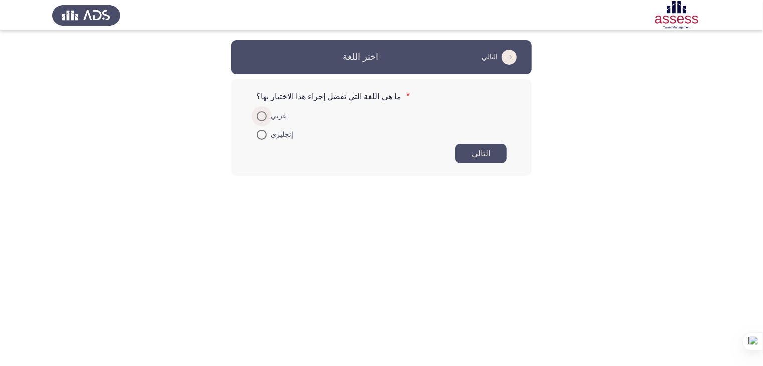
click at [258, 112] on span at bounding box center [262, 116] width 10 height 10
click at [258, 112] on input "عربي" at bounding box center [262, 116] width 10 height 10
radio input "true"
click at [487, 153] on font "التالي" at bounding box center [481, 153] width 19 height 10
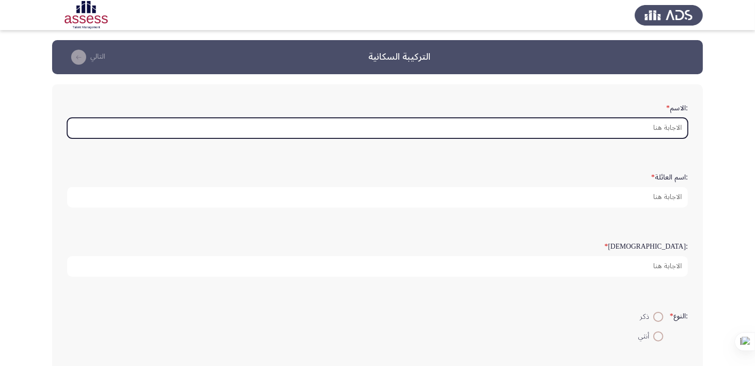
click at [657, 128] on input ":الاسم *" at bounding box center [377, 128] width 621 height 21
type input "ا"
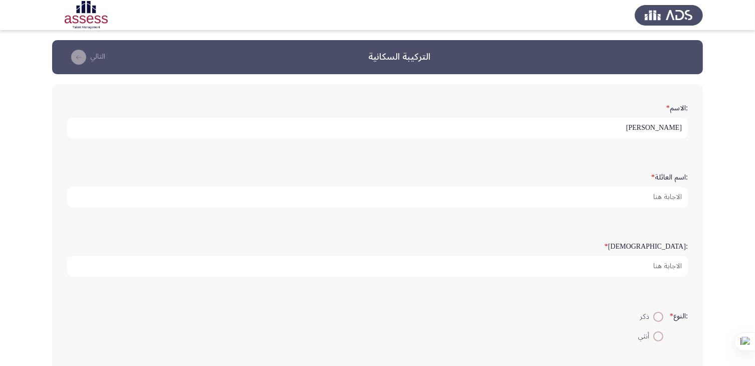
type input "[PERSON_NAME]"
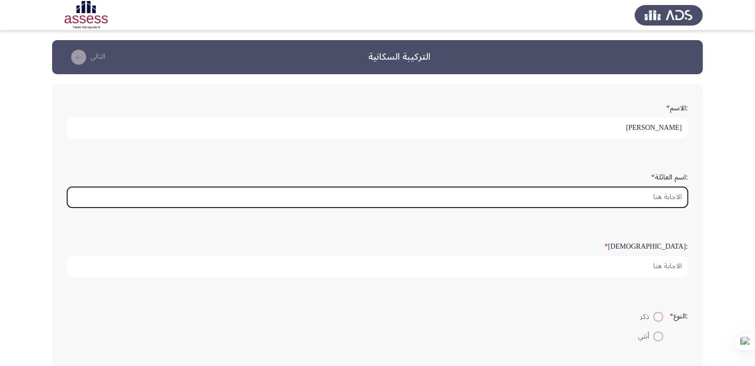
click at [659, 195] on input ":اسم العائلة *" at bounding box center [377, 197] width 621 height 21
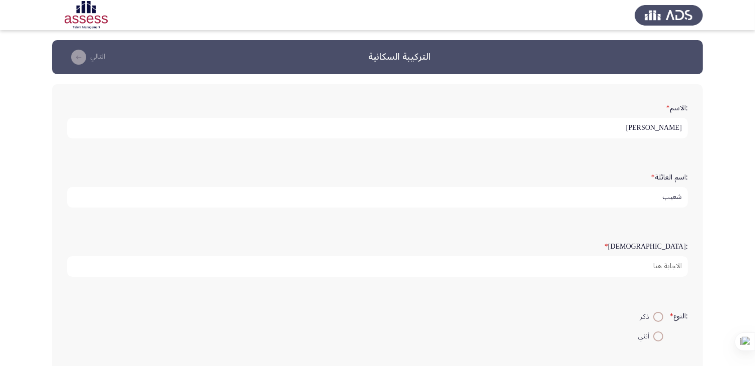
type input "شعيب"
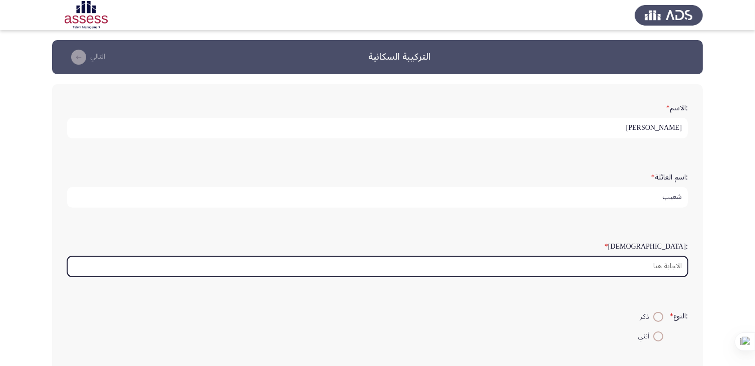
click at [654, 262] on input ":السن *" at bounding box center [377, 266] width 621 height 21
click at [656, 266] on input ":السن *" at bounding box center [377, 266] width 621 height 21
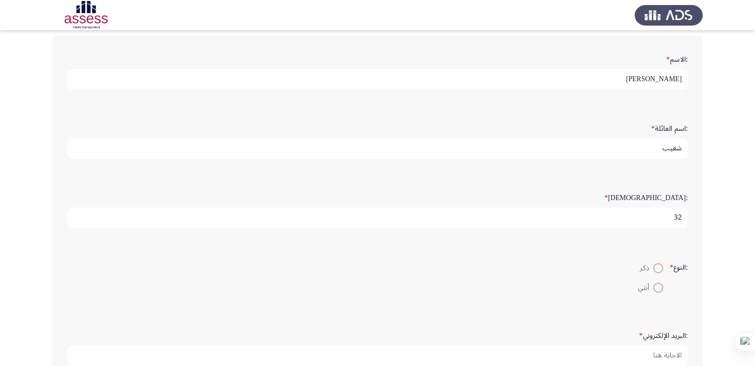
scroll to position [50, 0]
type input "32"
click at [654, 265] on span at bounding box center [659, 267] width 10 height 10
click at [654, 265] on input "ذكر" at bounding box center [659, 267] width 10 height 10
radio input "true"
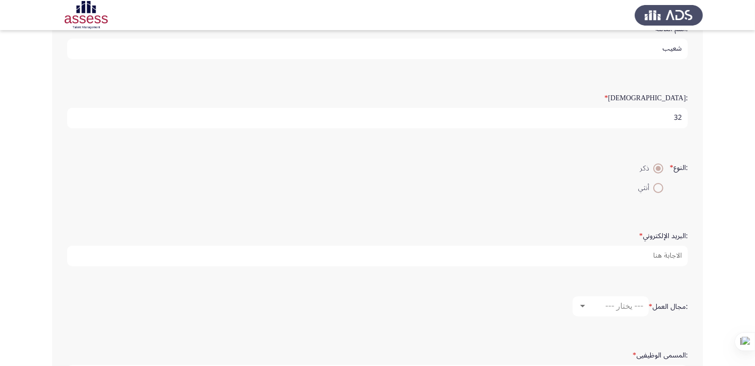
scroll to position [150, 0]
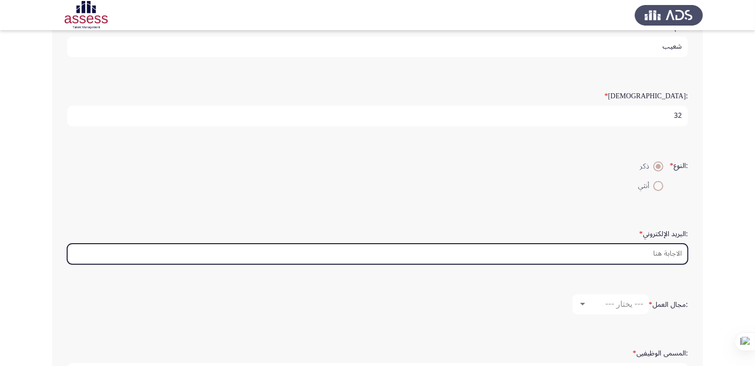
click at [645, 252] on input ":البريد الإلكتروني *" at bounding box center [377, 254] width 621 height 21
type input "س"
type input "sheab1010"
drag, startPoint x: 640, startPoint y: 257, endPoint x: 685, endPoint y: 249, distance: 45.2
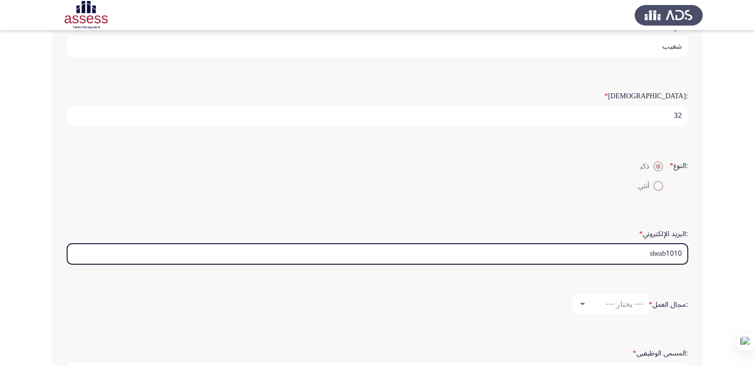
click at [685, 249] on input "sheab1010" at bounding box center [377, 254] width 621 height 21
type input "س"
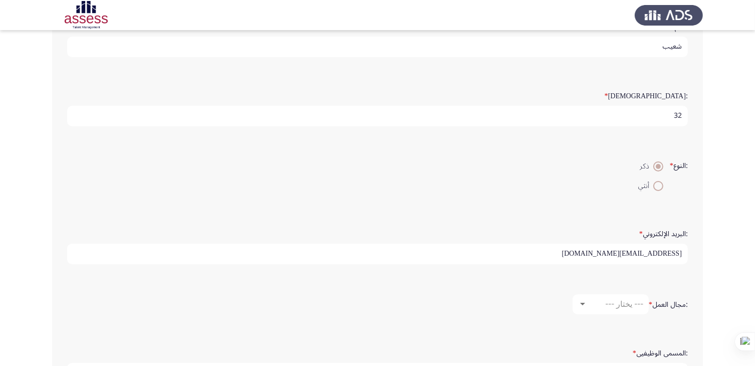
type input "[EMAIL_ADDRESS][DOMAIN_NAME]"
click at [579, 300] on div at bounding box center [583, 304] width 9 height 8
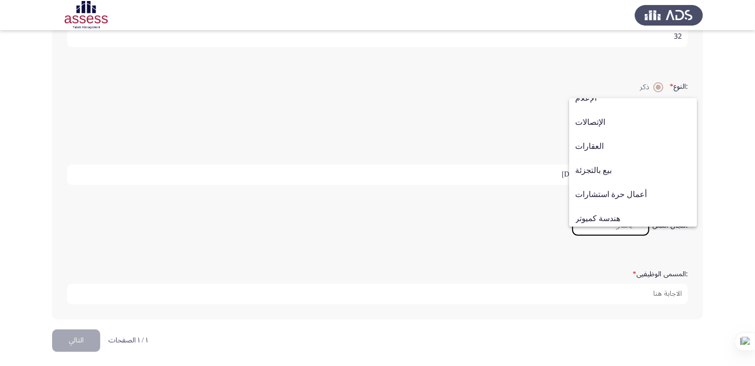
scroll to position [329, 0]
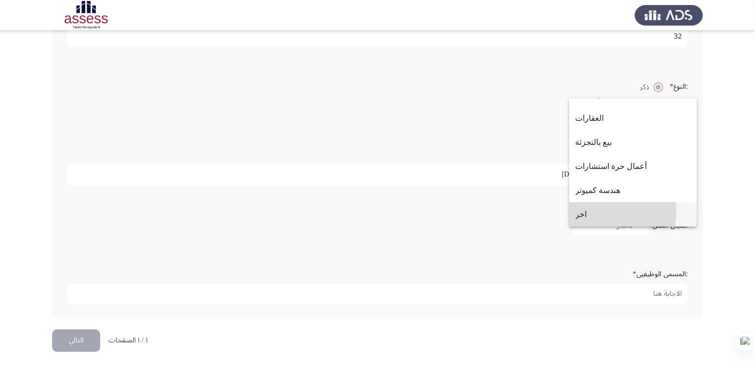
click at [585, 211] on font "اخر" at bounding box center [582, 215] width 12 height 10
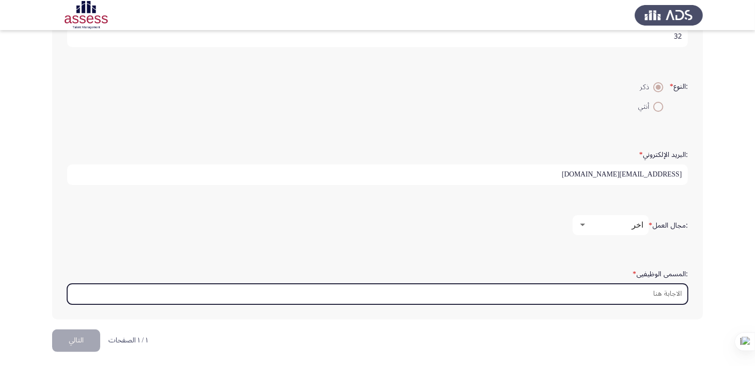
click at [646, 291] on input ":المسمى الوظيفيى *" at bounding box center [377, 294] width 621 height 21
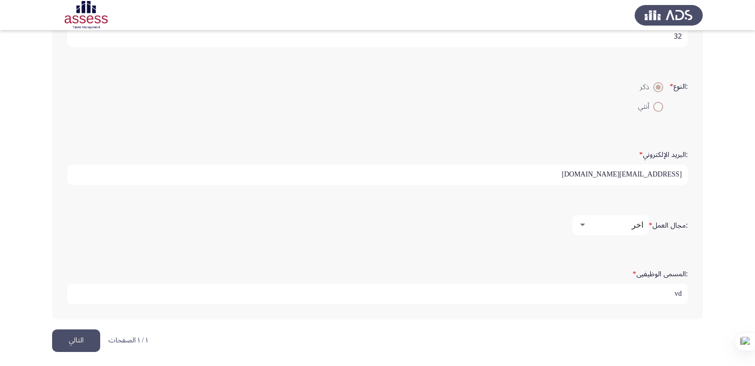
type input "v"
type input "رئيس قسم التسجيلات الزراعية"
click at [79, 339] on font "التالي" at bounding box center [76, 340] width 15 height 15
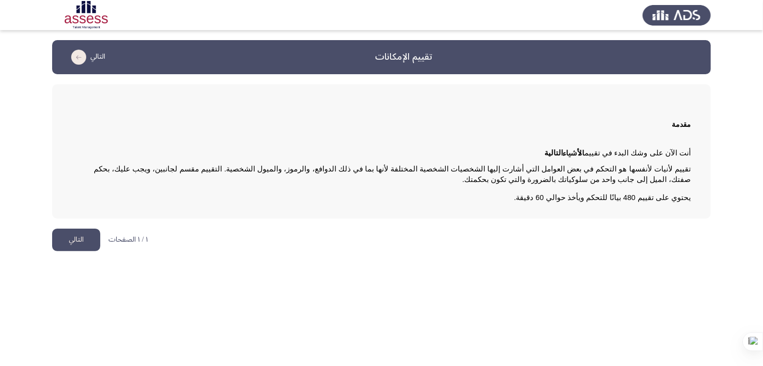
click at [81, 234] on font "التالي" at bounding box center [76, 239] width 15 height 15
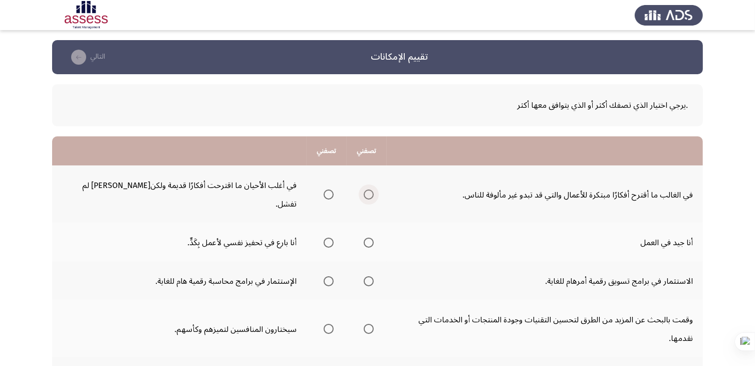
click at [365, 189] on span "حدد خيارا" at bounding box center [369, 194] width 10 height 10
click at [365, 189] on input "حدد خيارا" at bounding box center [369, 194] width 10 height 10
click at [324, 238] on span "حدد خيارا" at bounding box center [329, 243] width 10 height 10
click at [324, 238] on input "حدد خيارا" at bounding box center [329, 243] width 10 height 10
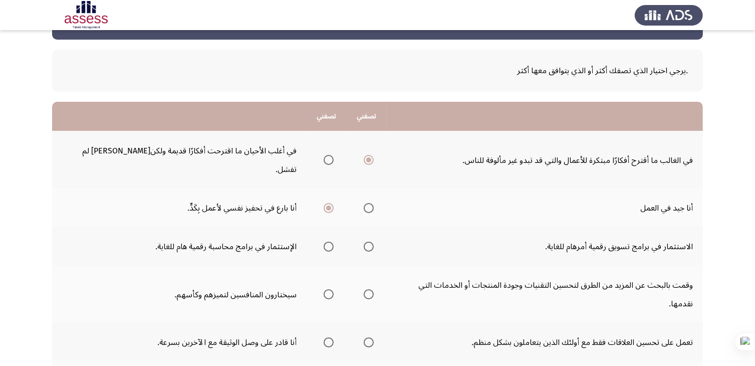
scroll to position [100, 0]
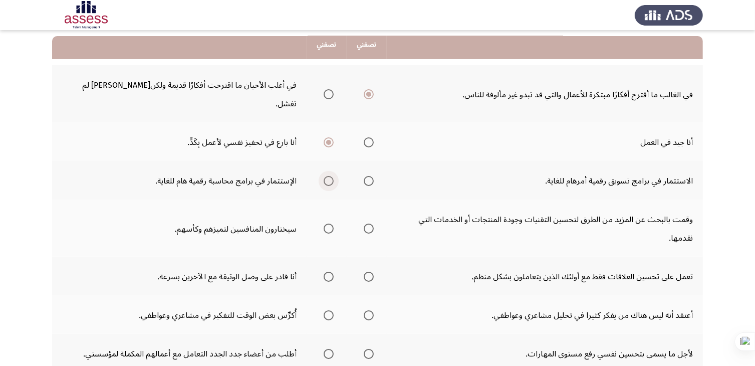
click at [324, 176] on span "حدد خيارا" at bounding box center [329, 181] width 10 height 10
click at [324, 176] on input "حدد خيارا" at bounding box center [329, 181] width 10 height 10
click at [364, 224] on span "حدد خيارا" at bounding box center [369, 229] width 10 height 10
click at [364, 224] on input "حدد خيارا" at bounding box center [369, 229] width 10 height 10
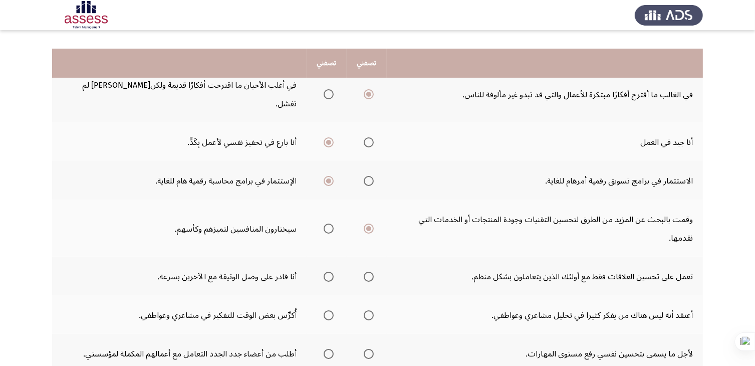
scroll to position [150, 0]
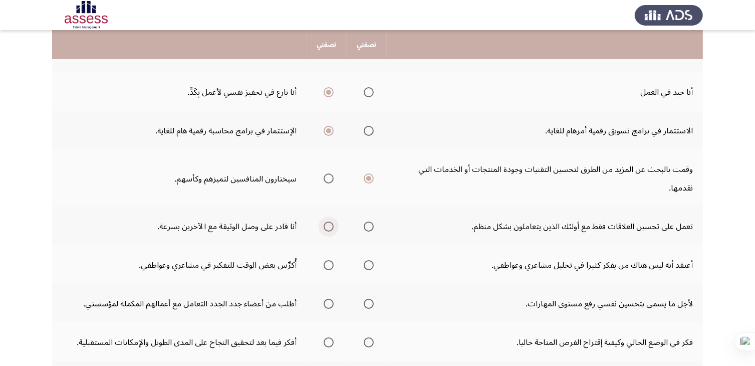
click at [325, 222] on span "حدد خيارا" at bounding box center [329, 227] width 10 height 10
click at [325, 222] on input "حدد خيارا" at bounding box center [329, 227] width 10 height 10
click at [326, 260] on span "حدد خيارا" at bounding box center [329, 265] width 10 height 10
click at [326, 260] on input "حدد خيارا" at bounding box center [329, 265] width 10 height 10
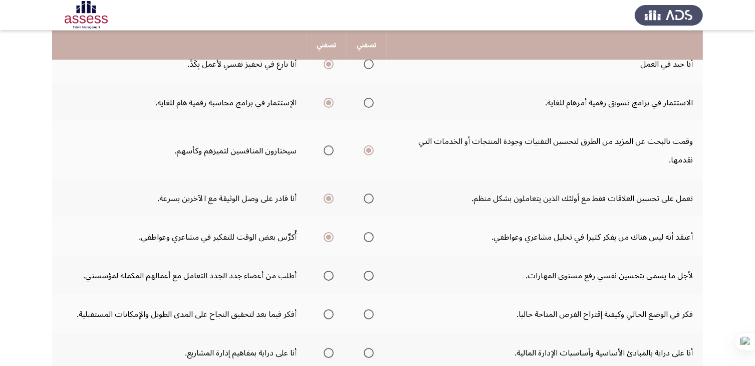
scroll to position [201, 0]
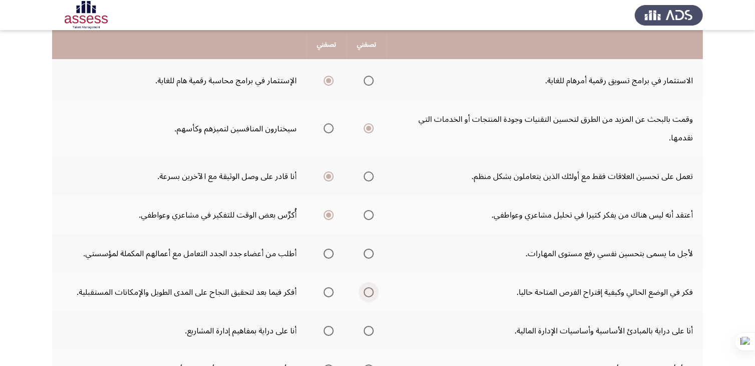
click at [367, 287] on span "حدد خيارا" at bounding box center [369, 292] width 10 height 10
click at [367, 287] on input "حدد خيارا" at bounding box center [369, 292] width 10 height 10
click at [324, 287] on span "حدد خيارا" at bounding box center [329, 292] width 10 height 10
click at [324, 287] on input "حدد خيارا" at bounding box center [329, 292] width 10 height 10
click at [364, 287] on span "حدد خيارا" at bounding box center [369, 292] width 10 height 10
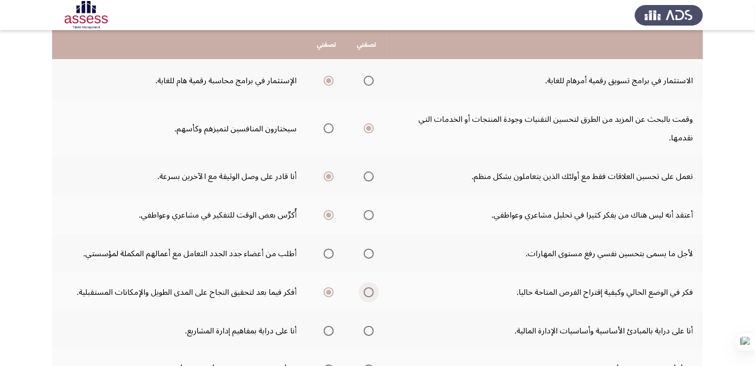
click at [364, 287] on input "حدد خيارا" at bounding box center [369, 292] width 10 height 10
click at [325, 287] on span "حدد خيارا" at bounding box center [329, 292] width 10 height 10
click at [325, 287] on input "حدد خيارا" at bounding box center [329, 292] width 10 height 10
click at [366, 249] on span "حدد خيارا" at bounding box center [369, 254] width 10 height 10
click at [366, 249] on input "حدد خيارا" at bounding box center [369, 254] width 10 height 10
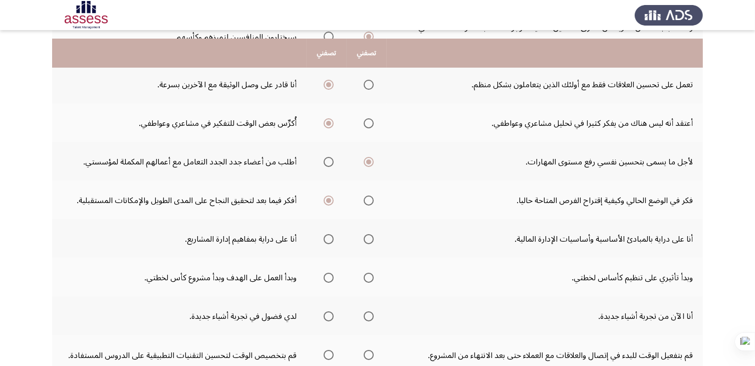
scroll to position [301, 0]
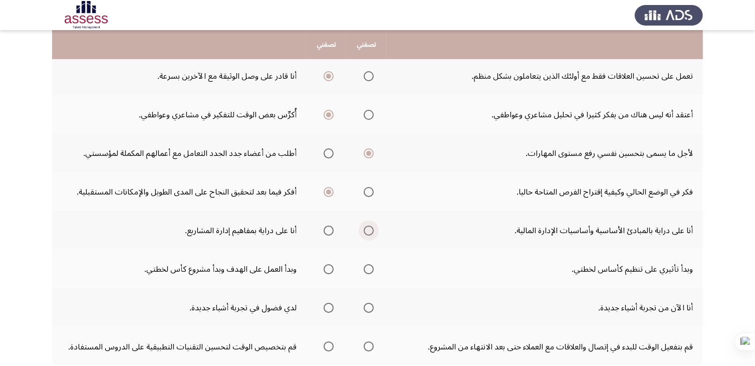
click at [364, 226] on span "حدد خيارا" at bounding box center [369, 231] width 10 height 10
click at [364, 226] on input "حدد خيارا" at bounding box center [369, 231] width 10 height 10
click at [324, 264] on span "حدد خيارا" at bounding box center [329, 269] width 10 height 10
click at [324, 264] on input "حدد خيارا" at bounding box center [329, 269] width 10 height 10
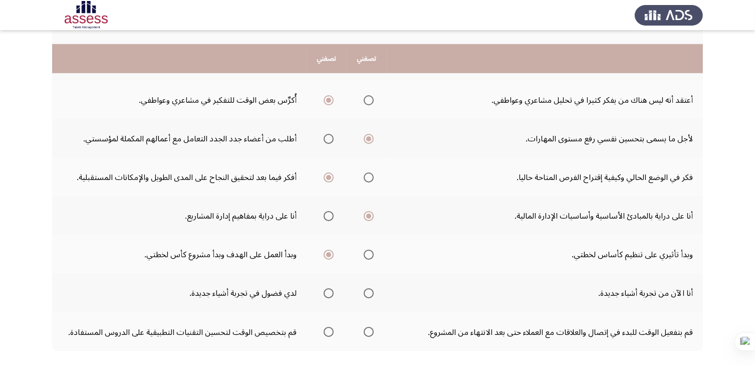
scroll to position [329, 0]
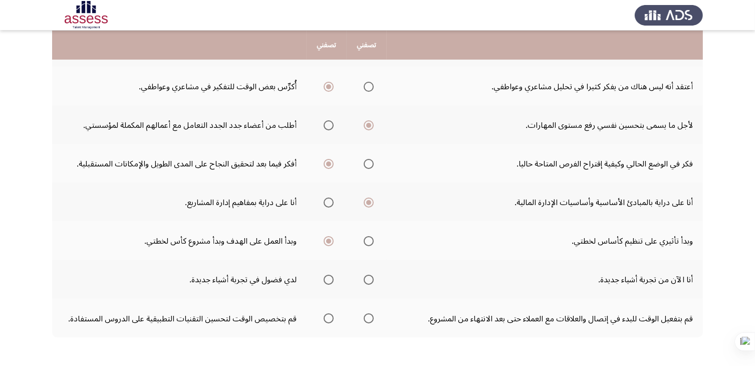
click at [324, 275] on span "حدد خيارا" at bounding box center [329, 280] width 10 height 10
click at [324, 275] on input "حدد خيارا" at bounding box center [329, 280] width 10 height 10
click at [327, 313] on span "حدد خيارا" at bounding box center [329, 318] width 10 height 10
click at [327, 313] on input "حدد خيارا" at bounding box center [329, 318] width 10 height 10
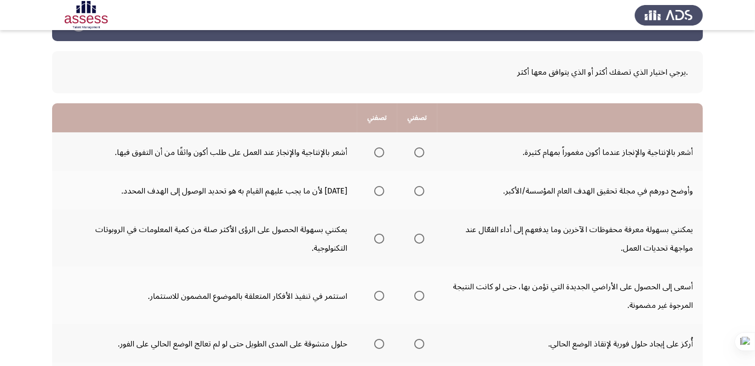
scroll to position [50, 0]
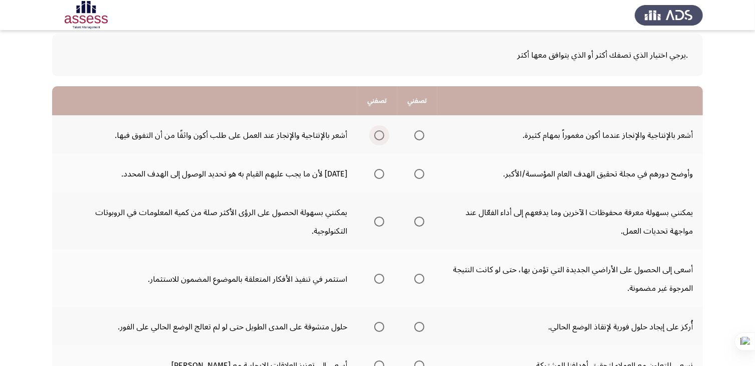
click at [379, 135] on span "حدد خيارا" at bounding box center [379, 135] width 10 height 10
click at [379, 135] on input "حدد خيارا" at bounding box center [379, 135] width 10 height 10
click at [420, 176] on span "حدد خيارا" at bounding box center [420, 174] width 10 height 10
click at [420, 176] on input "حدد خيارا" at bounding box center [420, 174] width 10 height 10
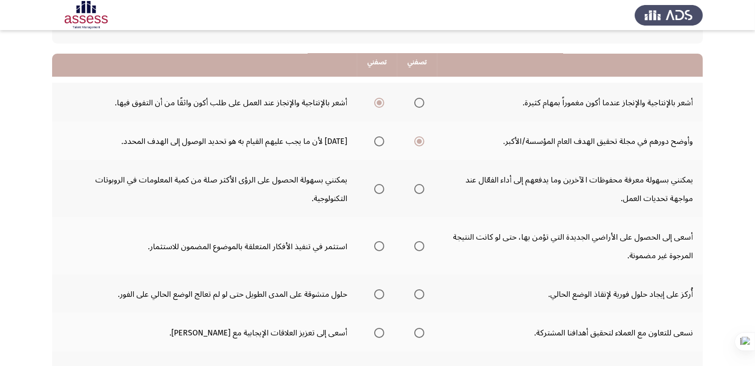
scroll to position [100, 0]
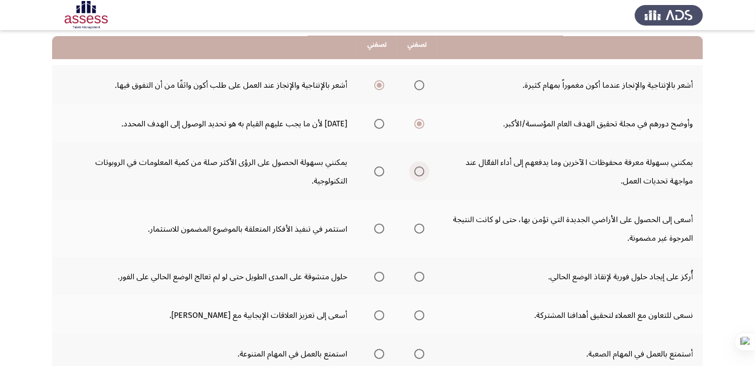
click at [423, 171] on span "حدد خيارا" at bounding box center [420, 171] width 10 height 10
click at [423, 171] on input "حدد خيارا" at bounding box center [420, 171] width 10 height 10
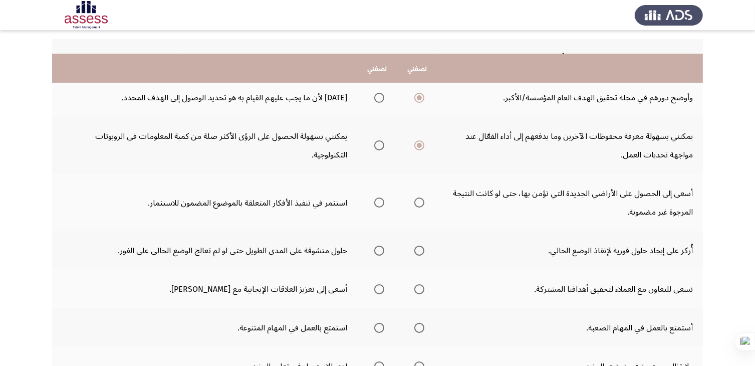
scroll to position [150, 0]
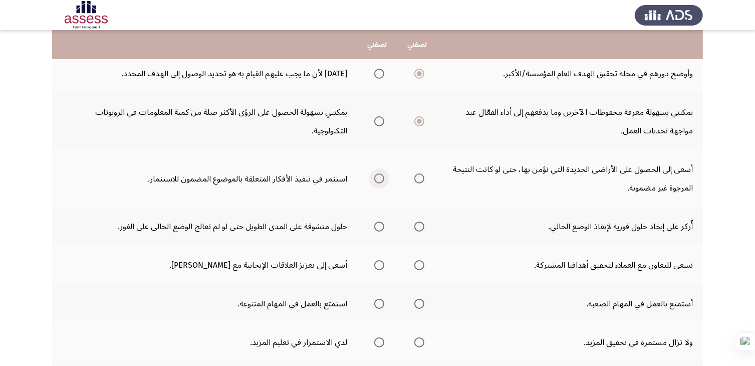
click at [377, 177] on span "حدد خيارا" at bounding box center [379, 178] width 10 height 10
click at [377, 177] on input "حدد خيارا" at bounding box center [379, 178] width 10 height 10
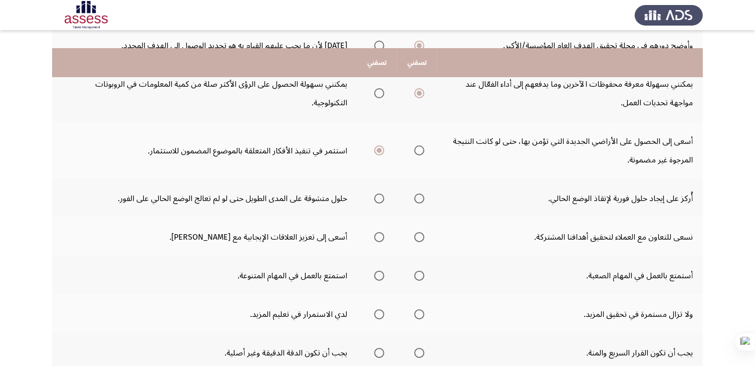
scroll to position [201, 0]
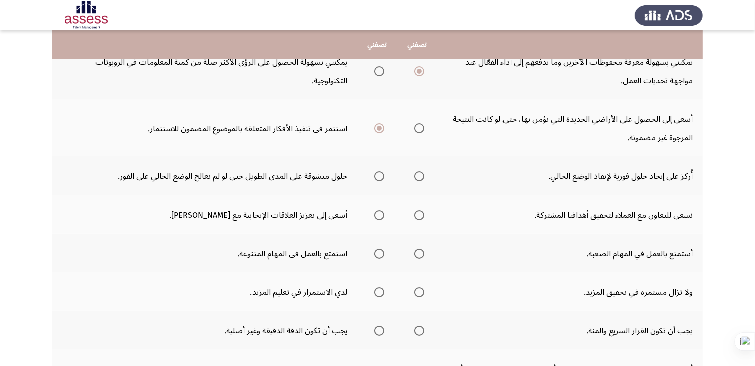
click at [419, 173] on span "حدد خيارا" at bounding box center [420, 176] width 10 height 10
click at [419, 173] on input "حدد خيارا" at bounding box center [420, 176] width 10 height 10
click at [379, 217] on span "حدد خيارا" at bounding box center [379, 215] width 10 height 10
click at [379, 217] on input "حدد خيارا" at bounding box center [379, 215] width 10 height 10
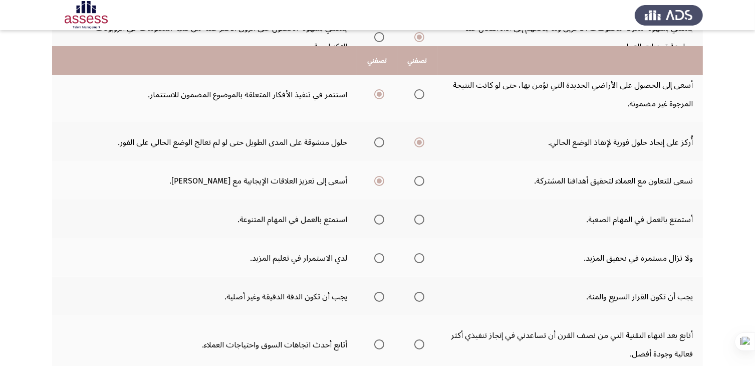
scroll to position [251, 0]
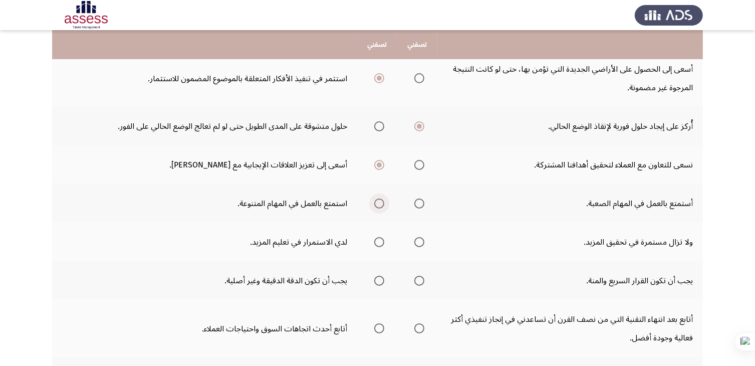
click at [379, 203] on span "حدد خيارا" at bounding box center [379, 204] width 10 height 10
click at [379, 203] on input "حدد خيارا" at bounding box center [379, 204] width 10 height 10
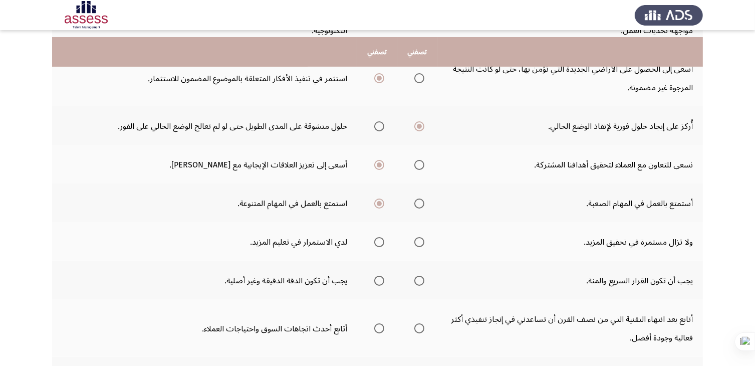
scroll to position [301, 0]
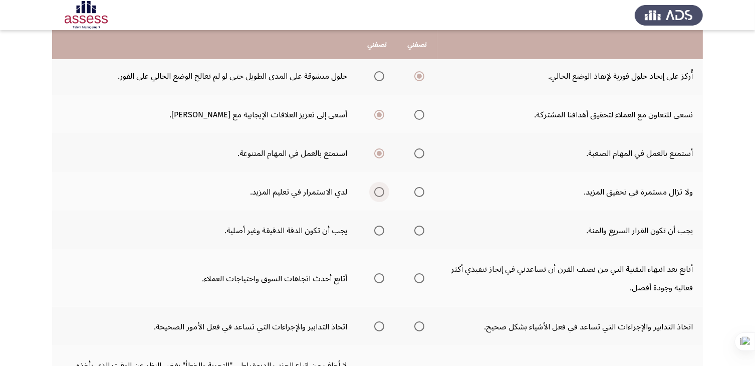
click at [379, 187] on span "حدد خيارا" at bounding box center [379, 192] width 10 height 10
click at [379, 187] on input "حدد خيارا" at bounding box center [379, 192] width 10 height 10
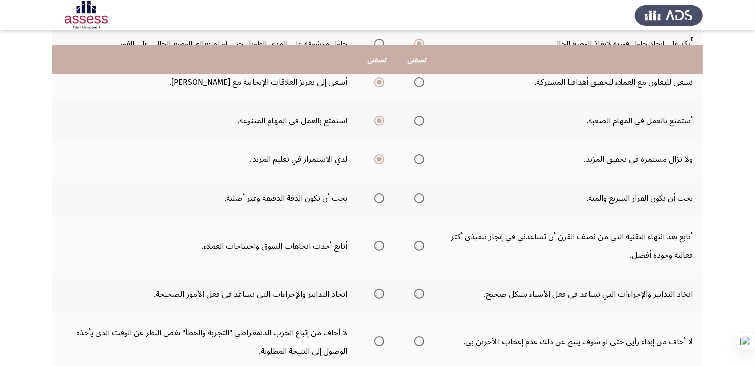
scroll to position [351, 0]
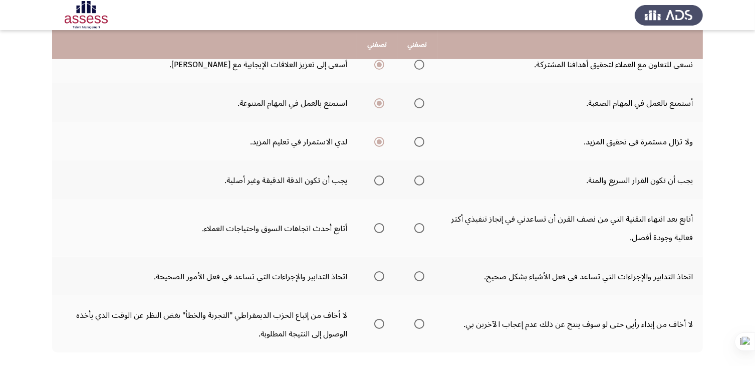
click at [381, 178] on span "حدد خيارا" at bounding box center [379, 180] width 10 height 10
click at [381, 178] on input "حدد خيارا" at bounding box center [379, 180] width 10 height 10
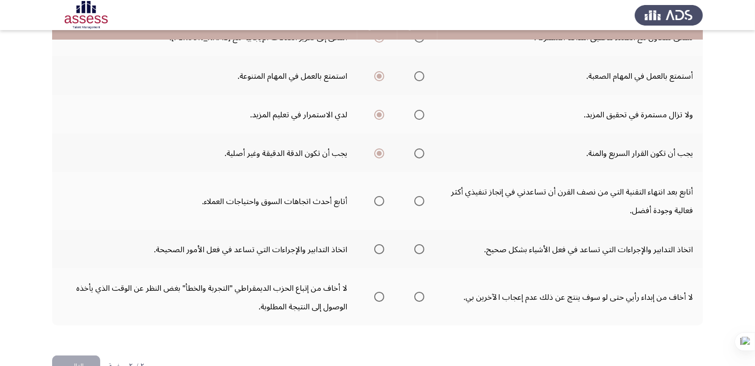
scroll to position [401, 0]
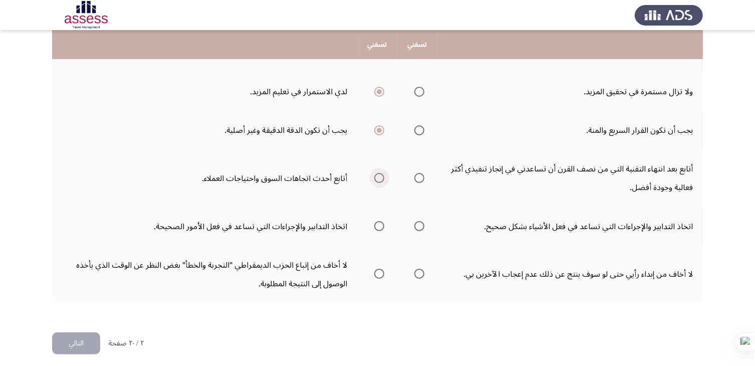
click at [381, 173] on span "حدد خيارا" at bounding box center [379, 178] width 10 height 10
click at [381, 173] on input "حدد خيارا" at bounding box center [379, 178] width 10 height 10
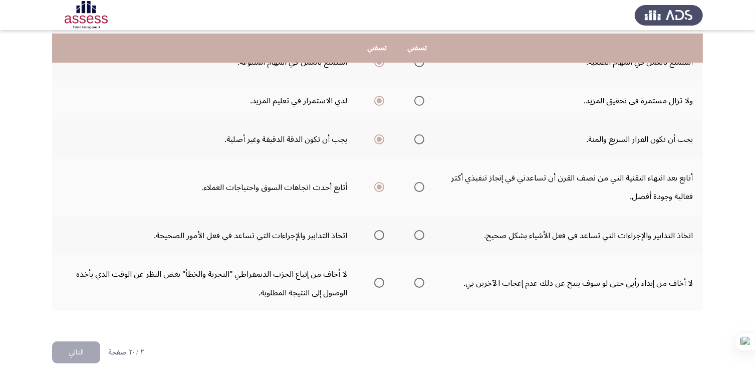
scroll to position [402, 0]
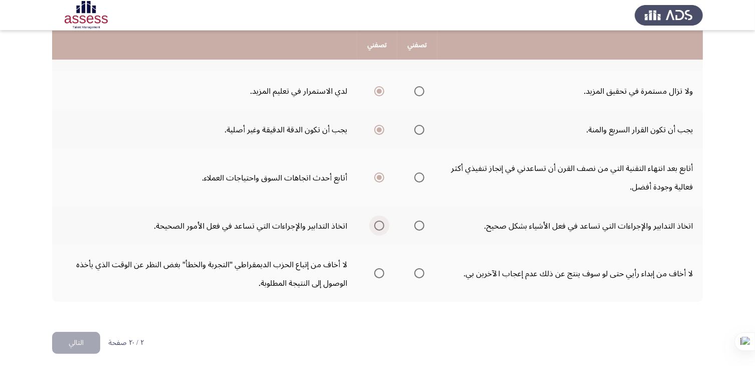
click at [379, 221] on span "حدد خيارا" at bounding box center [379, 226] width 10 height 10
click at [379, 221] on input "حدد خيارا" at bounding box center [379, 226] width 10 height 10
click at [418, 268] on span "حدد خيارا" at bounding box center [420, 273] width 10 height 10
click at [418, 268] on input "حدد خيارا" at bounding box center [420, 273] width 10 height 10
click at [74, 335] on font "التالي" at bounding box center [76, 342] width 15 height 15
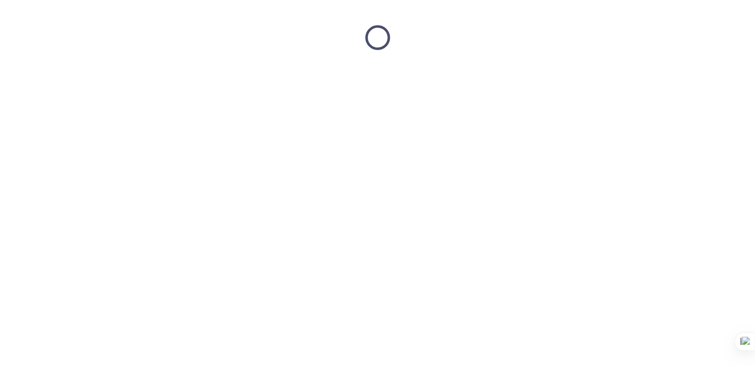
scroll to position [0, 0]
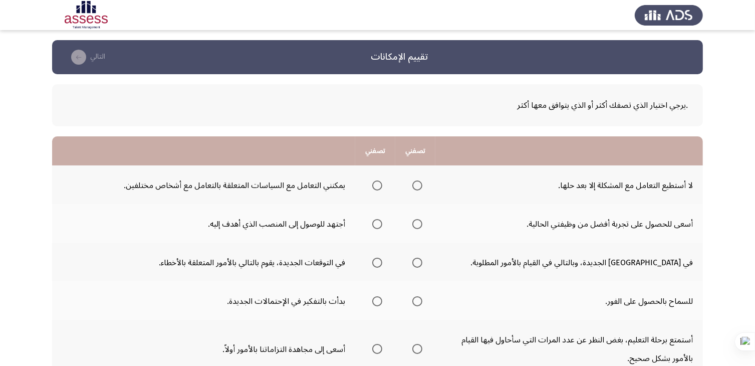
click at [376, 184] on span "حدد خيارا" at bounding box center [377, 185] width 10 height 10
click at [376, 184] on input "حدد خيارا" at bounding box center [377, 185] width 10 height 10
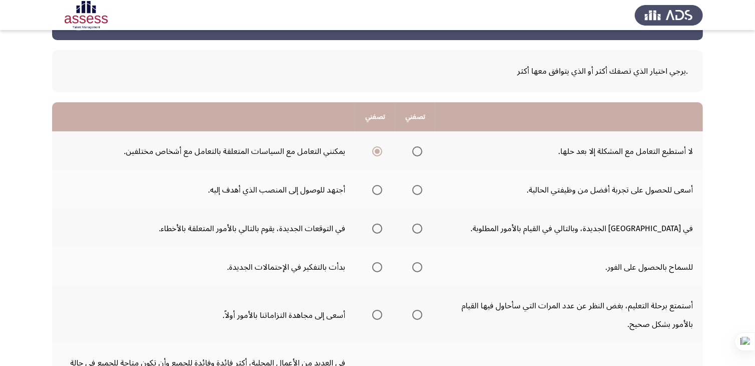
scroll to position [50, 0]
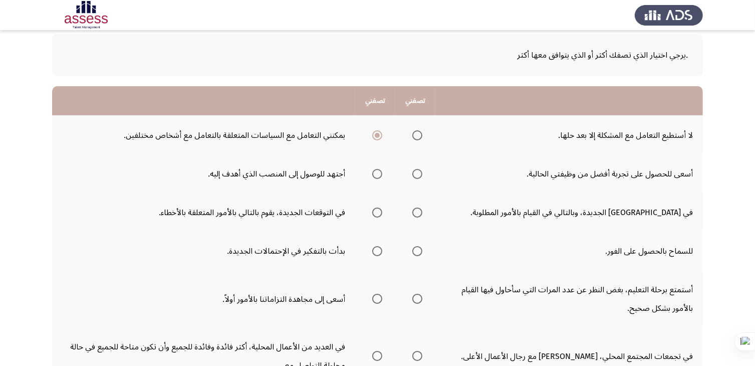
click at [375, 174] on span "حدد خيارا" at bounding box center [377, 174] width 10 height 10
click at [375, 174] on input "حدد خيارا" at bounding box center [377, 174] width 10 height 10
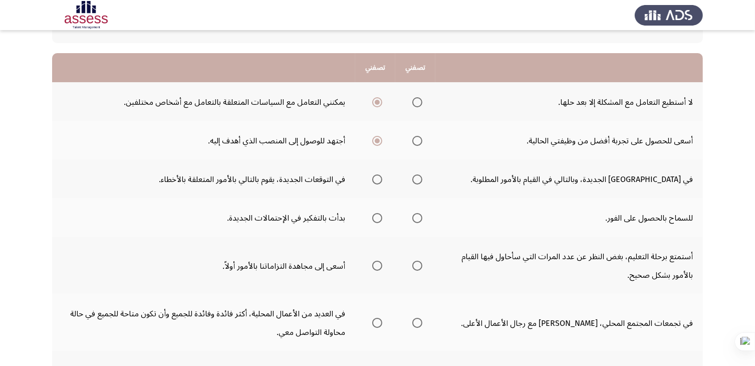
scroll to position [100, 0]
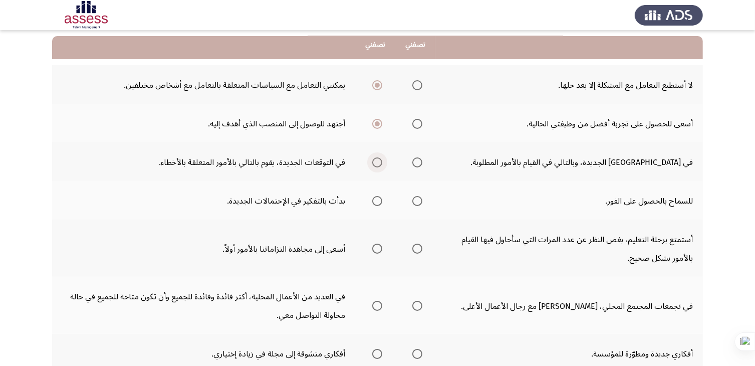
click at [376, 163] on span "حدد خيارا" at bounding box center [377, 162] width 10 height 10
click at [376, 163] on input "حدد خيارا" at bounding box center [377, 162] width 10 height 10
click at [375, 201] on span "حدد خيارا" at bounding box center [377, 201] width 10 height 10
click at [375, 201] on input "حدد خيارا" at bounding box center [377, 201] width 10 height 10
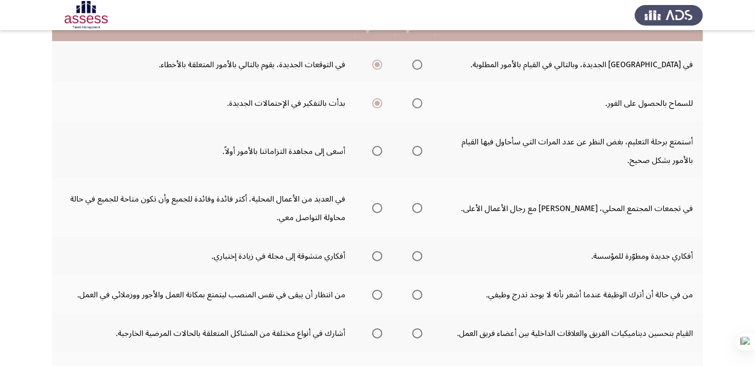
scroll to position [201, 0]
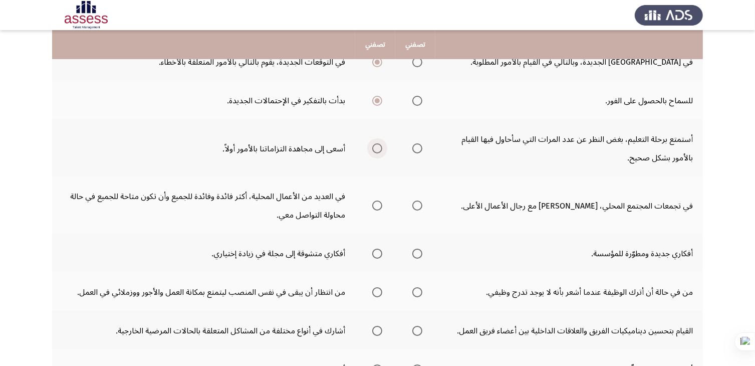
click at [374, 147] on span "حدد خيارا" at bounding box center [377, 148] width 10 height 10
click at [374, 147] on input "حدد خيارا" at bounding box center [377, 148] width 10 height 10
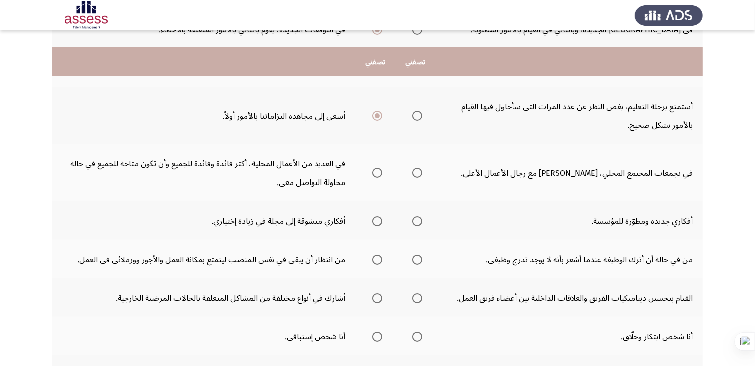
scroll to position [251, 0]
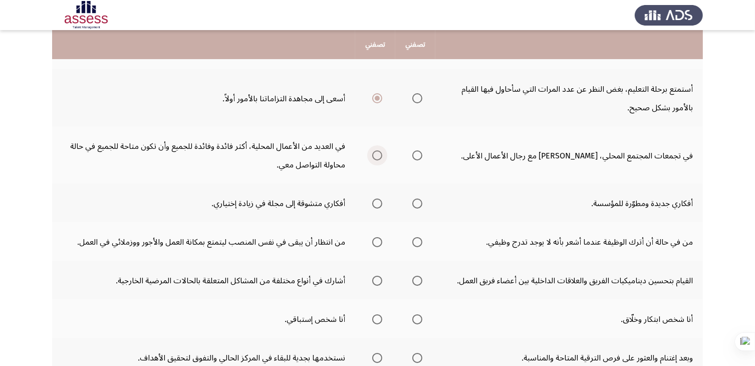
click at [379, 153] on span "حدد خيارا" at bounding box center [377, 155] width 10 height 10
click at [379, 153] on input "حدد خيارا" at bounding box center [377, 155] width 10 height 10
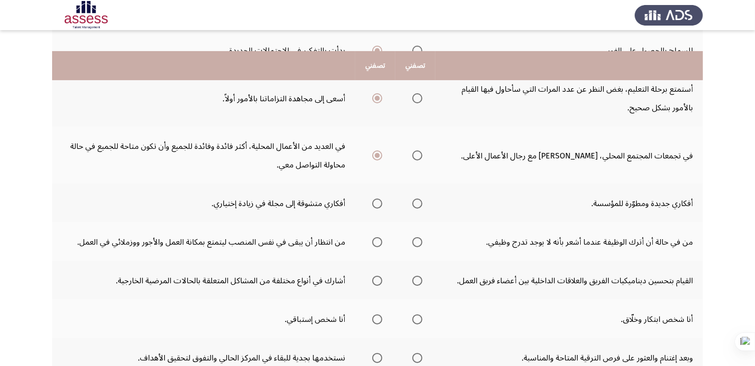
scroll to position [301, 0]
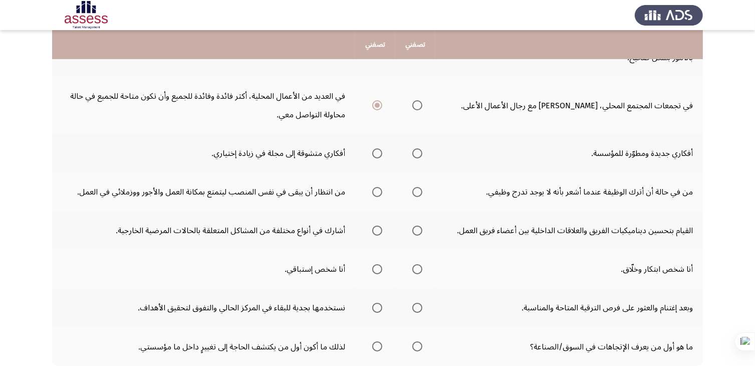
click at [415, 150] on span "حدد خيارا" at bounding box center [418, 153] width 10 height 10
click at [415, 150] on input "حدد خيارا" at bounding box center [418, 153] width 10 height 10
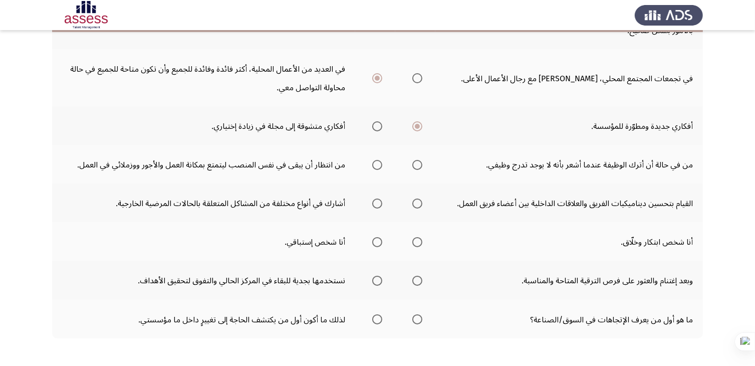
scroll to position [351, 0]
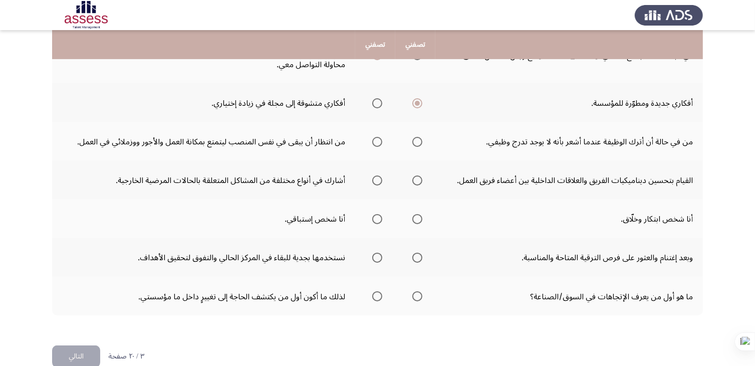
click at [415, 141] on span "حدد خيارا" at bounding box center [418, 142] width 10 height 10
click at [415, 141] on input "حدد خيارا" at bounding box center [418, 142] width 10 height 10
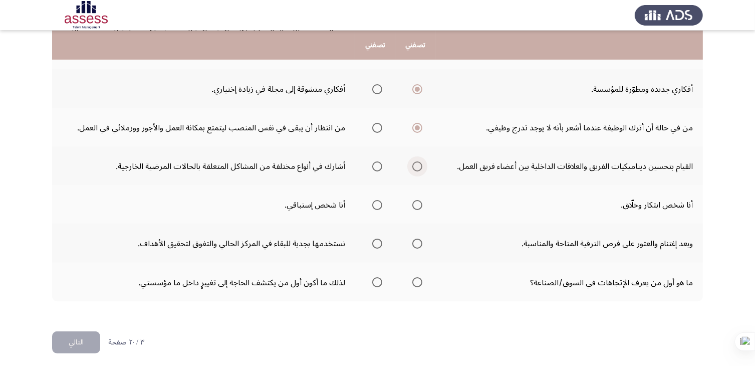
click at [416, 163] on span "حدد خيارا" at bounding box center [418, 166] width 10 height 10
click at [416, 163] on input "حدد خيارا" at bounding box center [418, 166] width 10 height 10
click at [376, 202] on span "حدد خيارا" at bounding box center [377, 205] width 10 height 10
click at [376, 202] on input "حدد خيارا" at bounding box center [377, 205] width 10 height 10
click at [417, 200] on span "حدد خيارا" at bounding box center [418, 205] width 10 height 10
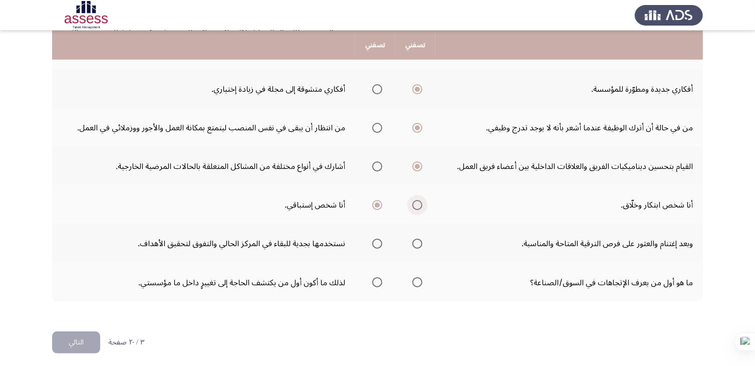
click at [417, 200] on input "حدد خيارا" at bounding box center [418, 205] width 10 height 10
click at [415, 239] on span "حدد خيارا" at bounding box center [418, 244] width 10 height 10
click at [415, 239] on input "حدد خيارا" at bounding box center [418, 244] width 10 height 10
click at [375, 278] on span "حدد خيارا" at bounding box center [377, 282] width 10 height 10
click at [375, 278] on input "حدد خيارا" at bounding box center [377, 282] width 10 height 10
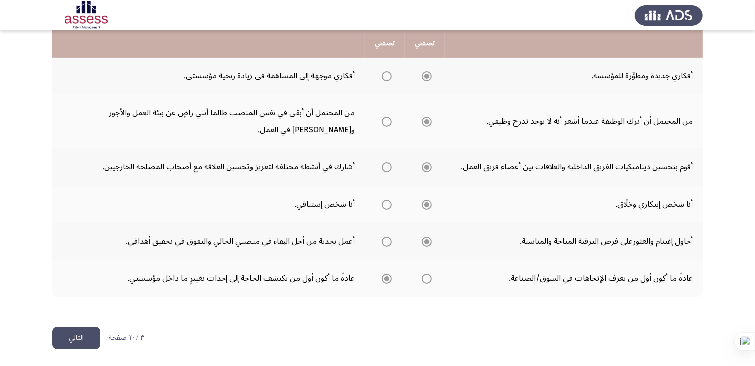
scroll to position [363, 0]
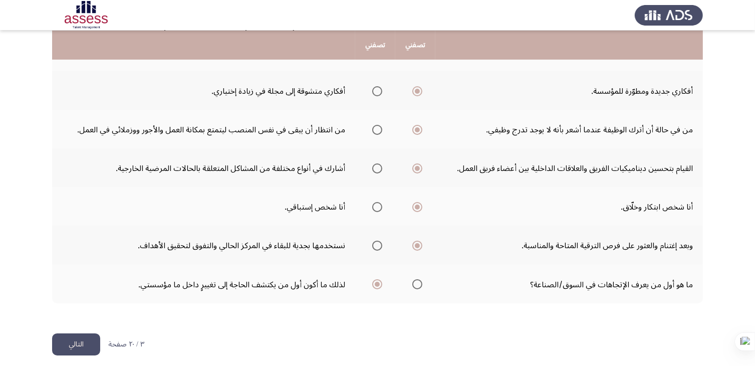
click at [65, 340] on button "التالي" at bounding box center [76, 344] width 48 height 23
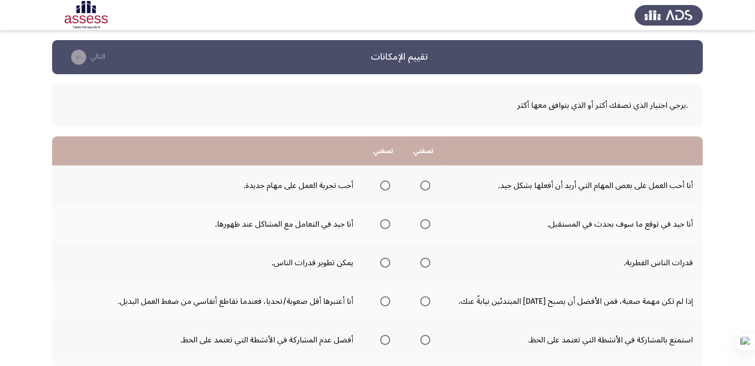
scroll to position [50, 0]
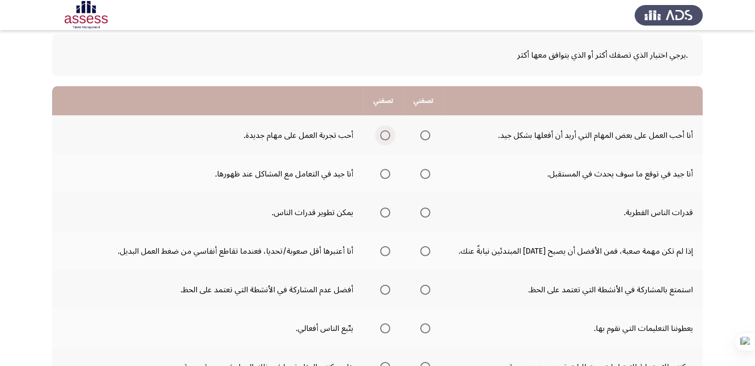
click at [381, 134] on span "حدد خيارا" at bounding box center [386, 135] width 10 height 10
click at [381, 134] on input "حدد خيارا" at bounding box center [386, 135] width 10 height 10
click at [381, 172] on span "حدد خيارا" at bounding box center [386, 174] width 10 height 10
click at [381, 172] on input "حدد خيارا" at bounding box center [386, 174] width 10 height 10
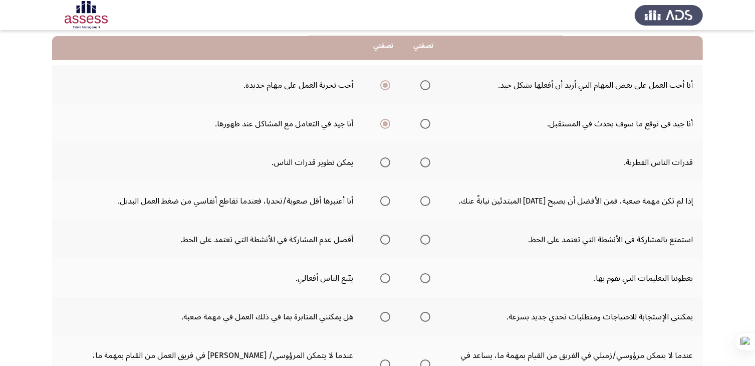
scroll to position [150, 0]
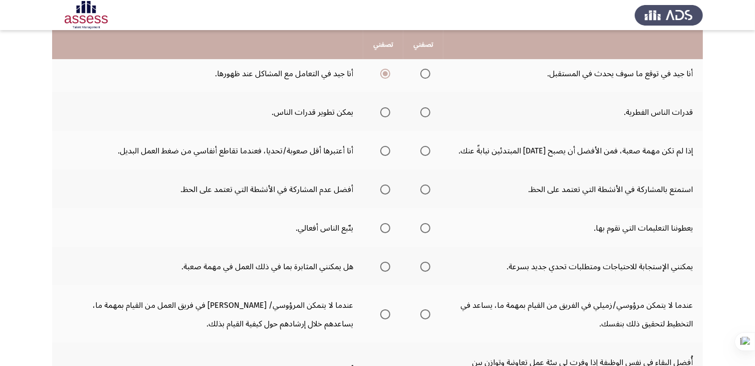
click at [381, 109] on span "حدد خيارا" at bounding box center [386, 112] width 10 height 10
click at [381, 109] on input "حدد خيارا" at bounding box center [386, 112] width 10 height 10
click at [381, 146] on span "حدد خيارا" at bounding box center [386, 151] width 10 height 10
click at [381, 146] on input "حدد خيارا" at bounding box center [386, 151] width 10 height 10
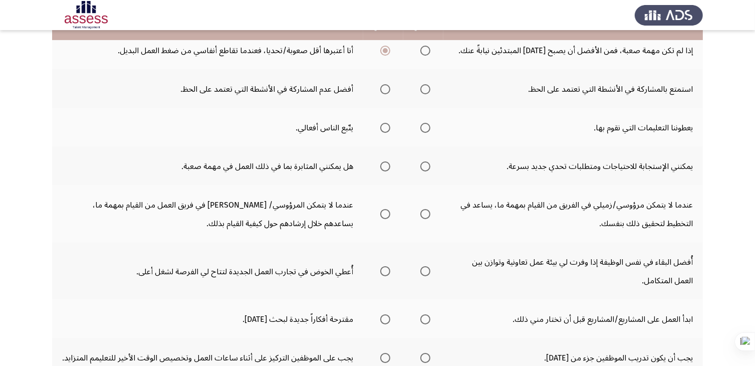
scroll to position [201, 0]
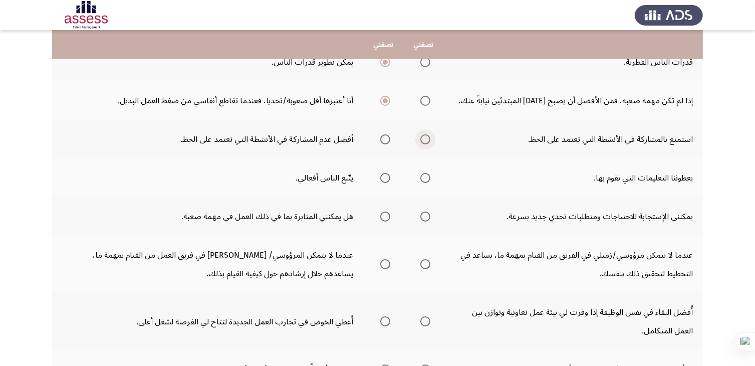
click at [421, 139] on span "حدد خيارا" at bounding box center [426, 139] width 10 height 10
click at [421, 139] on input "حدد خيارا" at bounding box center [426, 139] width 10 height 10
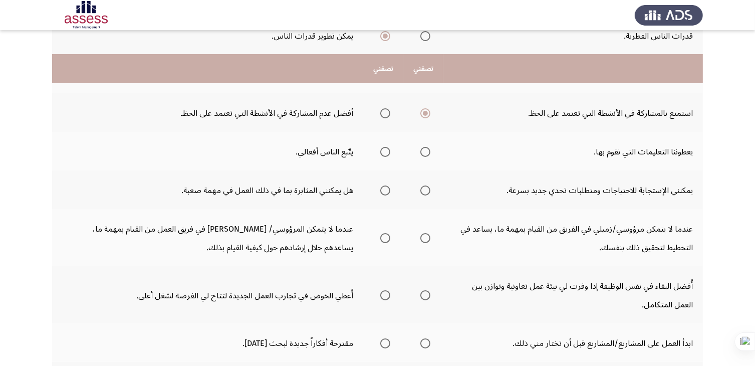
scroll to position [251, 0]
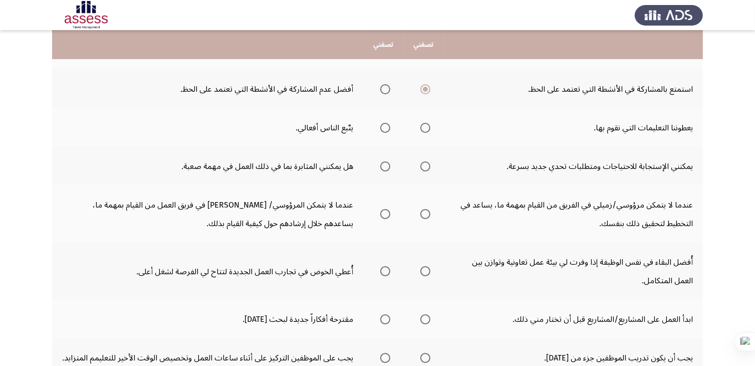
click at [381, 126] on span "حدد خيارا" at bounding box center [386, 128] width 10 height 10
click at [381, 126] on input "حدد خيارا" at bounding box center [386, 128] width 10 height 10
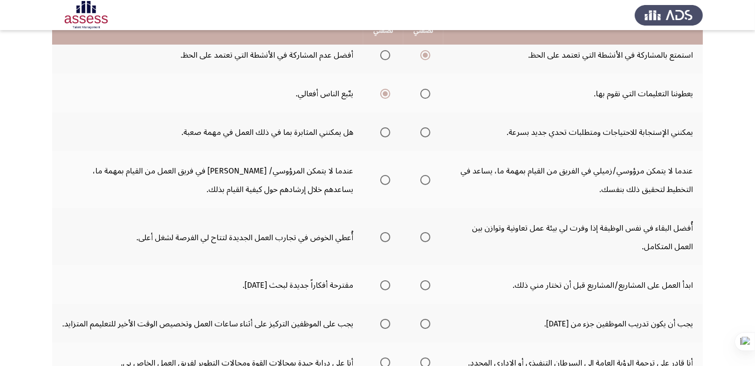
scroll to position [301, 0]
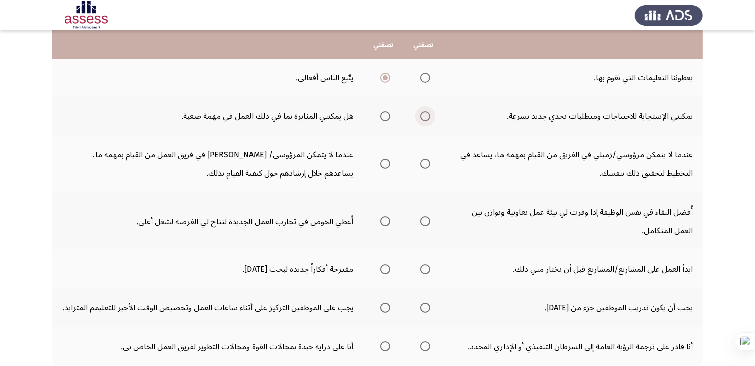
click at [421, 112] on span "حدد خيارا" at bounding box center [426, 116] width 10 height 10
click at [421, 112] on input "حدد خيارا" at bounding box center [426, 116] width 10 height 10
click at [381, 163] on span "حدد خيارا" at bounding box center [386, 164] width 10 height 10
click at [381, 163] on input "حدد خيارا" at bounding box center [386, 164] width 10 height 10
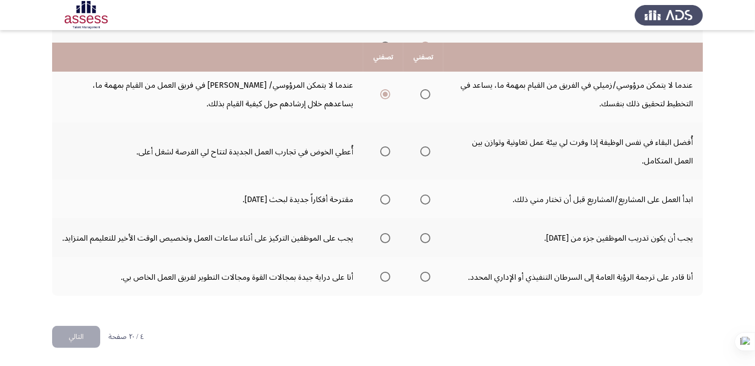
scroll to position [384, 0]
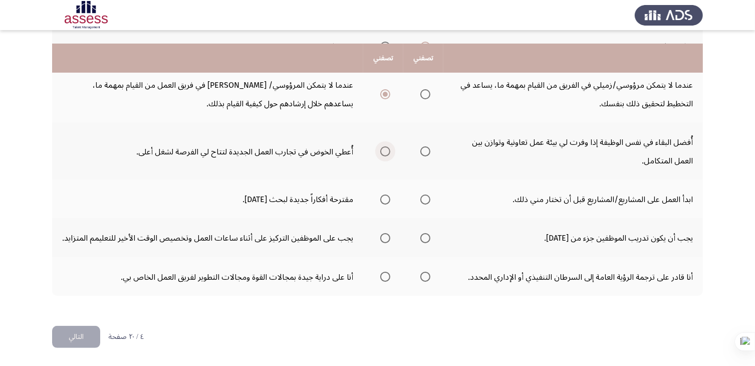
click at [381, 146] on span "حدد خيارا" at bounding box center [386, 151] width 10 height 10
click at [381, 146] on input "حدد خيارا" at bounding box center [386, 151] width 10 height 10
click at [381, 195] on span "حدد خيارا" at bounding box center [386, 200] width 10 height 10
click at [381, 195] on input "حدد خيارا" at bounding box center [386, 200] width 10 height 10
click at [421, 233] on span "حدد خيارا" at bounding box center [426, 238] width 10 height 10
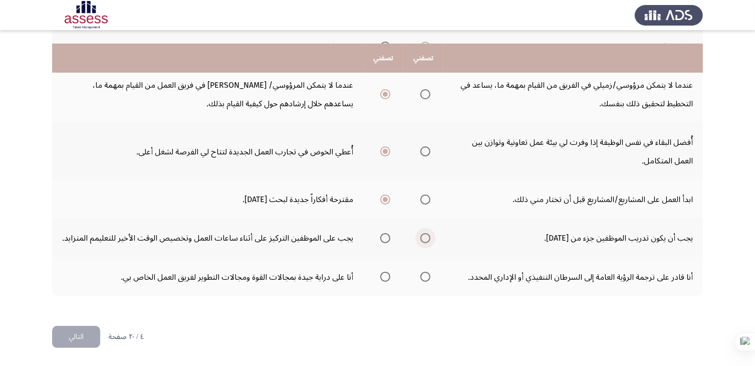
click at [421, 233] on input "حدد خيارا" at bounding box center [426, 238] width 10 height 10
click at [421, 276] on span "حدد خيارا" at bounding box center [426, 277] width 10 height 10
click at [421, 276] on input "حدد خيارا" at bounding box center [426, 277] width 10 height 10
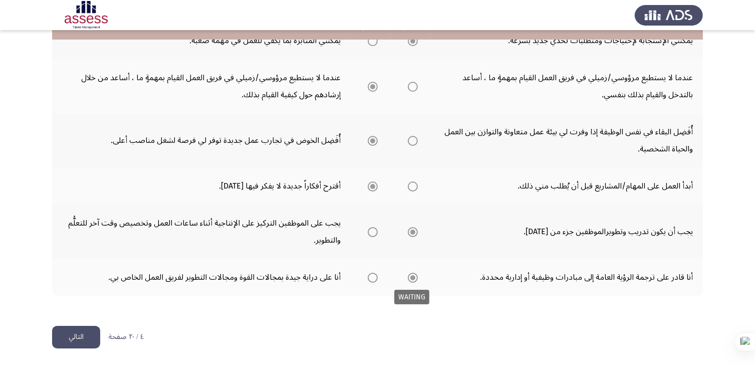
scroll to position [363, 0]
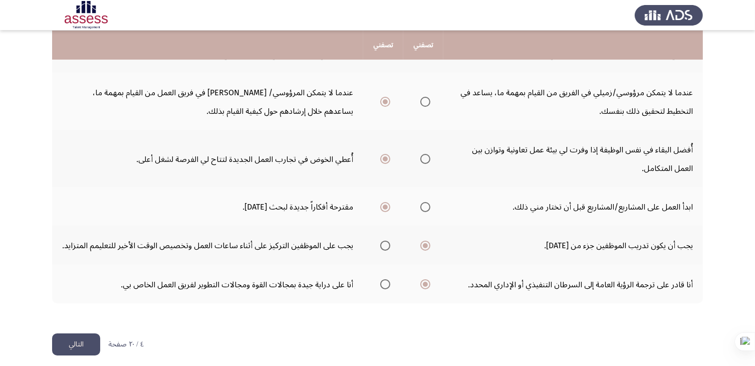
click at [88, 356] on button "التالي" at bounding box center [76, 344] width 48 height 23
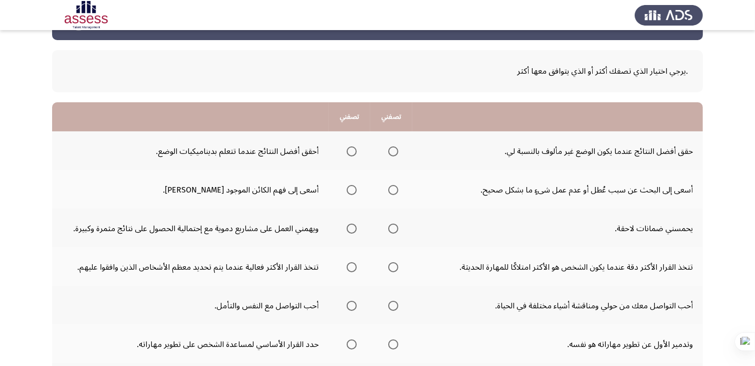
scroll to position [50, 0]
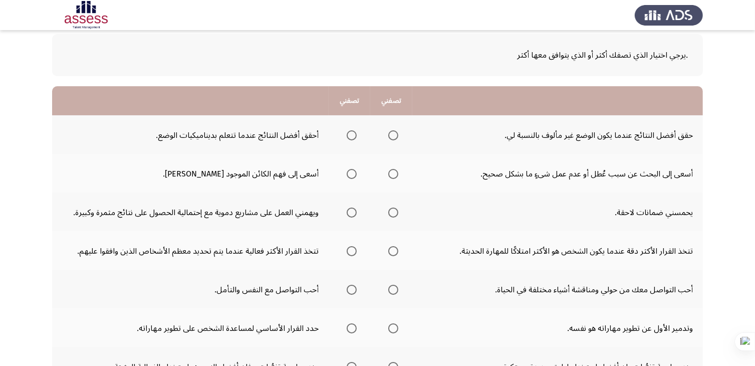
click at [352, 135] on span "حدد خيارا" at bounding box center [352, 135] width 10 height 10
click at [352, 135] on input "حدد خيارا" at bounding box center [352, 135] width 10 height 10
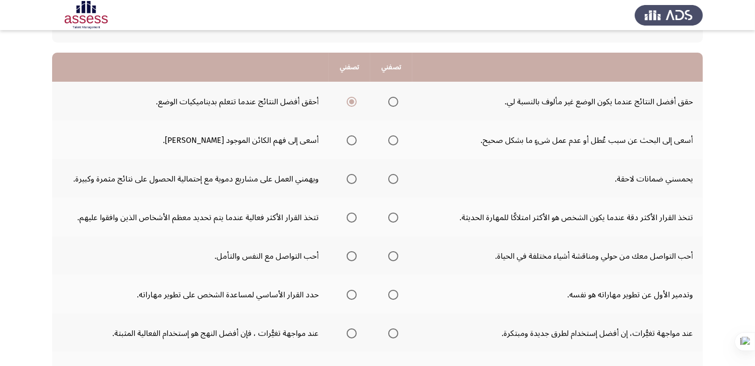
scroll to position [100, 0]
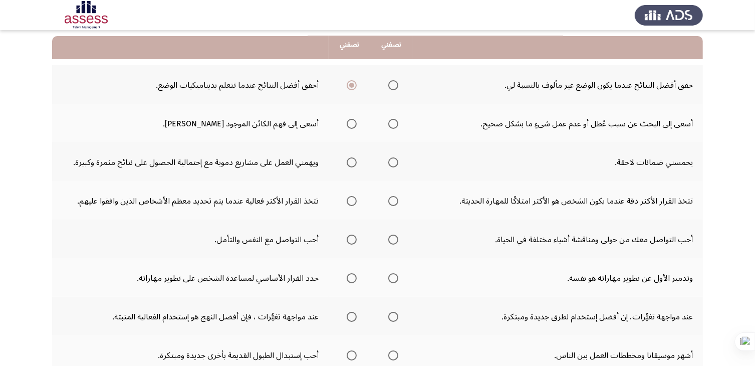
click at [356, 123] on span "حدد خيارا" at bounding box center [352, 124] width 10 height 10
click at [356, 123] on input "حدد خيارا" at bounding box center [352, 124] width 10 height 10
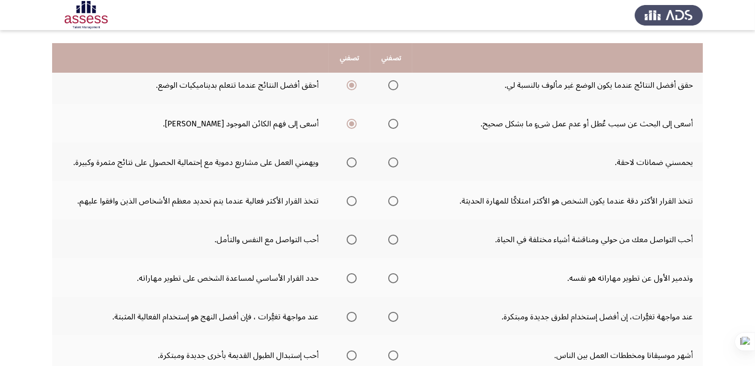
scroll to position [150, 0]
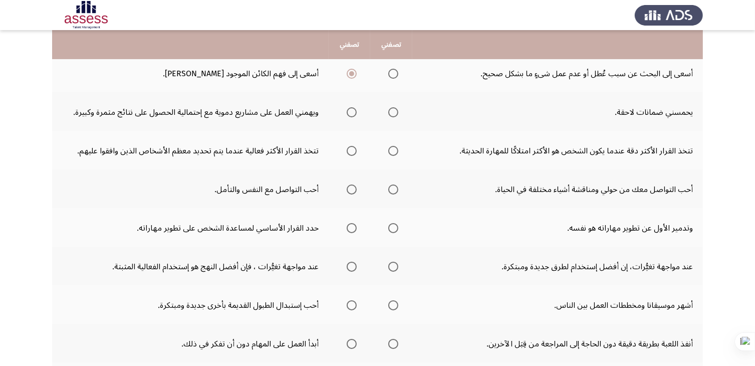
click at [355, 111] on span "حدد خيارا" at bounding box center [352, 112] width 10 height 10
click at [355, 111] on input "حدد خيارا" at bounding box center [352, 112] width 10 height 10
click at [353, 113] on span "حدد خيارا" at bounding box center [351, 112] width 5 height 5
click at [353, 113] on input "حدد خيارا" at bounding box center [352, 112] width 10 height 10
click at [394, 111] on span "حدد خيارا" at bounding box center [394, 112] width 10 height 10
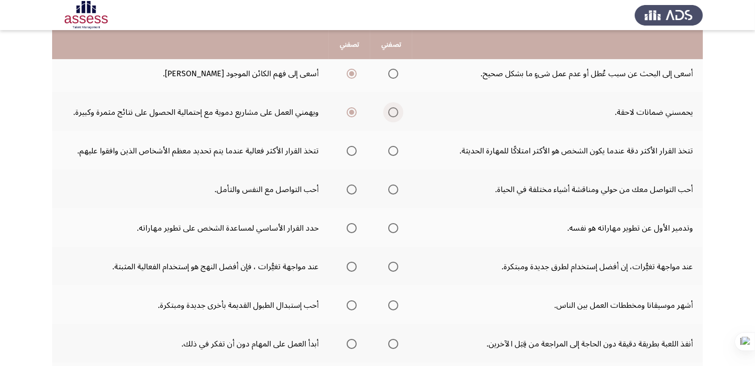
click at [394, 111] on input "حدد خيارا" at bounding box center [394, 112] width 10 height 10
click at [397, 148] on span "حدد خيارا" at bounding box center [394, 151] width 10 height 10
click at [397, 148] on input "حدد خيارا" at bounding box center [394, 151] width 10 height 10
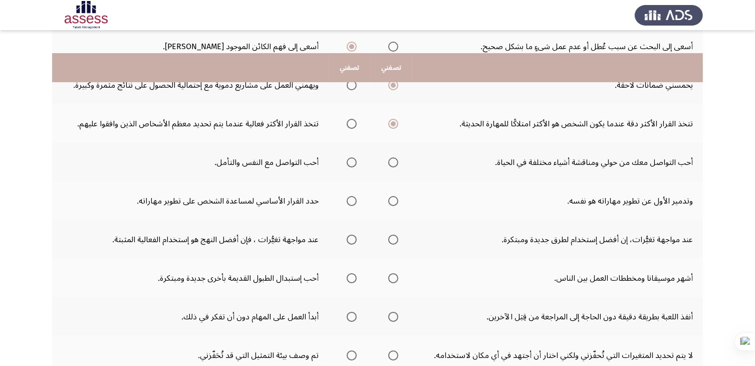
scroll to position [201, 0]
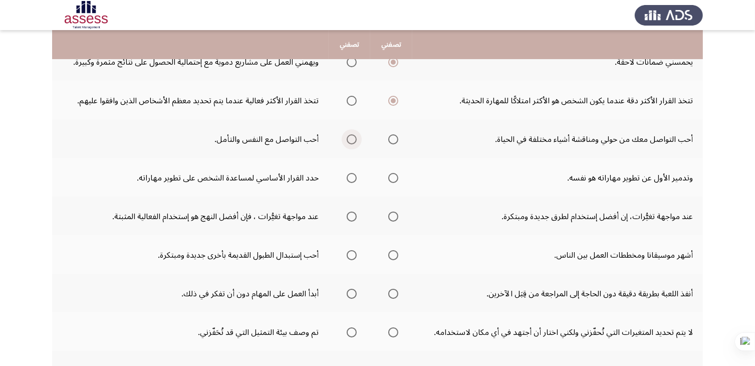
click at [353, 134] on span "حدد خيارا" at bounding box center [352, 139] width 10 height 10
click at [353, 134] on input "حدد خيارا" at bounding box center [352, 139] width 10 height 10
click at [354, 177] on span "حدد خيارا" at bounding box center [352, 178] width 10 height 10
click at [354, 177] on input "حدد خيارا" at bounding box center [352, 178] width 10 height 10
click at [391, 176] on span "حدد خيارا" at bounding box center [394, 178] width 10 height 10
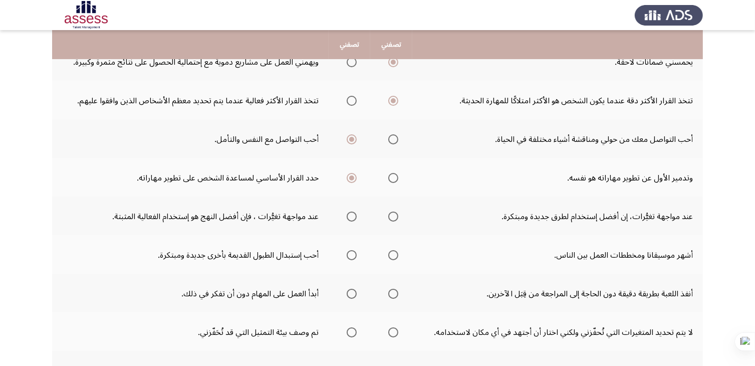
click at [391, 176] on input "حدد خيارا" at bounding box center [394, 178] width 10 height 10
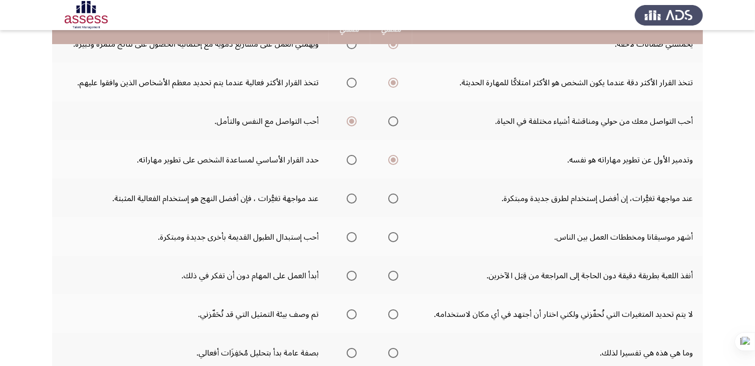
scroll to position [251, 0]
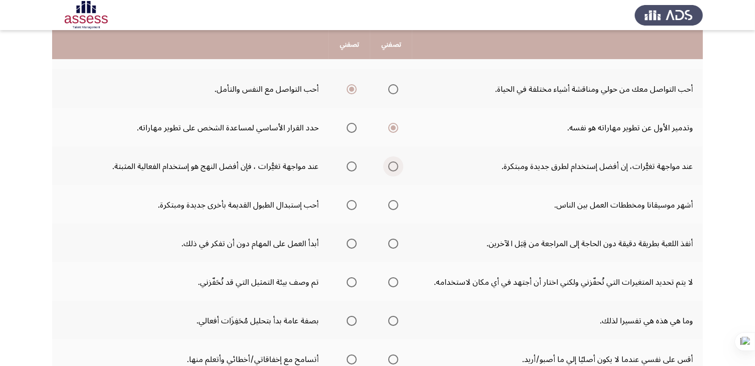
click at [394, 164] on span "حدد خيارا" at bounding box center [394, 166] width 10 height 10
click at [394, 164] on input "حدد خيارا" at bounding box center [394, 166] width 10 height 10
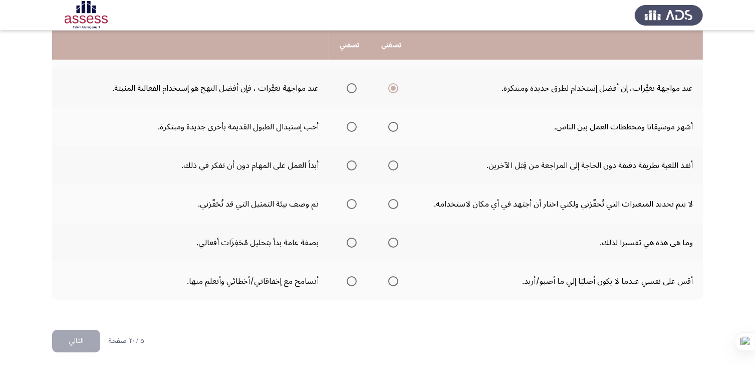
scroll to position [329, 0]
click at [352, 122] on span "حدد خيارا" at bounding box center [352, 127] width 10 height 10
click at [352, 122] on input "حدد خيارا" at bounding box center [352, 127] width 10 height 10
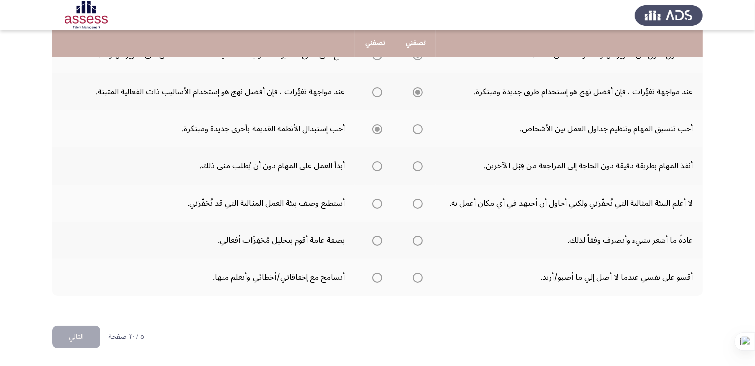
scroll to position [313, 0]
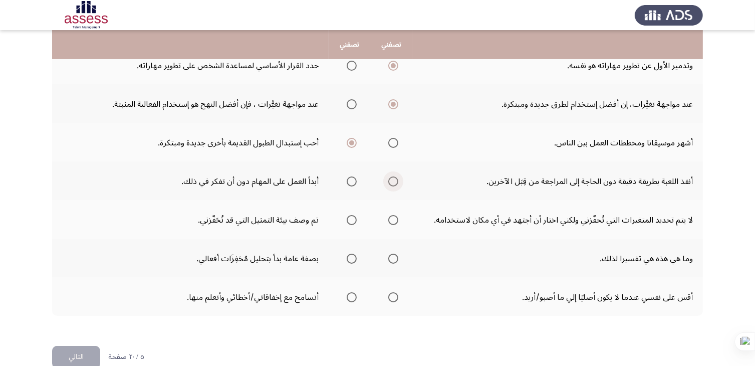
click at [394, 176] on span "حدد خيارا" at bounding box center [394, 181] width 10 height 10
click at [394, 176] on input "حدد خيارا" at bounding box center [394, 181] width 10 height 10
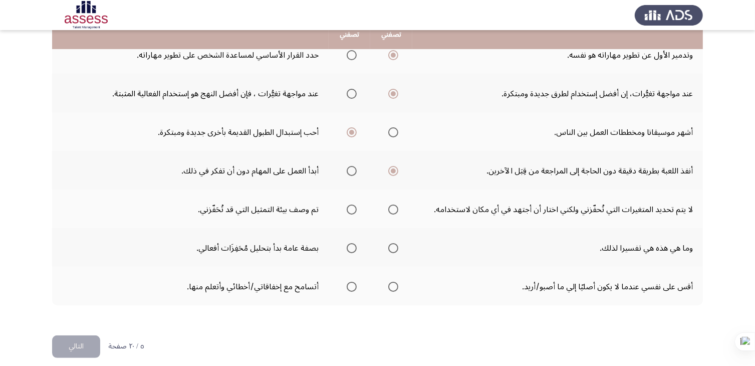
scroll to position [329, 0]
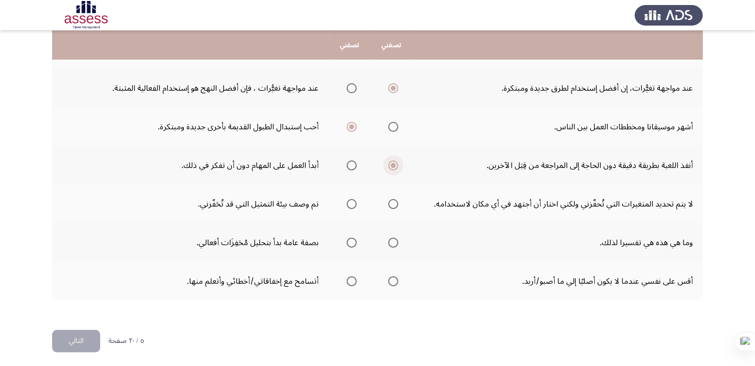
click at [393, 163] on span "حدد خيارا" at bounding box center [393, 165] width 5 height 5
click at [393, 161] on input "حدد خيارا" at bounding box center [394, 165] width 10 height 10
click at [395, 163] on span "حدد خيارا" at bounding box center [393, 165] width 5 height 5
click at [395, 160] on input "حدد خيارا" at bounding box center [394, 165] width 10 height 10
click at [395, 163] on span "حدد خيارا" at bounding box center [393, 165] width 5 height 5
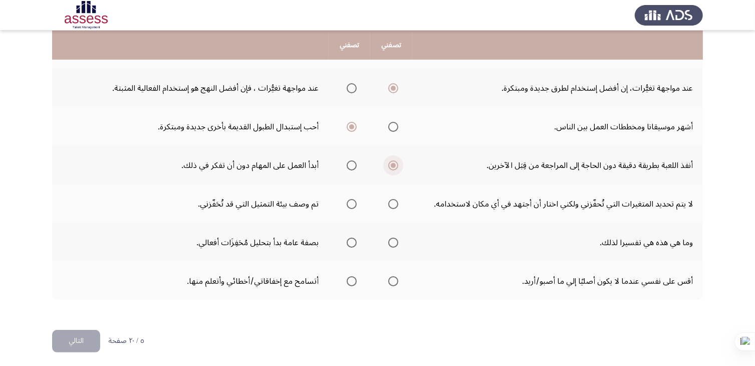
click at [395, 161] on input "حدد خيارا" at bounding box center [394, 165] width 10 height 10
click at [394, 199] on span "حدد خيارا" at bounding box center [394, 204] width 10 height 10
click at [394, 199] on input "حدد خيارا" at bounding box center [394, 204] width 10 height 10
click at [353, 239] on span "حدد خيارا" at bounding box center [352, 243] width 10 height 10
click at [353, 239] on input "حدد خيارا" at bounding box center [352, 243] width 10 height 10
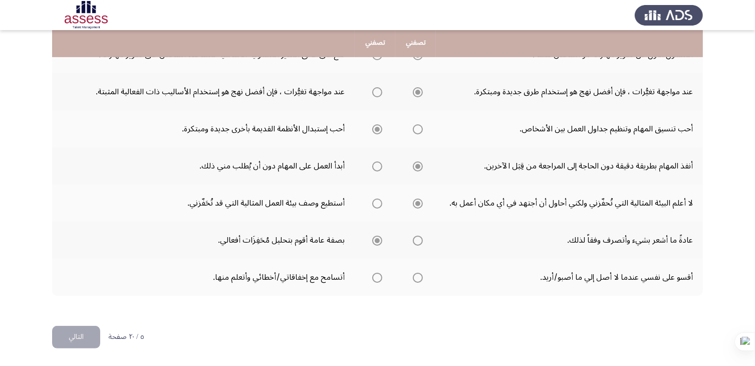
scroll to position [313, 0]
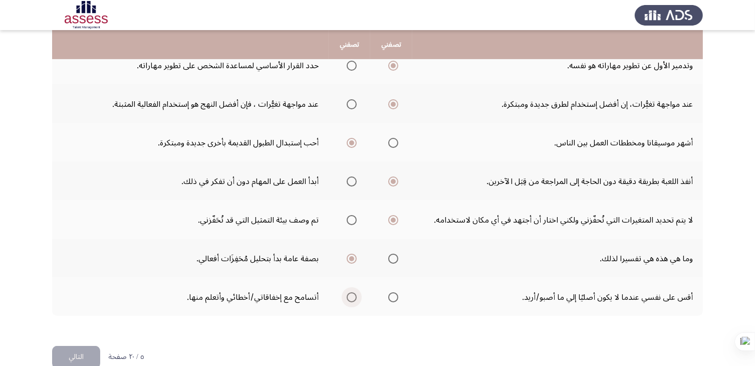
click at [351, 292] on span "حدد خيارا" at bounding box center [352, 297] width 10 height 10
click at [351, 292] on input "حدد خيارا" at bounding box center [352, 297] width 10 height 10
click at [76, 355] on font "التالي" at bounding box center [76, 356] width 15 height 15
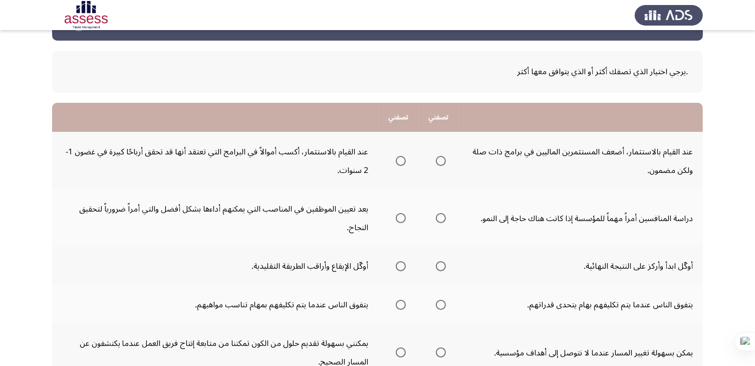
scroll to position [50, 0]
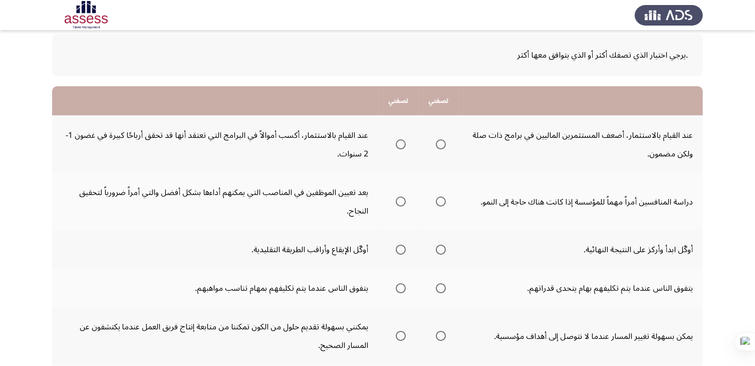
click at [404, 143] on span "حدد خيارا" at bounding box center [401, 144] width 10 height 10
click at [404, 143] on input "حدد خيارا" at bounding box center [401, 144] width 10 height 10
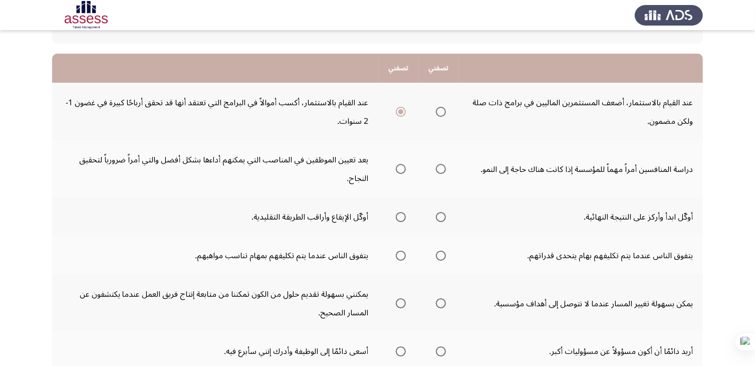
scroll to position [100, 0]
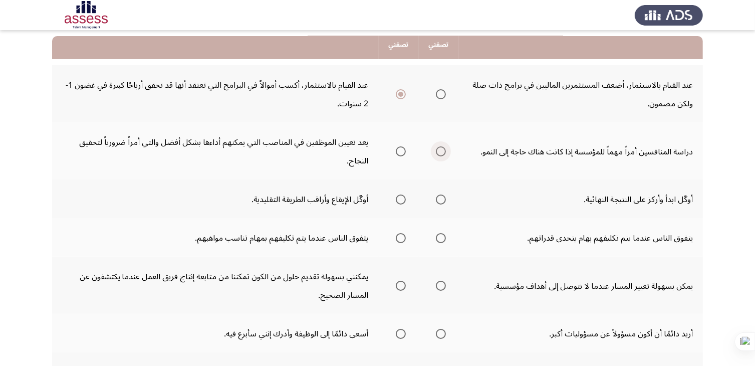
click at [445, 148] on span "حدد خيارا" at bounding box center [441, 151] width 10 height 10
click at [445, 148] on input "حدد خيارا" at bounding box center [441, 151] width 10 height 10
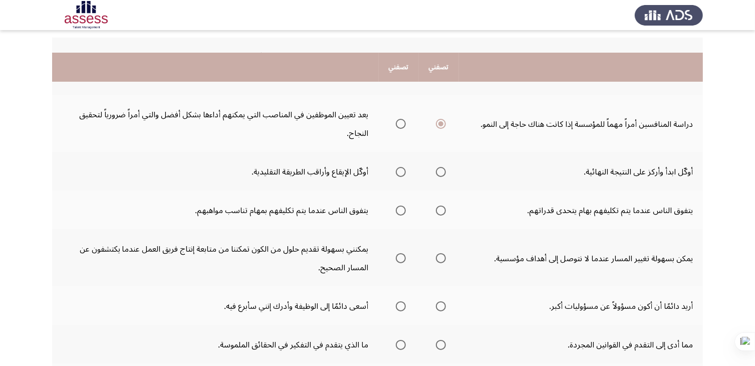
scroll to position [150, 0]
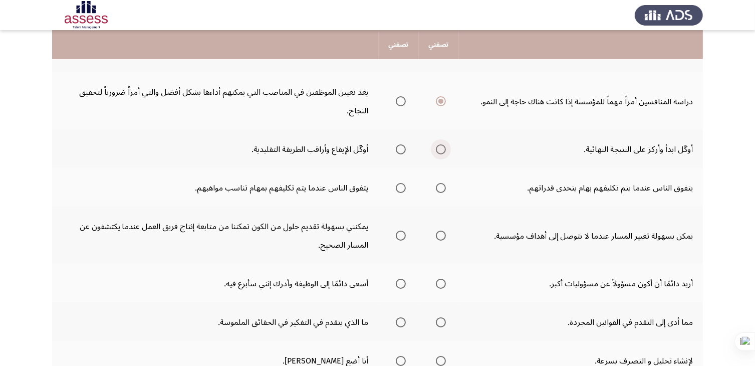
click at [441, 147] on span "حدد خيارا" at bounding box center [441, 149] width 10 height 10
click at [441, 147] on input "حدد خيارا" at bounding box center [441, 149] width 10 height 10
click at [399, 185] on span "حدد خيارا" at bounding box center [401, 188] width 10 height 10
click at [399, 185] on input "حدد خيارا" at bounding box center [401, 188] width 10 height 10
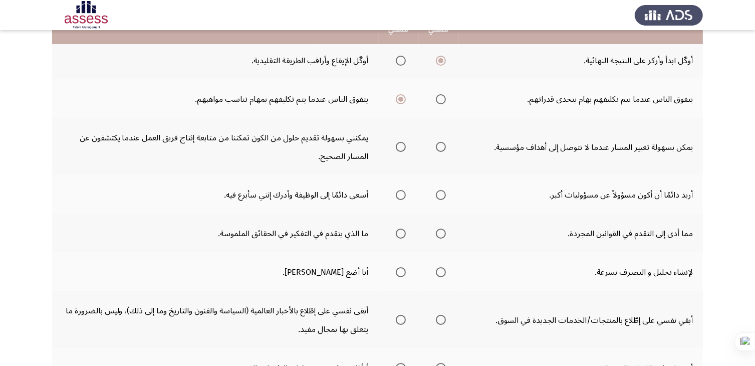
scroll to position [251, 0]
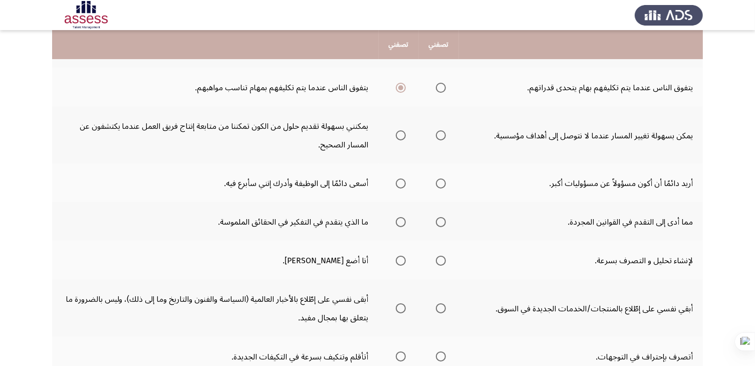
click at [400, 130] on span "حدد خيارا" at bounding box center [401, 135] width 10 height 10
click at [400, 130] on input "حدد خيارا" at bounding box center [401, 135] width 10 height 10
click at [404, 179] on span "حدد خيارا" at bounding box center [401, 183] width 10 height 10
click at [404, 179] on input "حدد خيارا" at bounding box center [401, 183] width 10 height 10
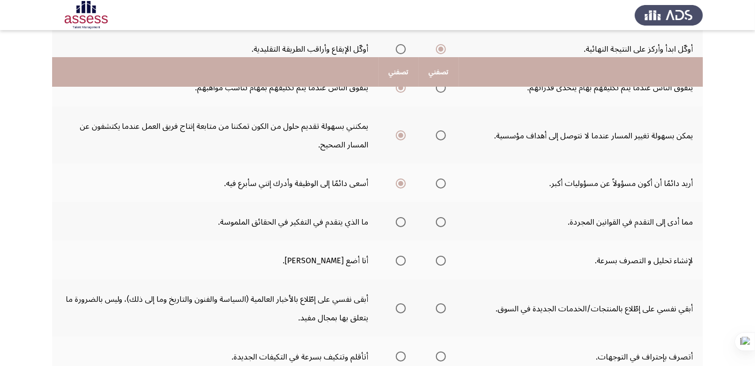
scroll to position [301, 0]
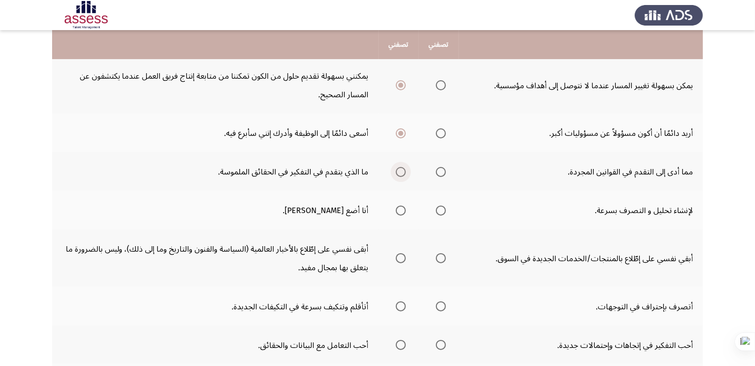
click at [402, 167] on span "حدد خيارا" at bounding box center [401, 172] width 10 height 10
click at [402, 167] on input "حدد خيارا" at bounding box center [401, 172] width 10 height 10
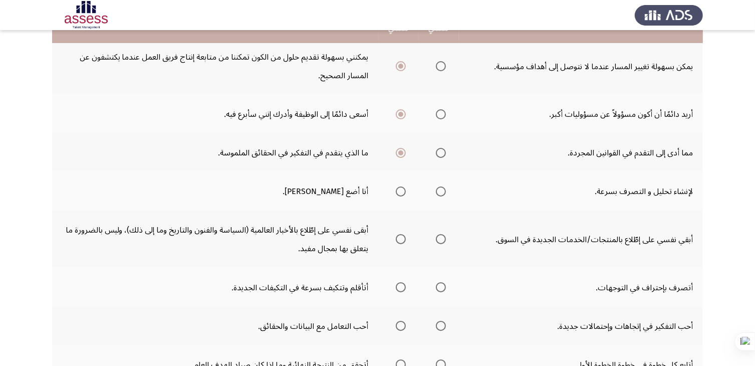
scroll to position [351, 0]
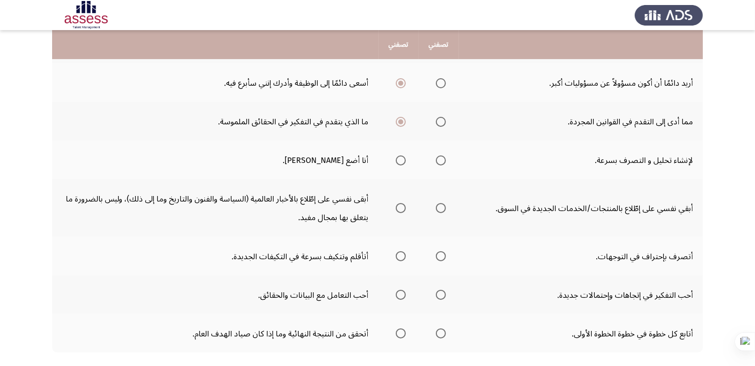
click at [441, 155] on span "حدد خيارا" at bounding box center [441, 160] width 10 height 10
click at [441, 155] on input "حدد خيارا" at bounding box center [441, 160] width 10 height 10
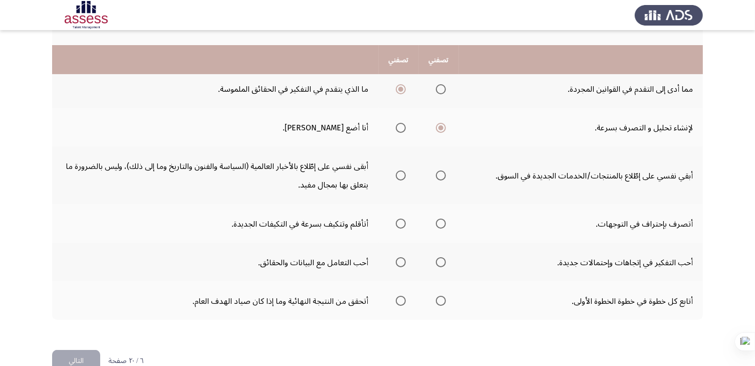
scroll to position [401, 0]
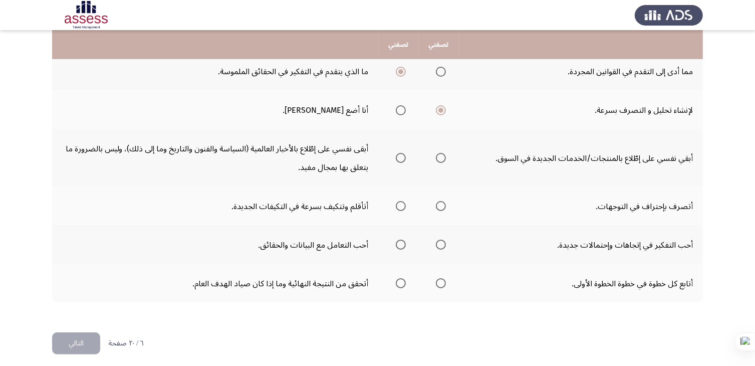
click at [439, 154] on span "حدد خيارا" at bounding box center [441, 158] width 10 height 10
click at [439, 154] on input "حدد خيارا" at bounding box center [441, 158] width 10 height 10
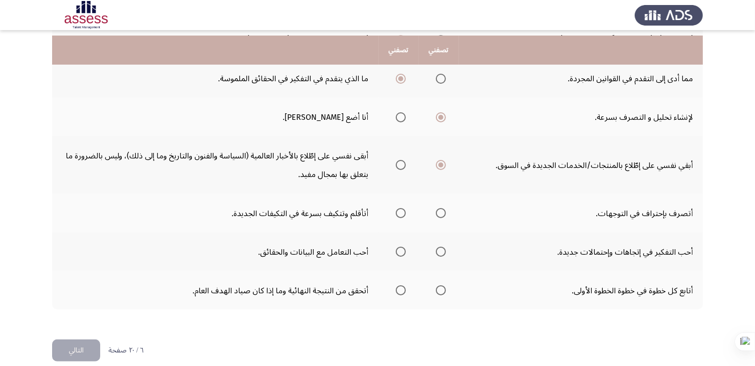
scroll to position [402, 0]
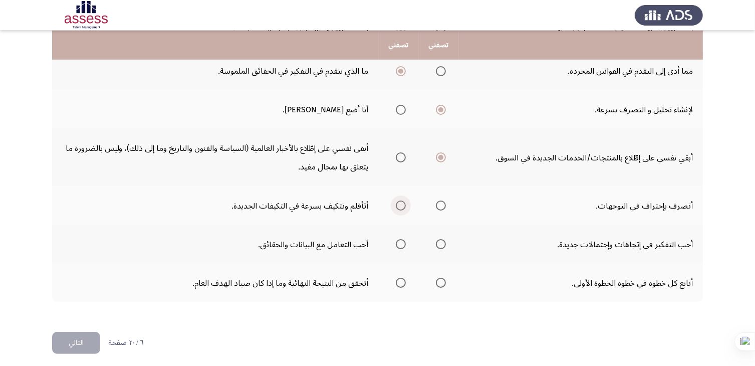
click at [399, 201] on span "حدد خيارا" at bounding box center [401, 206] width 10 height 10
click at [399, 201] on input "حدد خيارا" at bounding box center [401, 206] width 10 height 10
click at [444, 239] on span "حدد خيارا" at bounding box center [441, 244] width 10 height 10
click at [444, 239] on input "حدد خيارا" at bounding box center [441, 244] width 10 height 10
click at [402, 278] on span "حدد خيارا" at bounding box center [401, 283] width 10 height 10
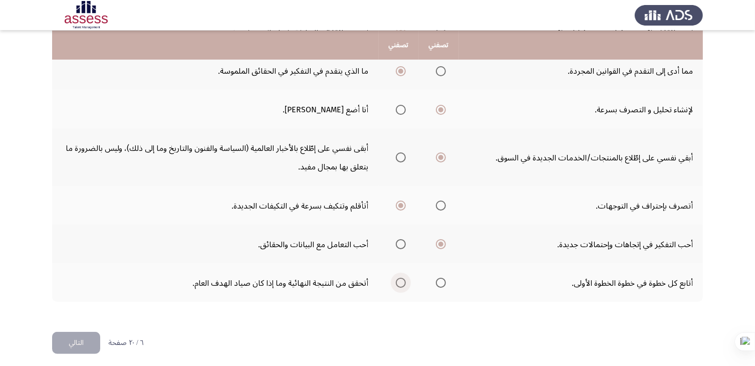
click at [402, 278] on input "حدد خيارا" at bounding box center [401, 283] width 10 height 10
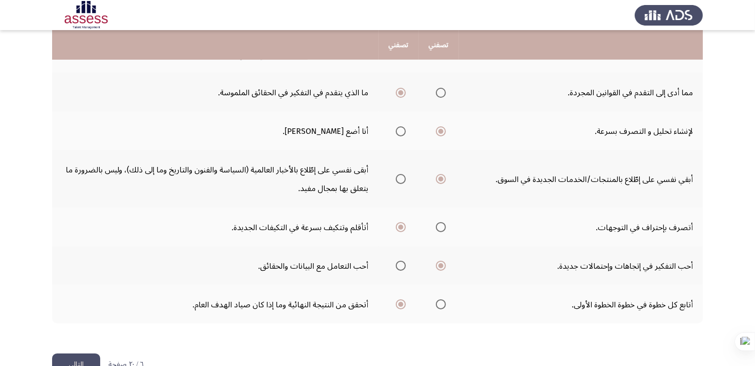
click at [73, 357] on font "التالي" at bounding box center [76, 364] width 15 height 15
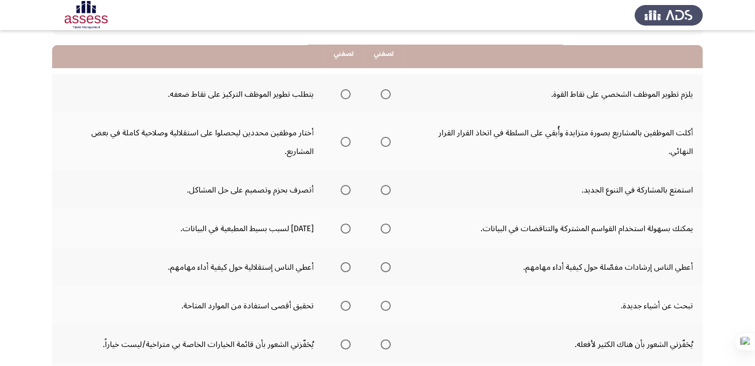
scroll to position [100, 0]
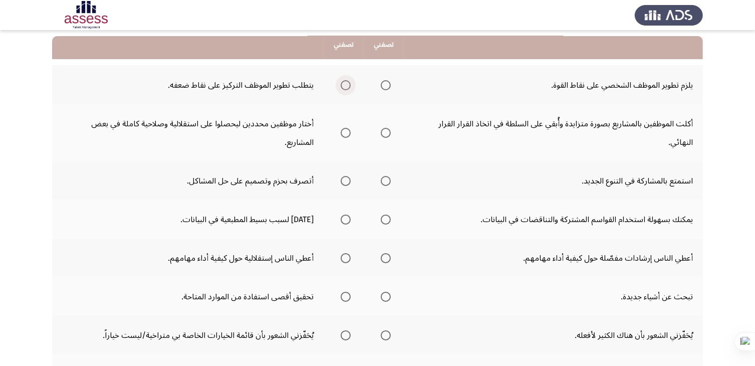
click at [343, 84] on span "حدد خيارا" at bounding box center [346, 85] width 10 height 10
click at [343, 84] on input "حدد خيارا" at bounding box center [346, 85] width 10 height 10
click at [347, 128] on span "حدد خيارا" at bounding box center [346, 133] width 10 height 10
click at [347, 128] on input "حدد خيارا" at bounding box center [346, 133] width 10 height 10
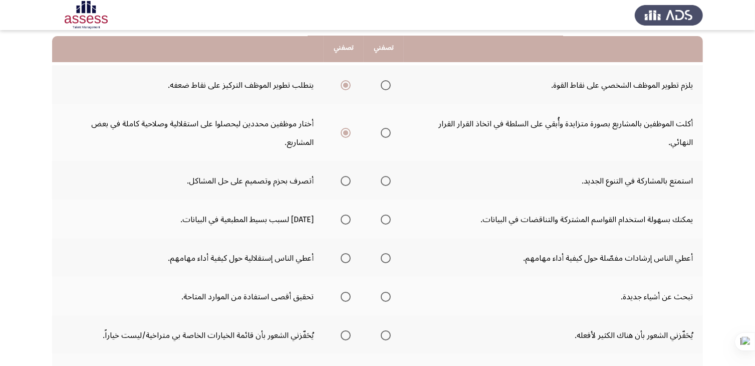
scroll to position [150, 0]
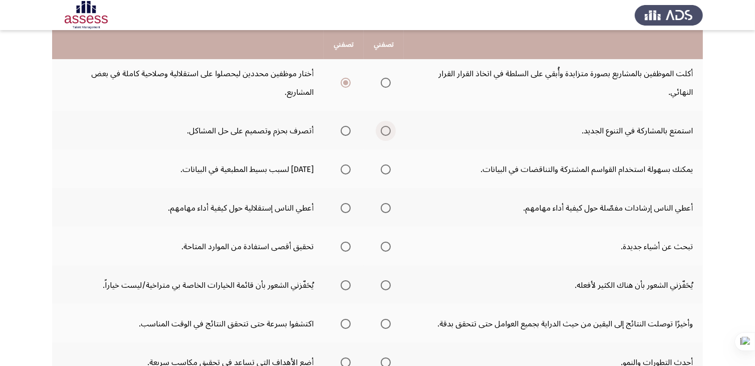
click at [387, 126] on span "حدد خيارا" at bounding box center [386, 131] width 10 height 10
click at [387, 126] on input "حدد خيارا" at bounding box center [386, 131] width 10 height 10
click at [385, 164] on span "حدد خيارا" at bounding box center [386, 169] width 10 height 10
click at [385, 164] on input "حدد خيارا" at bounding box center [386, 169] width 10 height 10
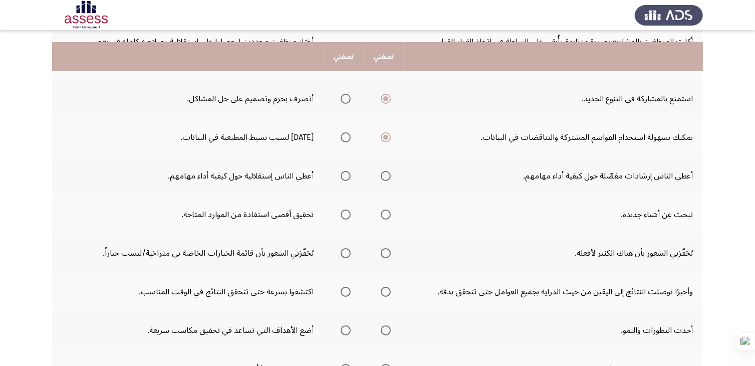
scroll to position [201, 0]
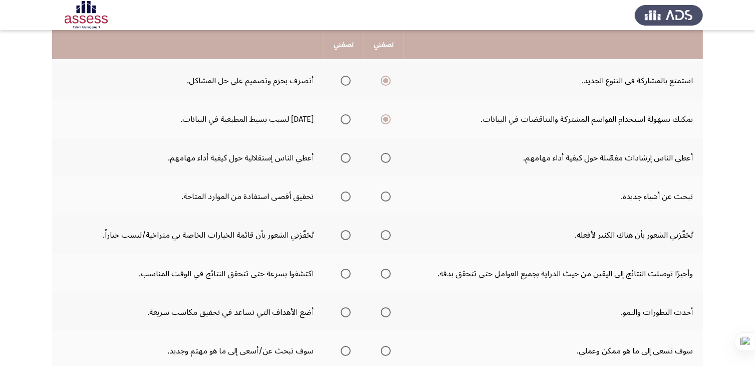
click at [387, 153] on span "حدد خيارا" at bounding box center [386, 158] width 10 height 10
click at [387, 153] on input "حدد خيارا" at bounding box center [386, 158] width 10 height 10
click at [351, 192] on span "حدد خيارا" at bounding box center [346, 197] width 10 height 10
click at [351, 192] on input "حدد خيارا" at bounding box center [346, 197] width 10 height 10
click at [385, 230] on span "حدد خيارا" at bounding box center [386, 235] width 10 height 10
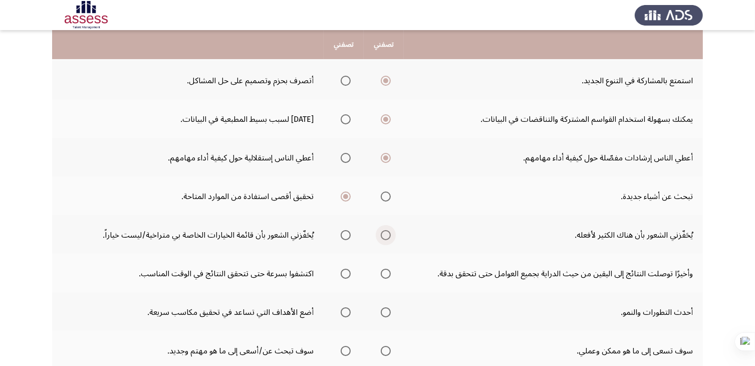
click at [385, 230] on input "حدد خيارا" at bounding box center [386, 235] width 10 height 10
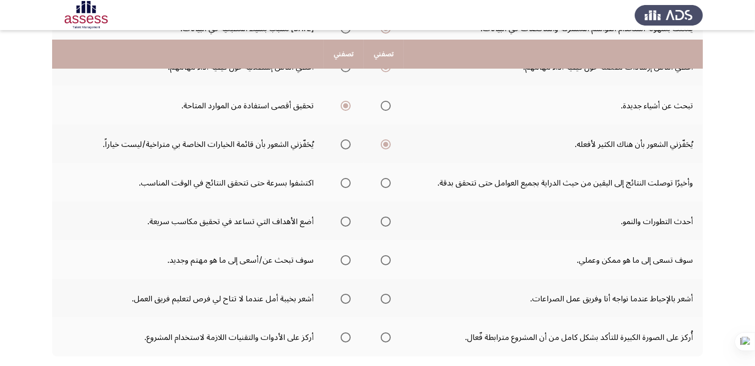
scroll to position [301, 0]
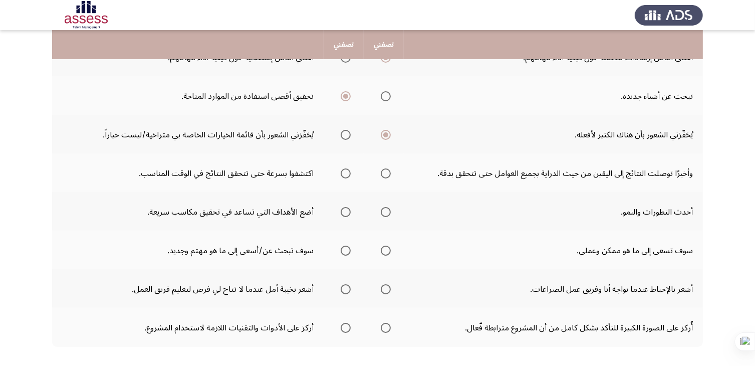
click at [387, 168] on span "حدد خيارا" at bounding box center [386, 173] width 10 height 10
click at [387, 168] on input "حدد خيارا" at bounding box center [386, 173] width 10 height 10
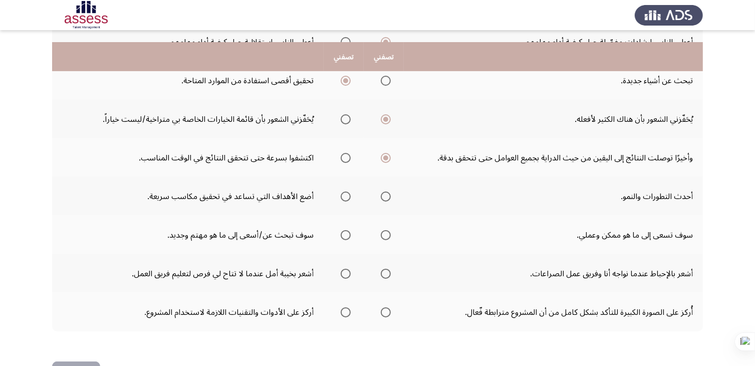
scroll to position [329, 0]
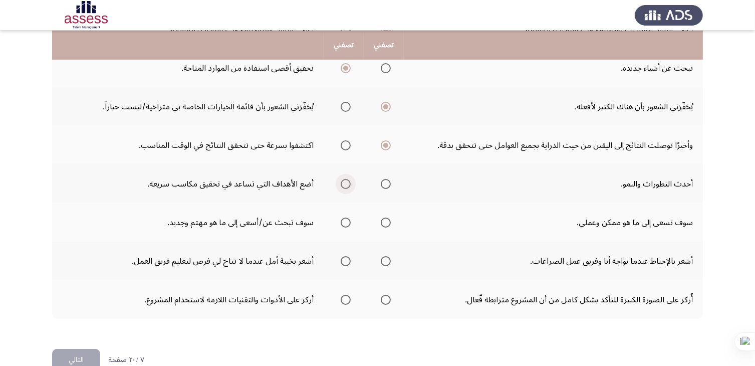
click at [347, 179] on span "حدد خيارا" at bounding box center [346, 184] width 10 height 10
click at [347, 179] on input "حدد خيارا" at bounding box center [346, 184] width 10 height 10
click at [390, 218] on span "حدد خيارا" at bounding box center [386, 223] width 10 height 10
click at [390, 218] on input "حدد خيارا" at bounding box center [386, 223] width 10 height 10
click at [347, 256] on span "حدد خيارا" at bounding box center [346, 261] width 10 height 10
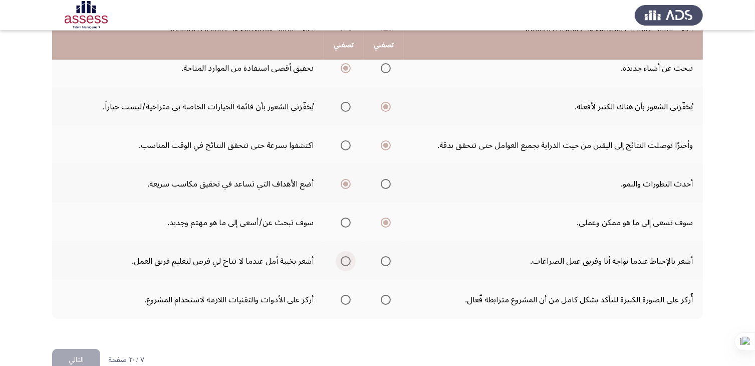
click at [347, 256] on input "حدد خيارا" at bounding box center [346, 261] width 10 height 10
click at [391, 295] on span "حدد خيارا" at bounding box center [386, 300] width 10 height 10
click at [391, 295] on input "حدد خيارا" at bounding box center [386, 300] width 10 height 10
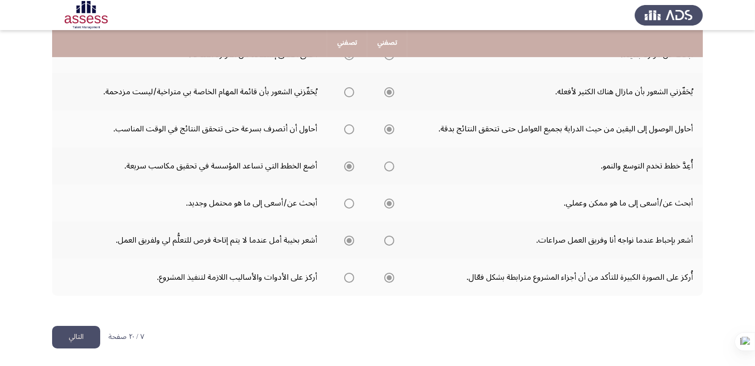
scroll to position [313, 0]
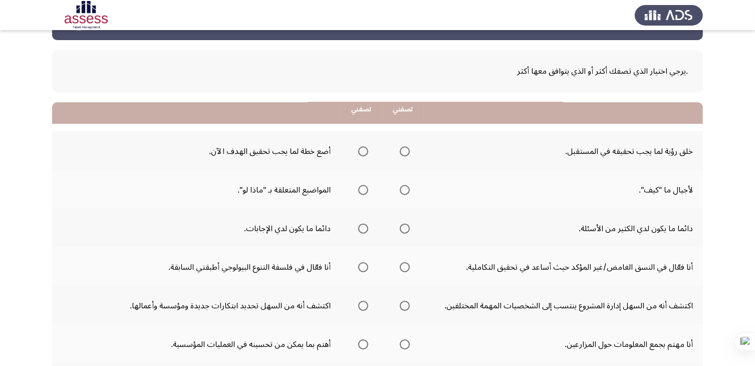
scroll to position [100, 0]
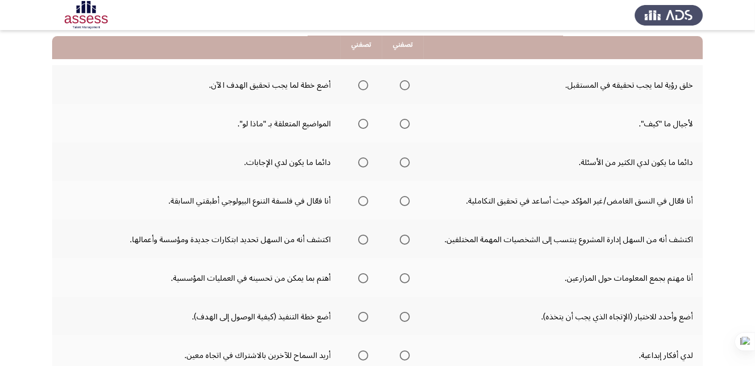
click at [358, 84] on span "حدد خيارا" at bounding box center [363, 85] width 10 height 10
click at [358, 84] on input "حدد خيارا" at bounding box center [363, 85] width 10 height 10
click at [400, 84] on span "حدد خيارا" at bounding box center [405, 85] width 10 height 10
click at [400, 84] on input "حدد خيارا" at bounding box center [405, 85] width 10 height 10
click at [358, 121] on span "حدد خيارا" at bounding box center [363, 124] width 10 height 10
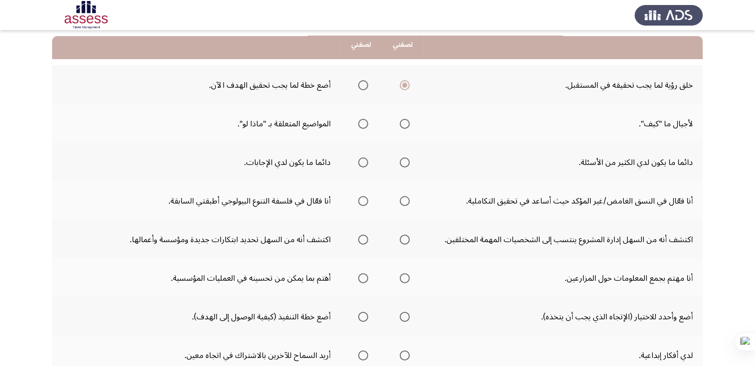
click at [358, 121] on input "حدد خيارا" at bounding box center [363, 124] width 10 height 10
click at [400, 162] on span "حدد خيارا" at bounding box center [405, 162] width 10 height 10
click at [400, 162] on input "حدد خيارا" at bounding box center [405, 162] width 10 height 10
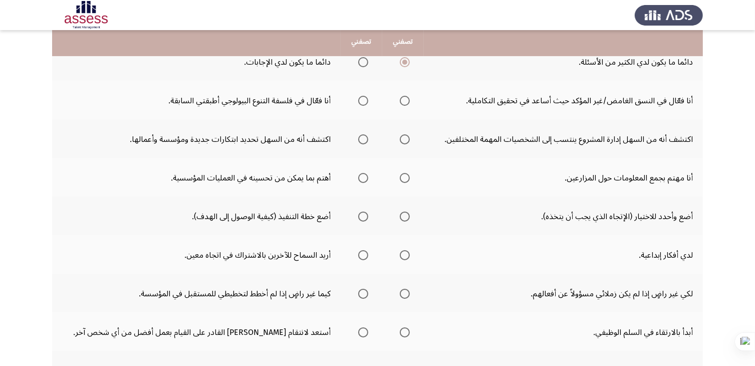
scroll to position [150, 0]
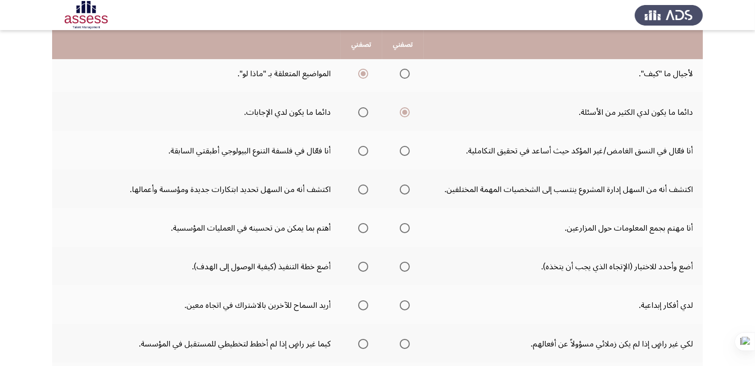
click at [400, 146] on span "حدد خيارا" at bounding box center [405, 151] width 10 height 10
click at [400, 146] on input "حدد خيارا" at bounding box center [405, 151] width 10 height 10
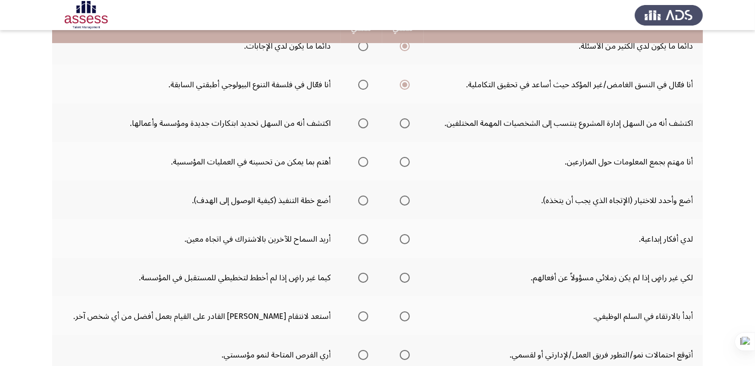
scroll to position [201, 0]
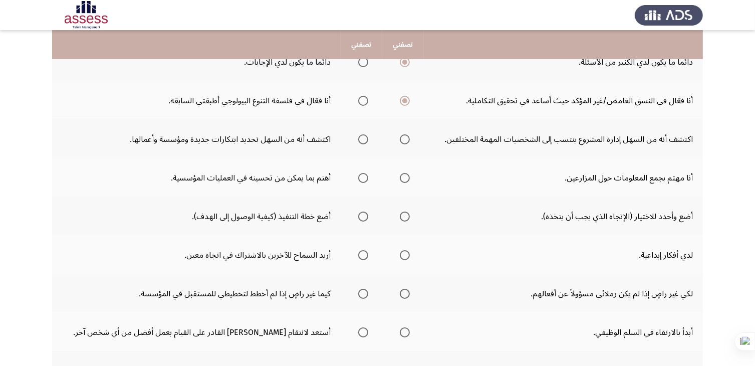
click at [400, 139] on span "حدد خيارا" at bounding box center [405, 139] width 10 height 10
click at [400, 139] on input "حدد خيارا" at bounding box center [405, 139] width 10 height 10
click at [400, 174] on span "حدد خيارا" at bounding box center [405, 178] width 10 height 10
click at [400, 174] on input "حدد خيارا" at bounding box center [405, 178] width 10 height 10
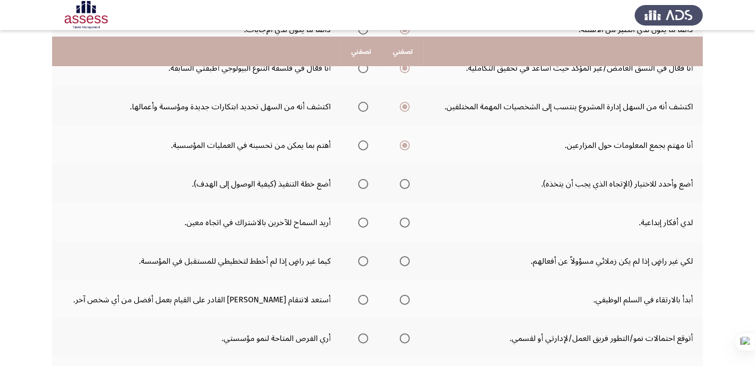
scroll to position [251, 0]
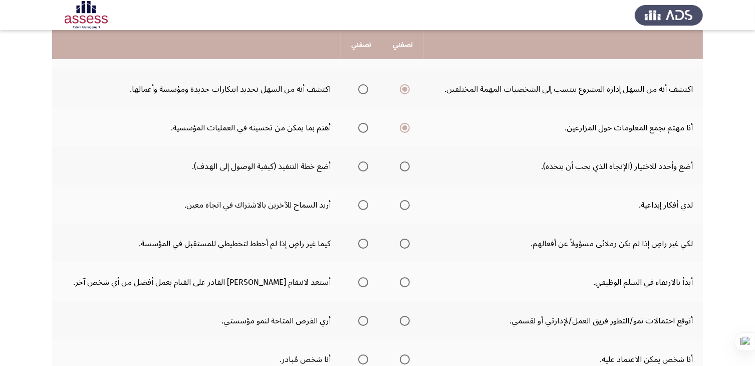
click at [358, 161] on span "حدد خيارا" at bounding box center [363, 166] width 10 height 10
click at [358, 161] on input "حدد خيارا" at bounding box center [363, 166] width 10 height 10
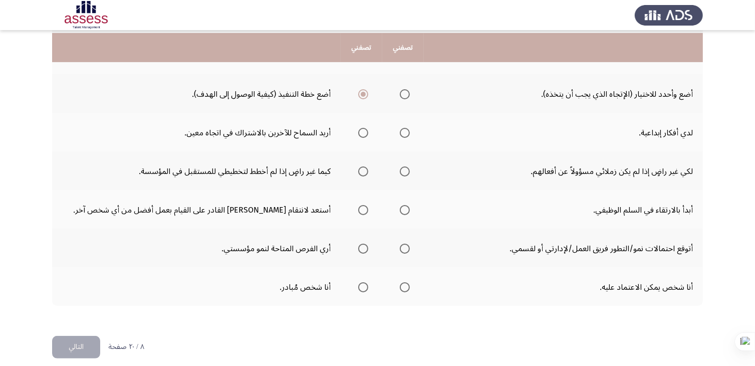
scroll to position [329, 0]
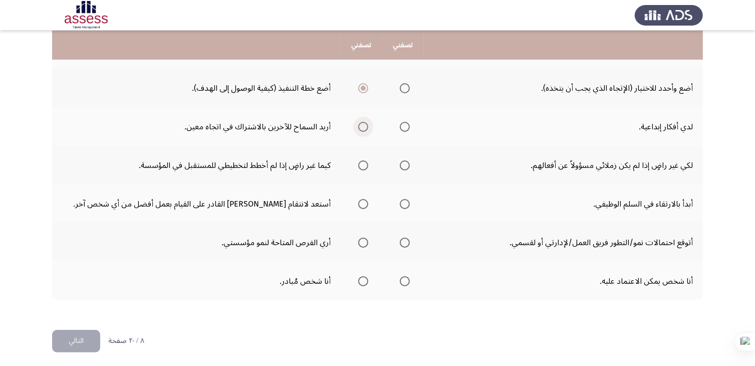
click at [358, 122] on span "حدد خيارا" at bounding box center [363, 127] width 10 height 10
click at [358, 122] on input "حدد خيارا" at bounding box center [363, 127] width 10 height 10
click at [396, 160] on label "حدد خيارا" at bounding box center [403, 165] width 14 height 10
click at [400, 160] on input "حدد خيارا" at bounding box center [405, 165] width 10 height 10
click at [405, 204] on span "حدد خيارا" at bounding box center [405, 204] width 0 height 0
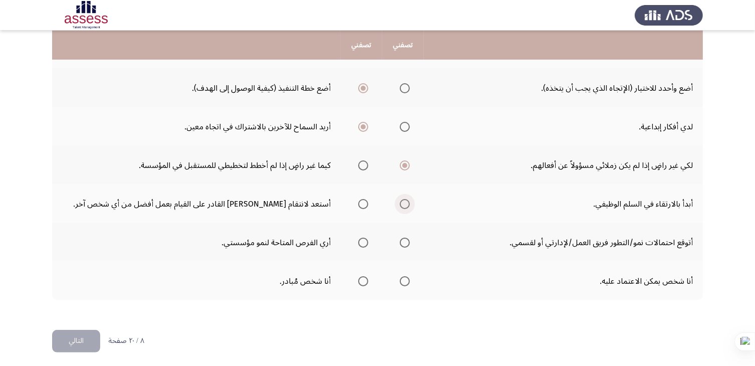
click at [400, 200] on input "حدد خيارا" at bounding box center [405, 204] width 10 height 10
click at [358, 238] on span "حدد خيارا" at bounding box center [363, 243] width 10 height 10
click at [358, 238] on input "حدد خيارا" at bounding box center [363, 243] width 10 height 10
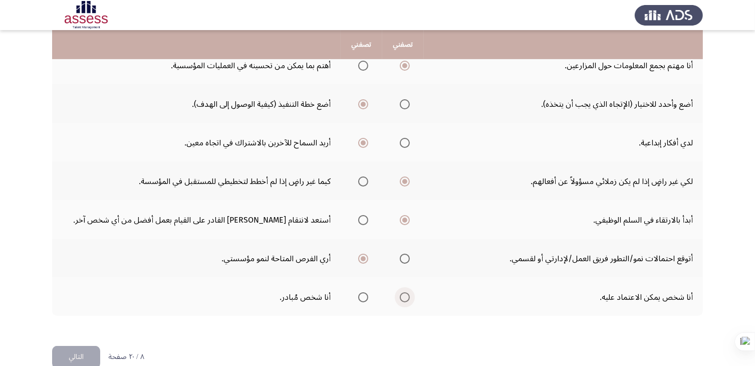
click at [400, 292] on span "حدد خيارا" at bounding box center [405, 297] width 10 height 10
click at [400, 292] on input "حدد خيارا" at bounding box center [405, 297] width 10 height 10
click at [64, 351] on button "التالي" at bounding box center [76, 357] width 48 height 23
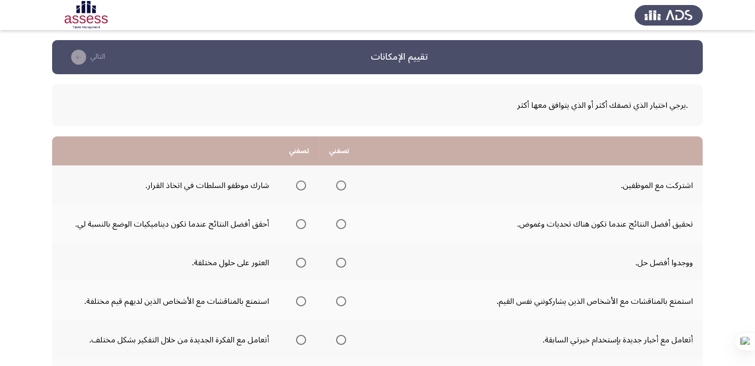
click at [299, 184] on span "حدد خيارا" at bounding box center [301, 185] width 10 height 10
click at [299, 184] on input "حدد خيارا" at bounding box center [301, 185] width 10 height 10
click at [297, 223] on span "حدد خيارا" at bounding box center [301, 224] width 10 height 10
click at [297, 223] on input "حدد خيارا" at bounding box center [301, 224] width 10 height 10
click at [300, 261] on span "حدد خيارا" at bounding box center [301, 263] width 10 height 10
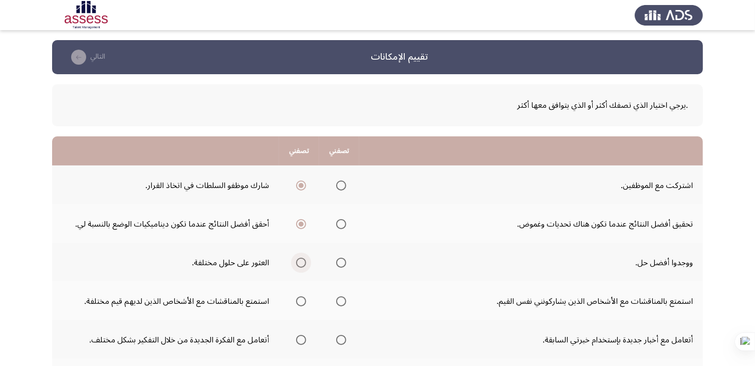
click at [300, 261] on input "حدد خيارا" at bounding box center [301, 263] width 10 height 10
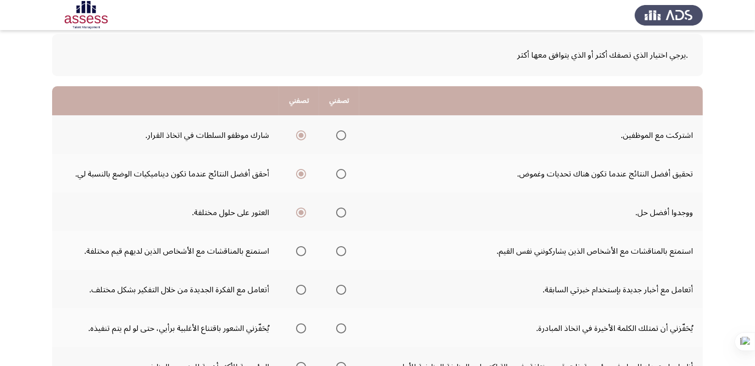
click at [300, 253] on span "حدد خيارا" at bounding box center [301, 251] width 10 height 10
click at [300, 253] on input "حدد خيارا" at bounding box center [301, 251] width 10 height 10
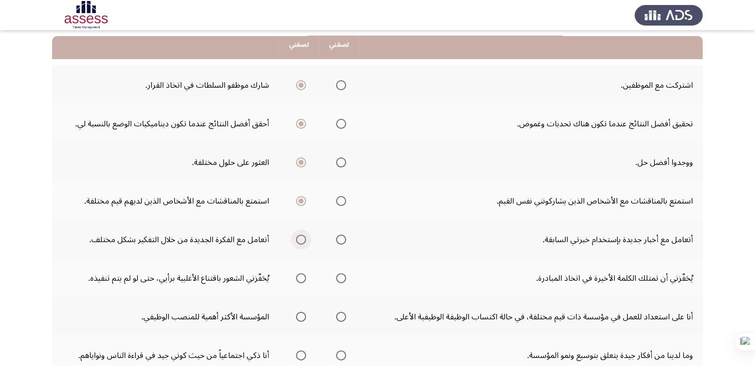
click at [301, 238] on span "حدد خيارا" at bounding box center [301, 240] width 10 height 10
click at [301, 238] on input "حدد خيارا" at bounding box center [301, 240] width 10 height 10
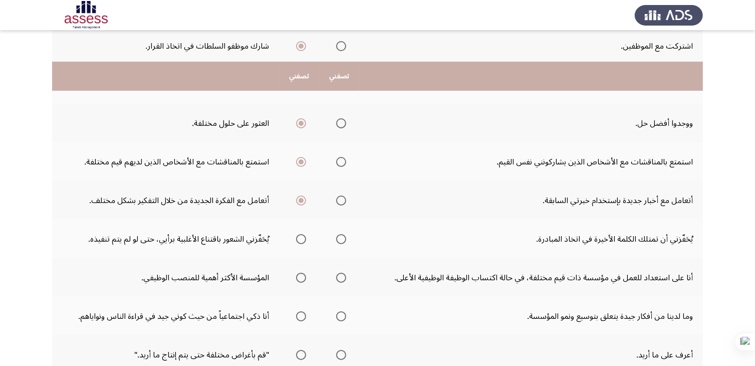
scroll to position [201, 0]
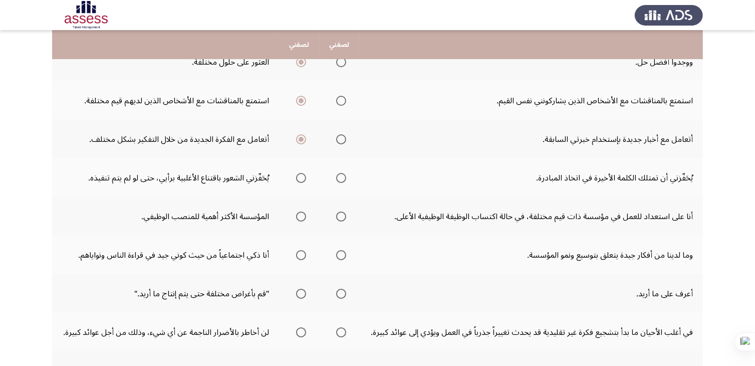
click at [339, 177] on span "حدد خيارا" at bounding box center [341, 178] width 10 height 10
click at [339, 177] on input "حدد خيارا" at bounding box center [341, 178] width 10 height 10
click at [299, 213] on span "حدد خيارا" at bounding box center [301, 217] width 10 height 10
click at [299, 213] on input "حدد خيارا" at bounding box center [301, 217] width 10 height 10
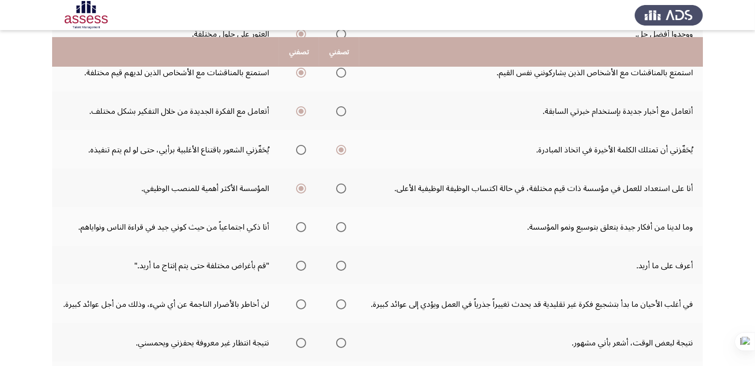
scroll to position [251, 0]
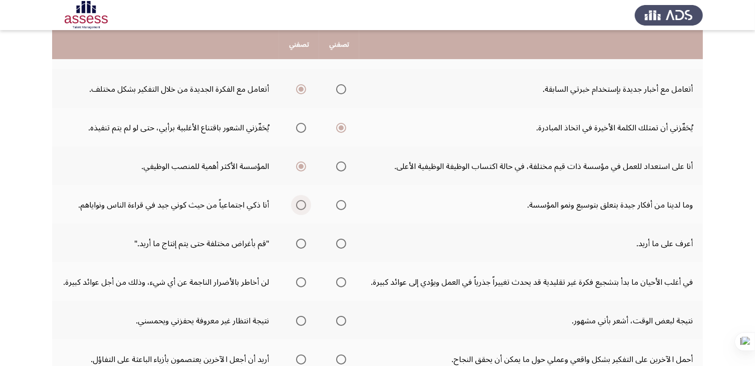
click at [296, 207] on span "حدد خيارا" at bounding box center [301, 205] width 10 height 10
click at [296, 207] on input "حدد خيارا" at bounding box center [301, 205] width 10 height 10
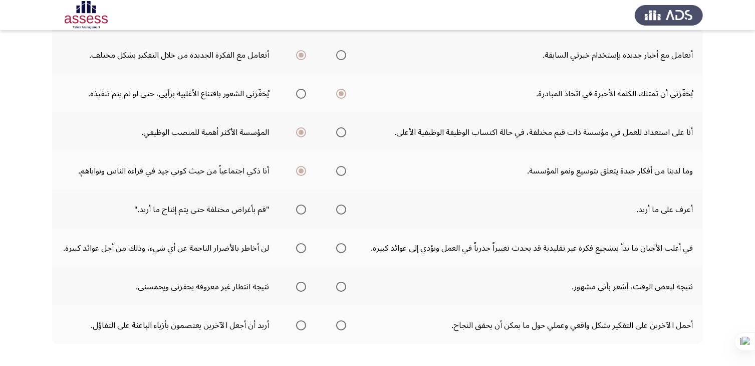
scroll to position [301, 0]
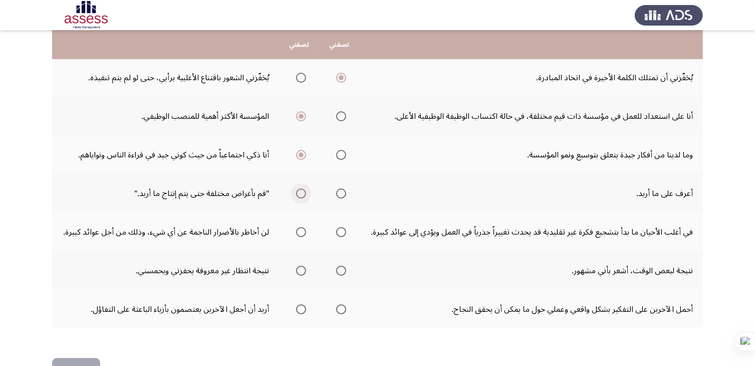
click at [296, 190] on span "حدد خيارا" at bounding box center [301, 193] width 10 height 10
click at [296, 190] on input "حدد خيارا" at bounding box center [301, 193] width 10 height 10
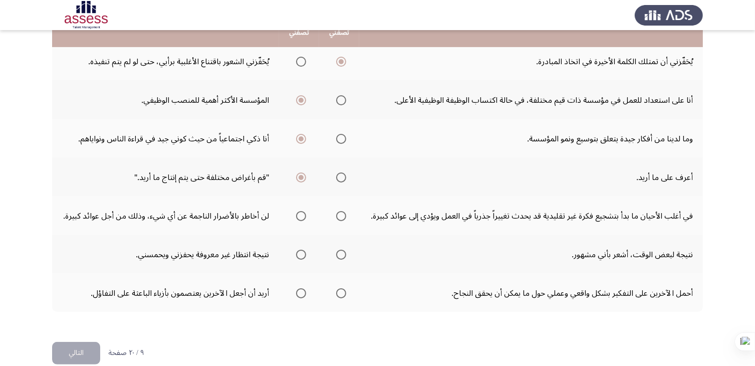
scroll to position [329, 0]
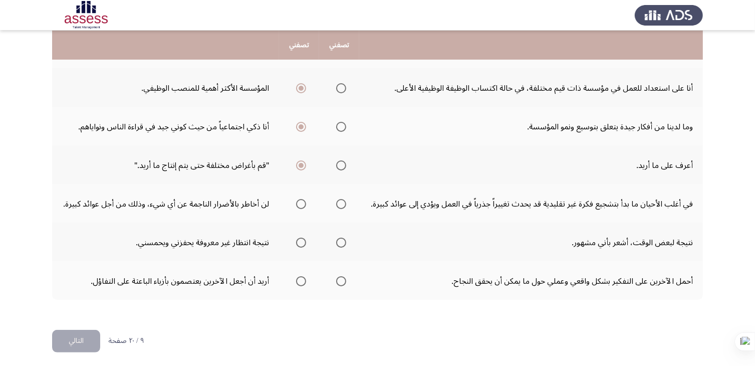
click at [336, 199] on span "حدد خيارا" at bounding box center [341, 204] width 10 height 10
click at [336, 199] on input "حدد خيارا" at bounding box center [341, 204] width 10 height 10
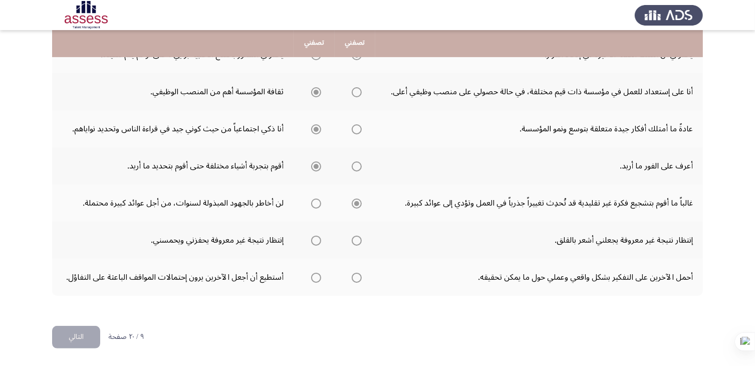
scroll to position [313, 0]
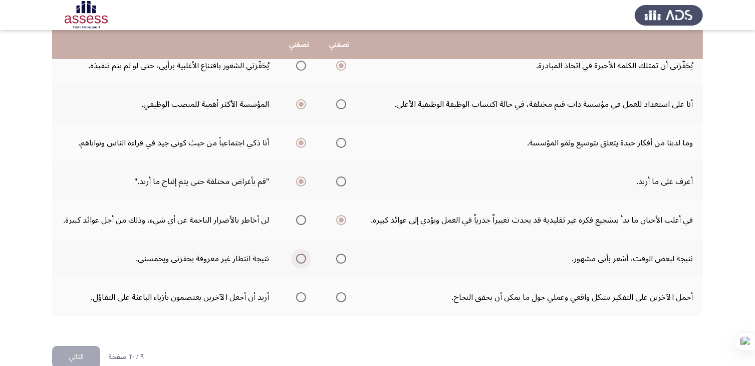
click at [301, 257] on span "حدد خيارا" at bounding box center [301, 259] width 10 height 10
click at [301, 257] on input "حدد خيارا" at bounding box center [301, 259] width 10 height 10
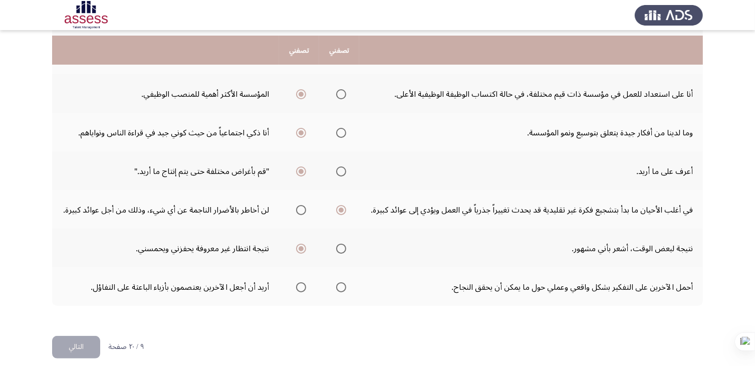
scroll to position [329, 0]
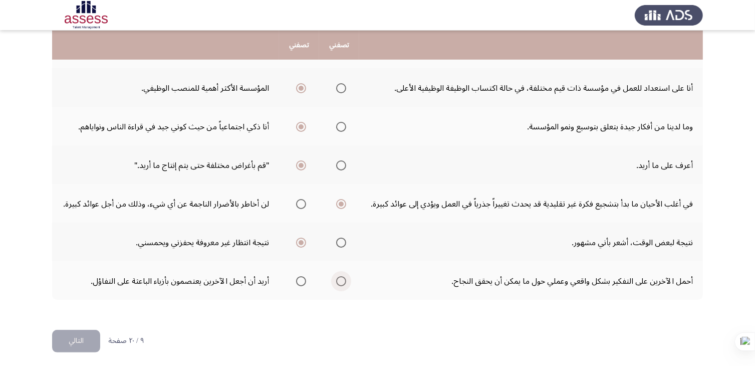
click at [341, 276] on span "حدد خيارا" at bounding box center [341, 281] width 10 height 10
click at [341, 276] on input "حدد خيارا" at bounding box center [341, 281] width 10 height 10
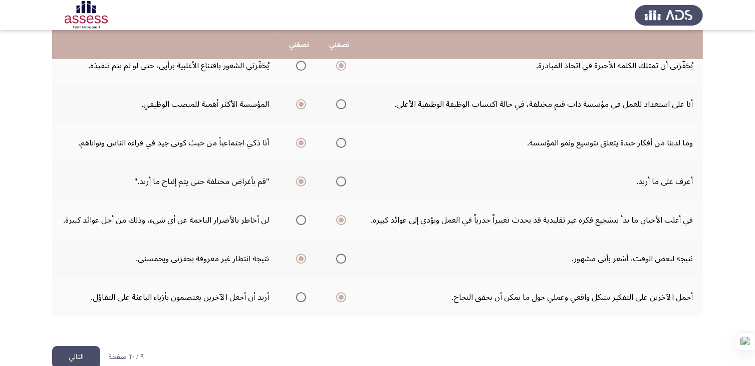
click at [90, 353] on button "التالي" at bounding box center [76, 357] width 48 height 23
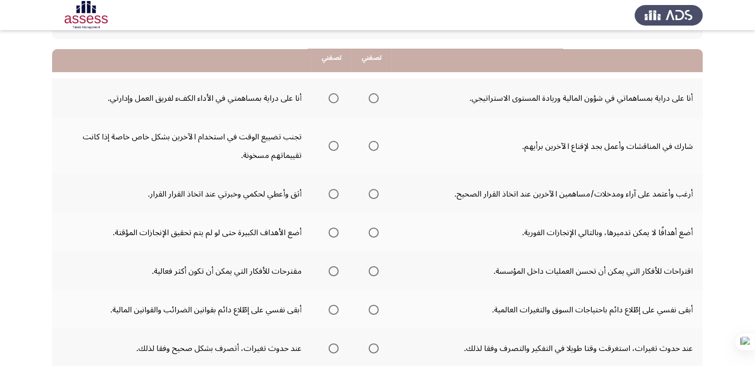
scroll to position [100, 0]
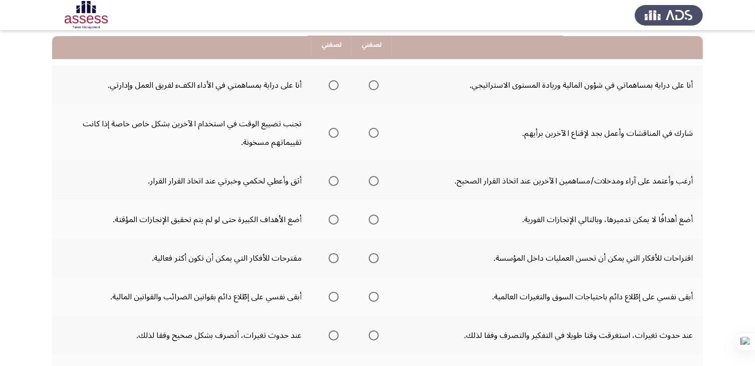
click at [333, 82] on span "حدد خيارا" at bounding box center [334, 85] width 10 height 10
click at [333, 82] on input "حدد خيارا" at bounding box center [334, 85] width 10 height 10
click at [373, 134] on span "حدد خيارا" at bounding box center [374, 133] width 10 height 10
click at [373, 134] on input "حدد خيارا" at bounding box center [374, 133] width 10 height 10
click at [372, 179] on span "حدد خيارا" at bounding box center [374, 181] width 10 height 10
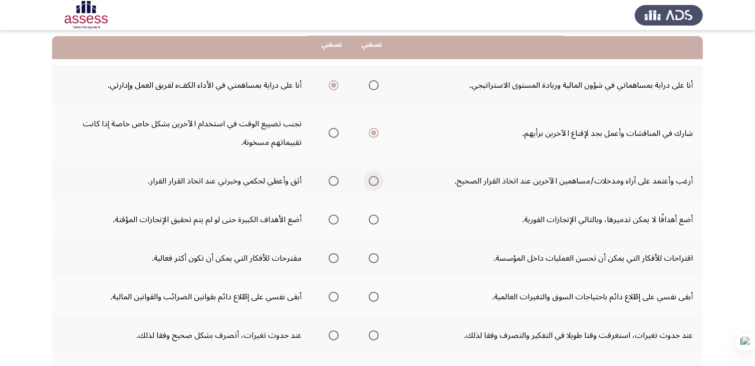
click at [372, 179] on input "حدد خيارا" at bounding box center [374, 181] width 10 height 10
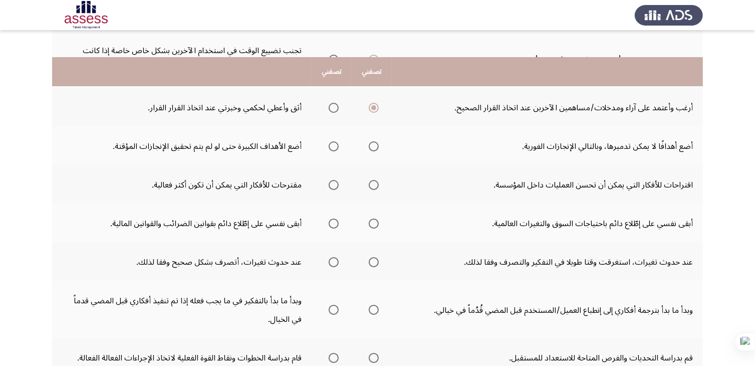
scroll to position [150, 0]
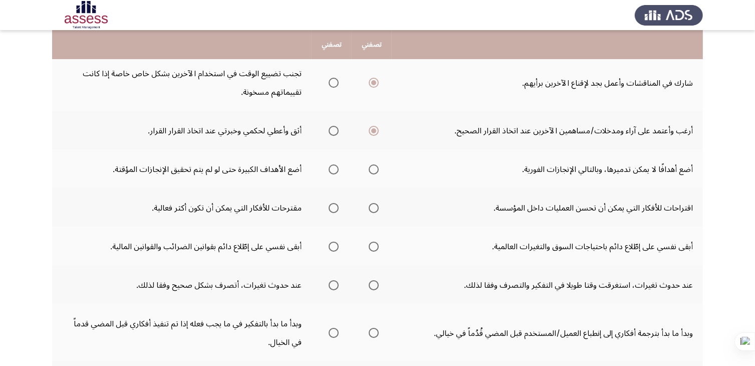
click at [333, 168] on span "حدد خيارا" at bounding box center [334, 169] width 10 height 10
click at [333, 168] on input "حدد خيارا" at bounding box center [334, 169] width 10 height 10
click at [335, 205] on span "حدد خيارا" at bounding box center [334, 208] width 10 height 10
click at [335, 205] on input "حدد خيارا" at bounding box center [334, 208] width 10 height 10
click at [372, 246] on span "حدد خيارا" at bounding box center [374, 247] width 10 height 10
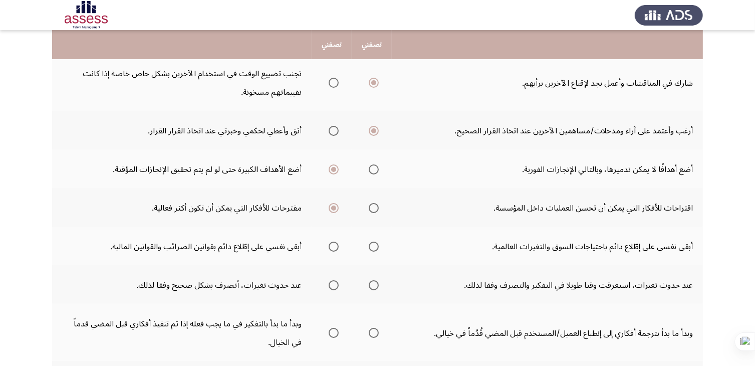
click at [372, 246] on input "حدد خيارا" at bounding box center [374, 247] width 10 height 10
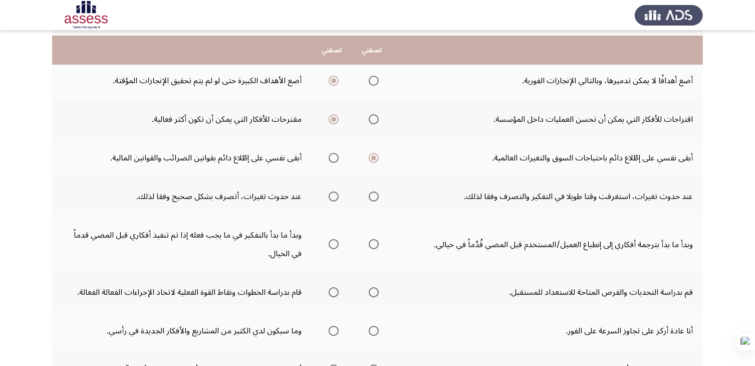
scroll to position [251, 0]
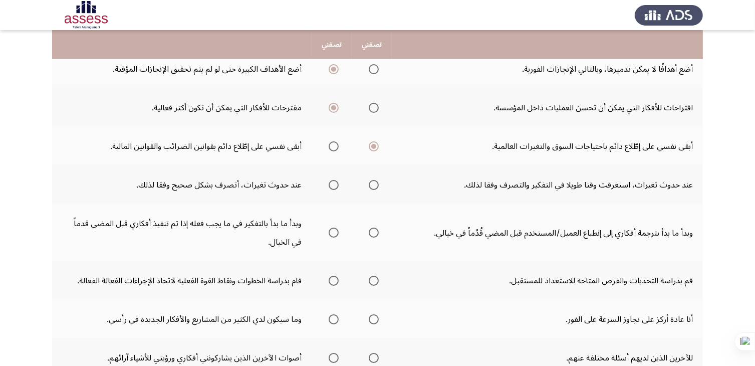
click at [333, 185] on span "حدد خيارا" at bounding box center [334, 185] width 10 height 10
click at [333, 185] on input "حدد خيارا" at bounding box center [334, 185] width 10 height 10
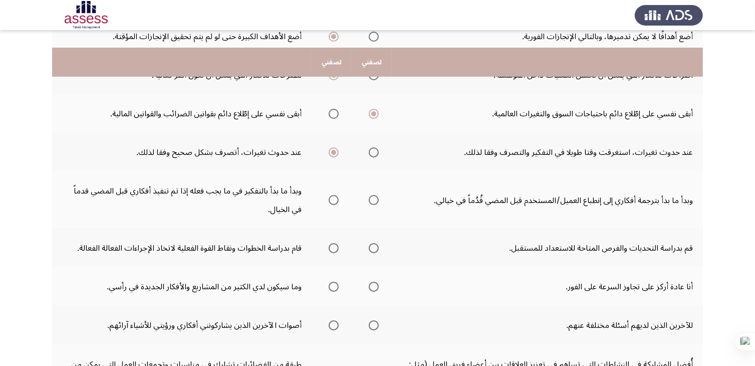
scroll to position [301, 0]
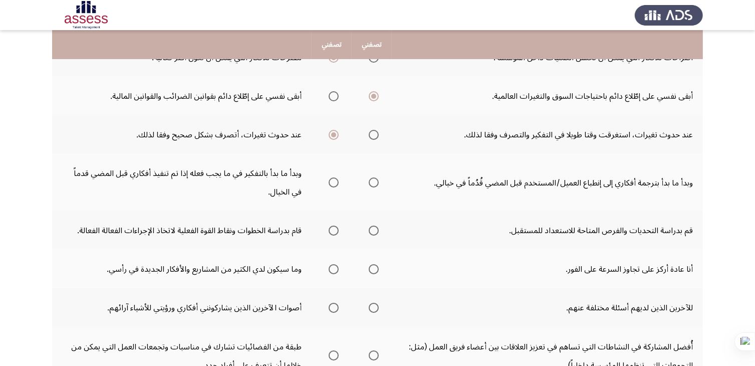
click at [374, 182] on span "حدد خيارا" at bounding box center [374, 182] width 10 height 10
click at [374, 182] on input "حدد خيارا" at bounding box center [374, 182] width 10 height 10
click at [331, 230] on span "حدد خيارا" at bounding box center [334, 231] width 10 height 10
click at [331, 230] on input "حدد خيارا" at bounding box center [334, 231] width 10 height 10
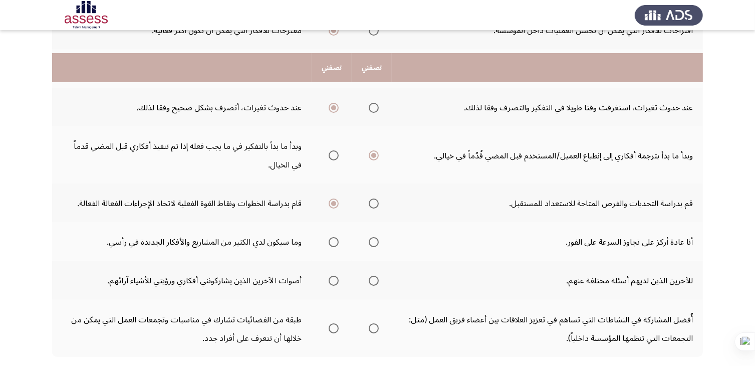
scroll to position [351, 0]
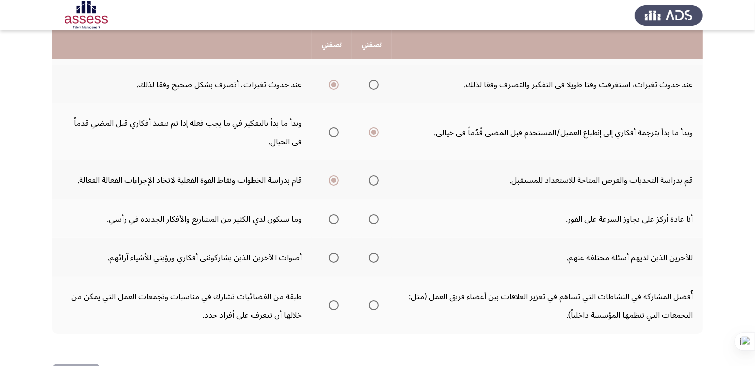
click at [332, 217] on span "حدد خيارا" at bounding box center [334, 219] width 10 height 10
click at [332, 217] on input "حدد خيارا" at bounding box center [334, 219] width 10 height 10
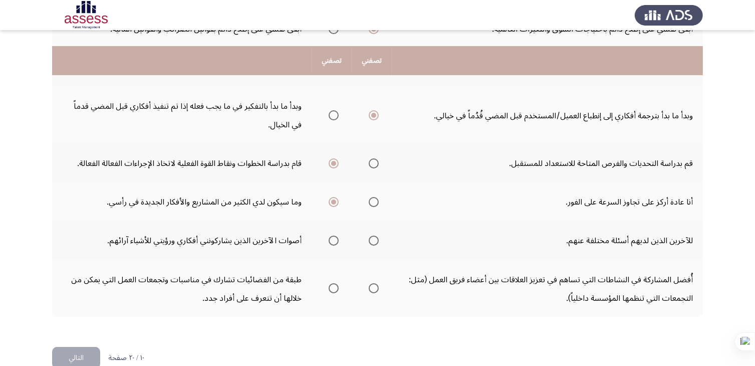
scroll to position [384, 0]
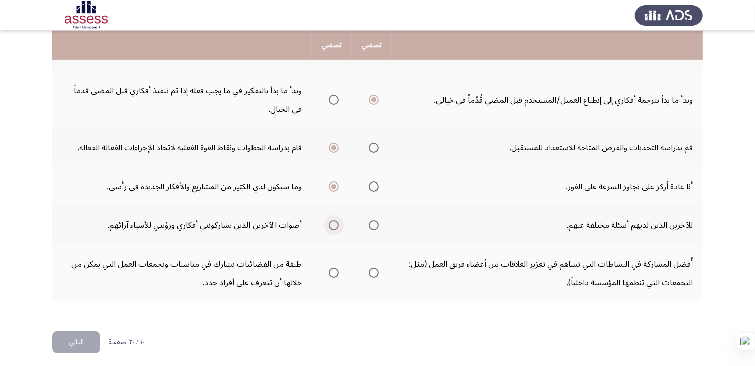
click at [336, 223] on span "حدد خيارا" at bounding box center [334, 225] width 10 height 10
click at [336, 223] on input "حدد خيارا" at bounding box center [334, 225] width 10 height 10
click at [376, 269] on span "حدد خيارا" at bounding box center [374, 273] width 10 height 10
click at [376, 269] on input "حدد خيارا" at bounding box center [374, 273] width 10 height 10
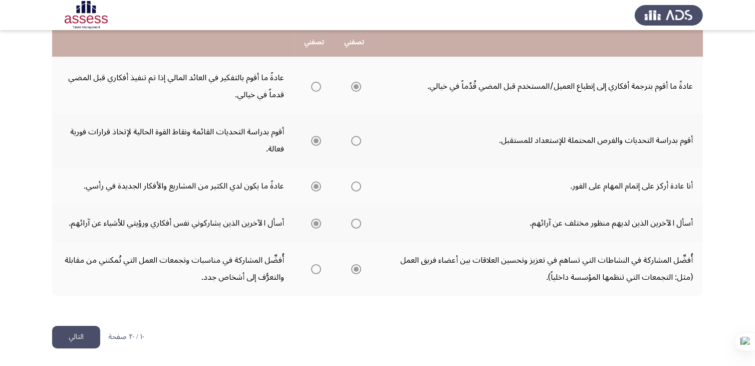
scroll to position [380, 0]
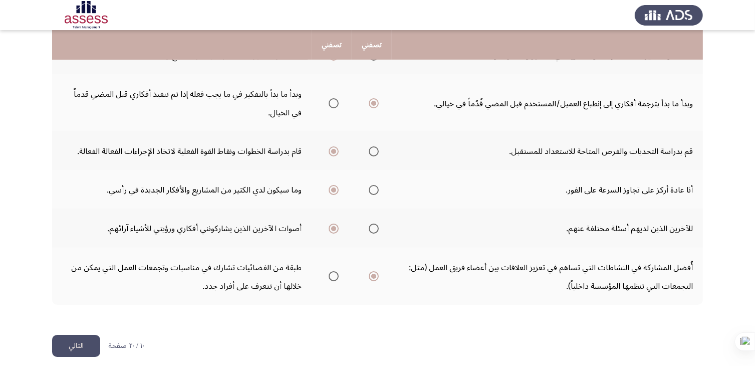
click at [82, 343] on font "التالي" at bounding box center [76, 345] width 15 height 15
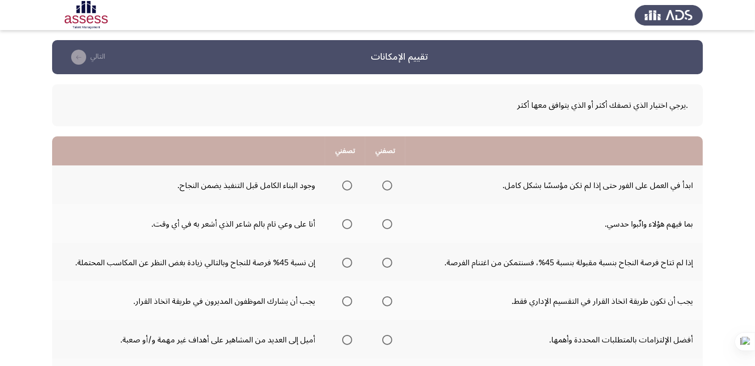
click at [349, 186] on span "حدد خيارا" at bounding box center [347, 185] width 10 height 10
click at [349, 186] on input "حدد خيارا" at bounding box center [347, 185] width 10 height 10
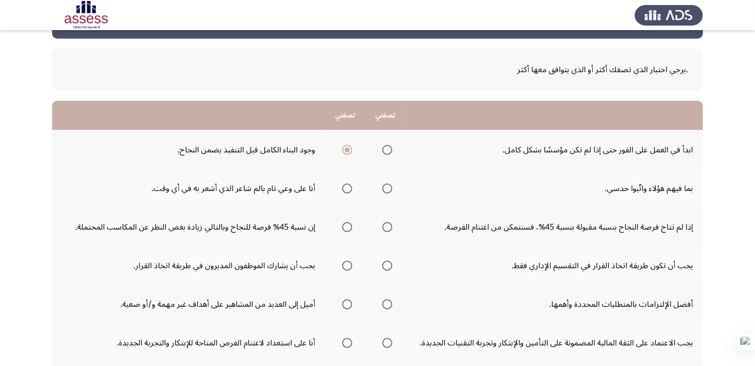
scroll to position [50, 0]
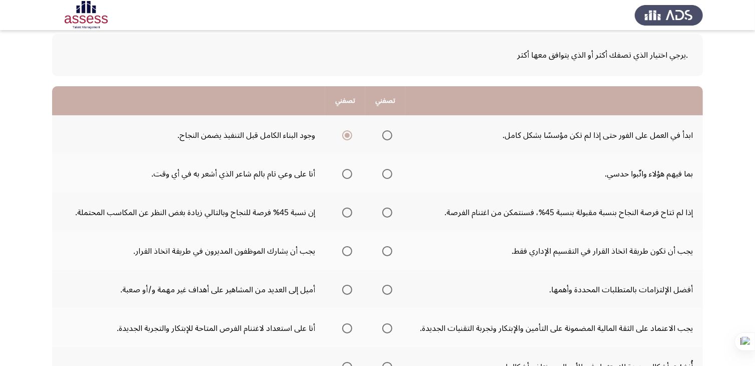
click at [349, 173] on span "حدد خيارا" at bounding box center [347, 174] width 10 height 10
click at [349, 173] on input "حدد خيارا" at bounding box center [347, 174] width 10 height 10
click at [344, 214] on span "حدد خيارا" at bounding box center [347, 213] width 10 height 10
click at [344, 214] on input "حدد خيارا" at bounding box center [347, 213] width 10 height 10
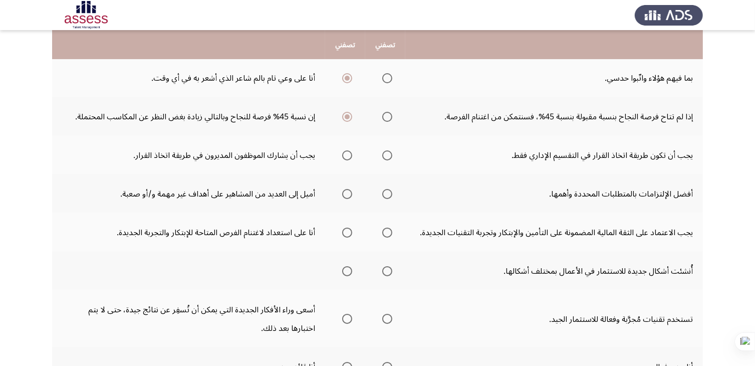
scroll to position [150, 0]
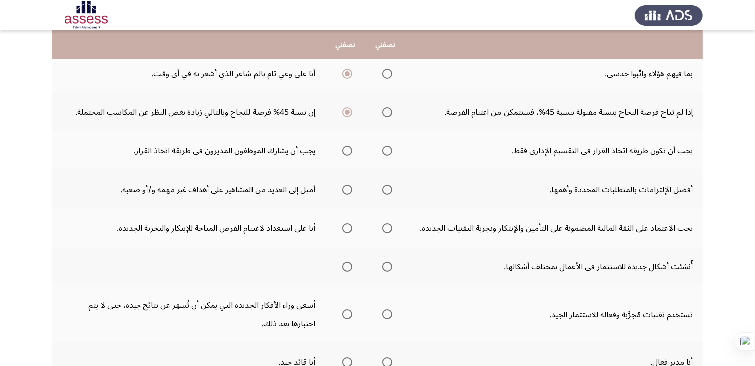
click at [343, 149] on span "حدد خيارا" at bounding box center [347, 151] width 10 height 10
click at [343, 149] on input "حدد خيارا" at bounding box center [347, 151] width 10 height 10
click at [387, 189] on span "حدد خيارا" at bounding box center [388, 189] width 10 height 10
click at [387, 189] on input "حدد خيارا" at bounding box center [388, 189] width 10 height 10
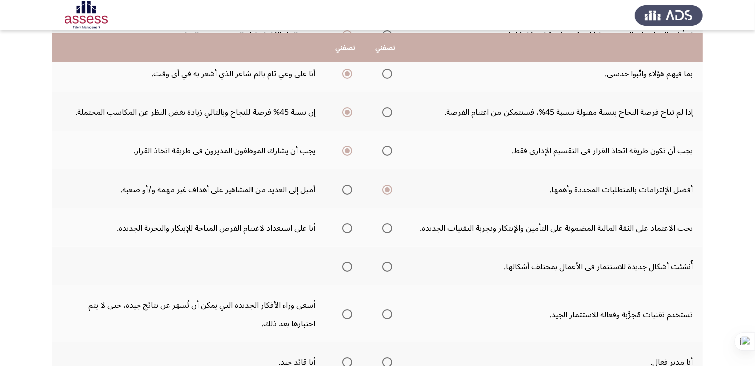
scroll to position [201, 0]
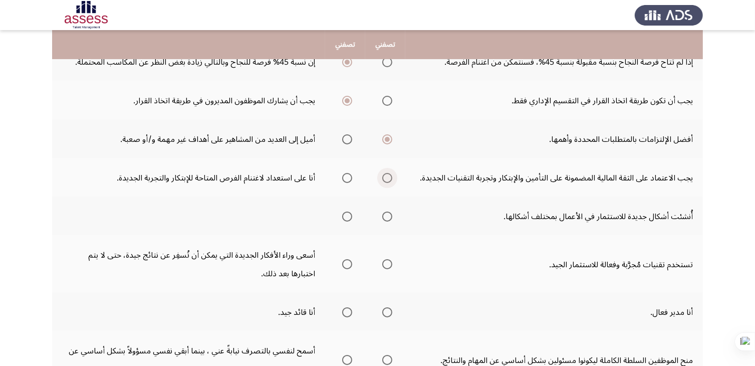
click at [388, 177] on span "حدد خيارا" at bounding box center [388, 178] width 10 height 10
click at [388, 177] on input "حدد خيارا" at bounding box center [388, 178] width 10 height 10
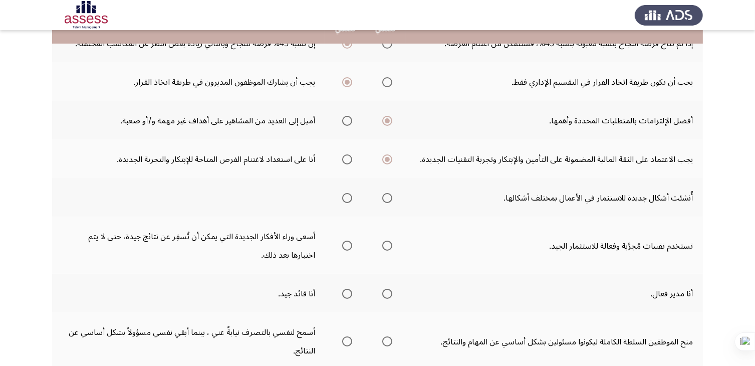
scroll to position [251, 0]
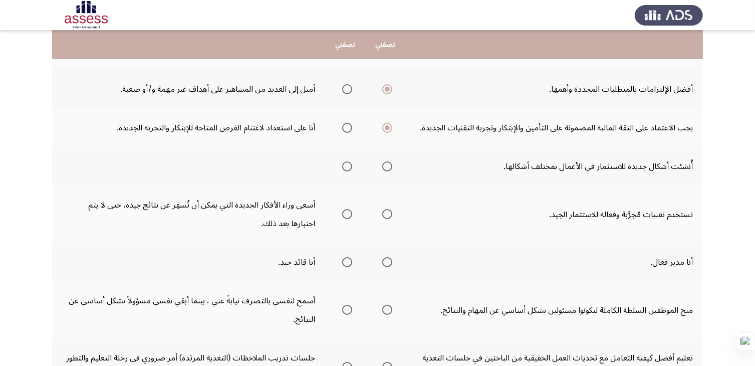
click at [385, 164] on span "حدد خيارا" at bounding box center [388, 166] width 10 height 10
click at [385, 164] on input "حدد خيارا" at bounding box center [388, 166] width 10 height 10
click at [343, 212] on span "حدد خيارا" at bounding box center [347, 214] width 10 height 10
click at [343, 212] on input "حدد خيارا" at bounding box center [347, 214] width 10 height 10
click at [388, 211] on span "حدد خيارا" at bounding box center [388, 214] width 10 height 10
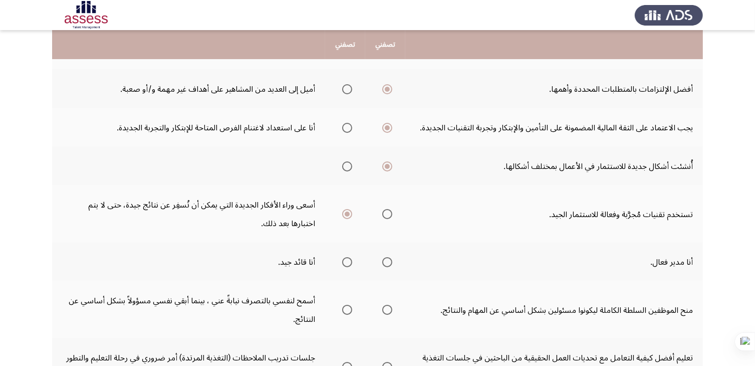
click at [388, 211] on input "حدد خيارا" at bounding box center [388, 214] width 10 height 10
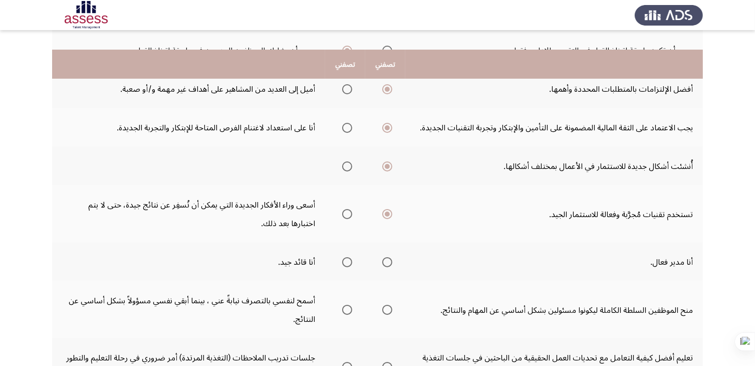
scroll to position [301, 0]
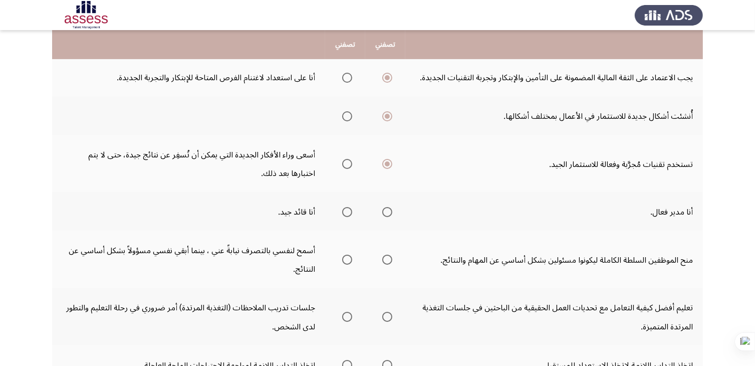
click at [344, 210] on span "حدد خيارا" at bounding box center [347, 212] width 10 height 10
click at [344, 210] on input "حدد خيارا" at bounding box center [347, 212] width 10 height 10
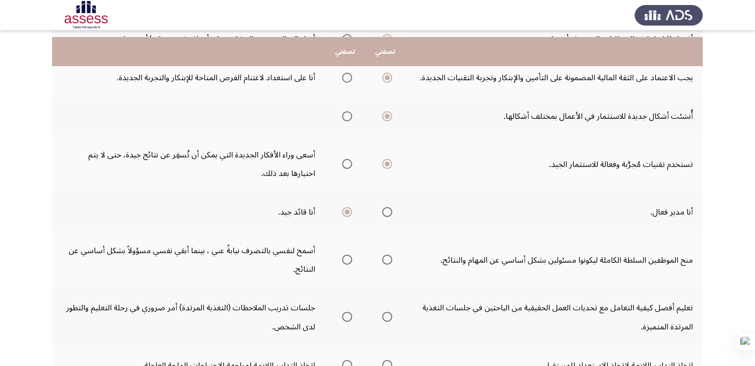
scroll to position [351, 0]
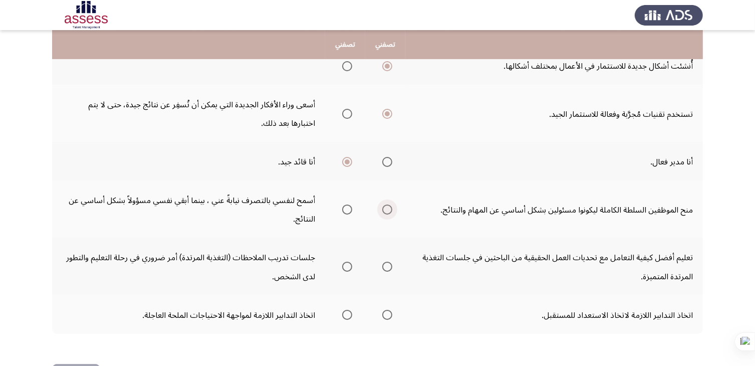
click at [385, 207] on span "حدد خيارا" at bounding box center [388, 210] width 10 height 10
click at [385, 207] on input "حدد خيارا" at bounding box center [388, 210] width 10 height 10
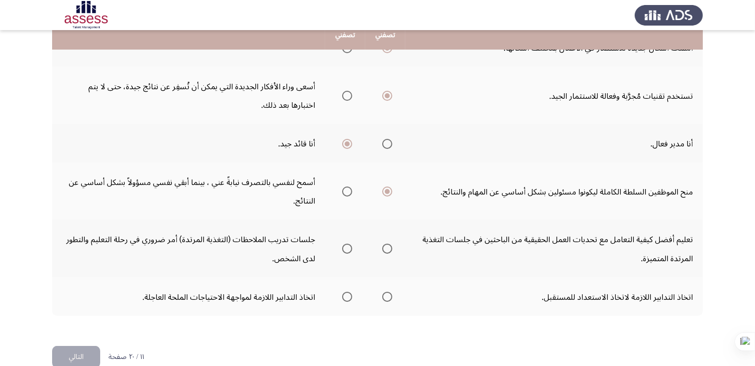
scroll to position [384, 0]
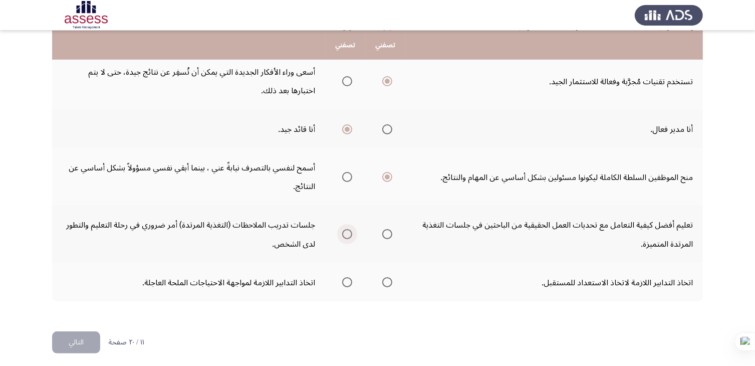
click at [349, 229] on span "حدد خيارا" at bounding box center [347, 234] width 10 height 10
click at [349, 229] on input "حدد خيارا" at bounding box center [347, 234] width 10 height 10
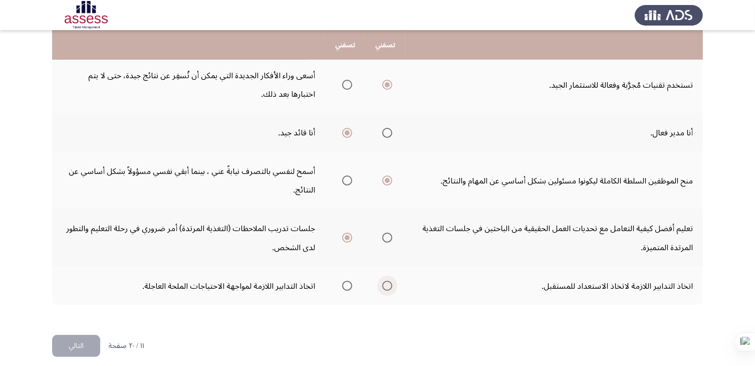
click at [383, 281] on span "حدد خيارا" at bounding box center [388, 286] width 10 height 10
click at [383, 281] on input "حدد خيارا" at bounding box center [388, 286] width 10 height 10
click at [77, 346] on font "التالي" at bounding box center [76, 345] width 15 height 15
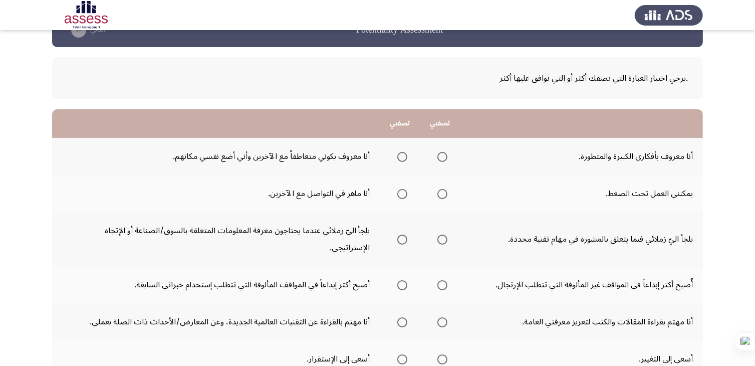
scroll to position [50, 0]
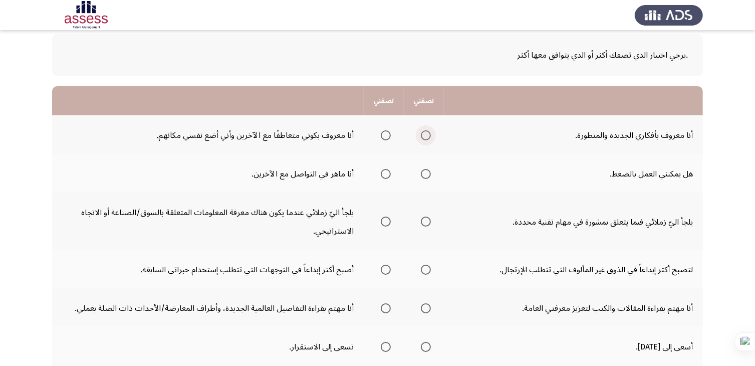
click at [423, 135] on span "حدد خيارا" at bounding box center [426, 135] width 10 height 10
click at [423, 135] on input "حدد خيارا" at bounding box center [426, 135] width 10 height 10
click at [427, 175] on span "حدد خيارا" at bounding box center [426, 174] width 10 height 10
click at [427, 175] on input "حدد خيارا" at bounding box center [426, 174] width 10 height 10
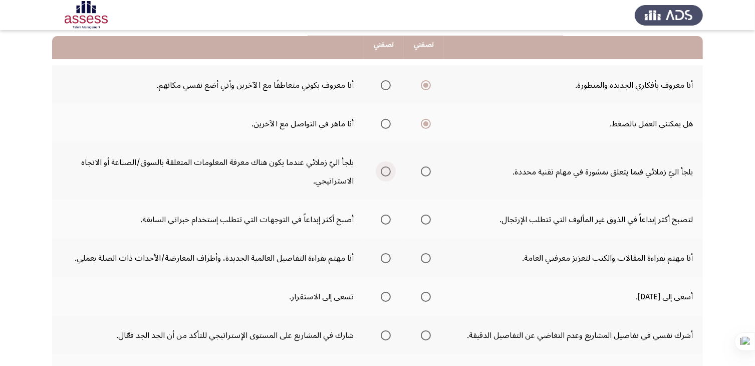
click at [387, 167] on span "حدد خيارا" at bounding box center [386, 171] width 10 height 10
click at [387, 167] on input "حدد خيارا" at bounding box center [386, 171] width 10 height 10
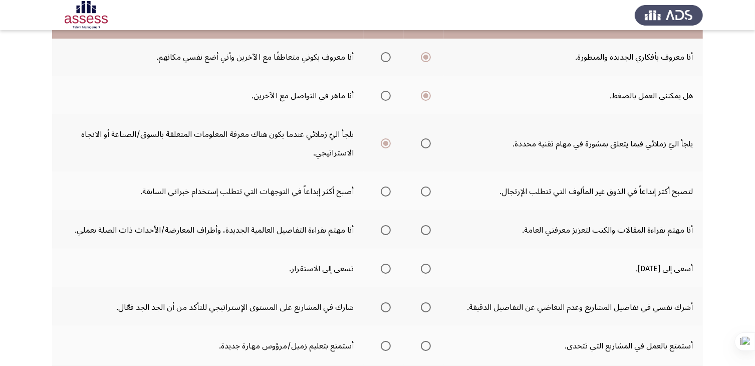
scroll to position [150, 0]
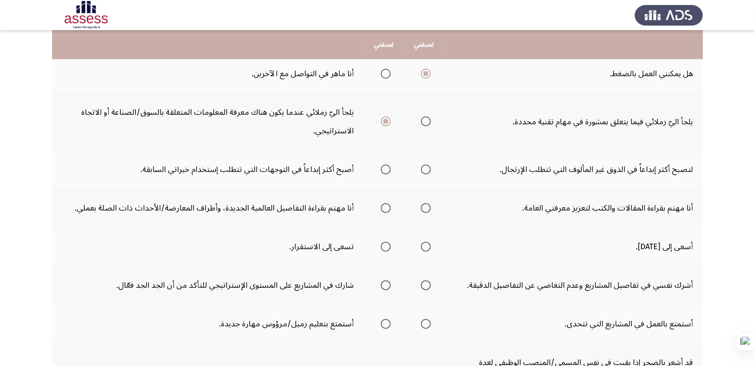
click at [425, 122] on span "حدد خيارا" at bounding box center [426, 121] width 10 height 10
click at [425, 122] on input "حدد خيارا" at bounding box center [426, 121] width 10 height 10
click at [388, 168] on span "حدد خيارا" at bounding box center [386, 169] width 10 height 10
click at [388, 168] on input "حدد خيارا" at bounding box center [386, 169] width 10 height 10
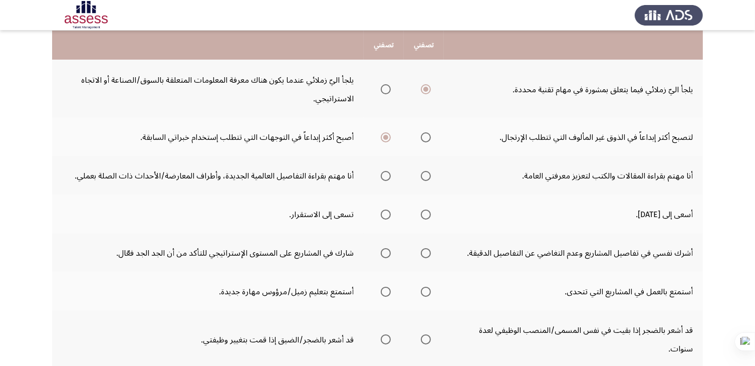
scroll to position [201, 0]
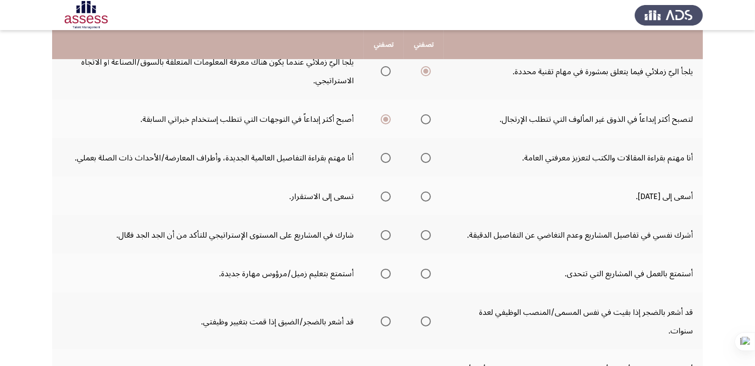
click at [385, 155] on span "حدد خيارا" at bounding box center [386, 158] width 10 height 10
click at [385, 155] on input "حدد خيارا" at bounding box center [386, 158] width 10 height 10
click at [425, 192] on span "حدد خيارا" at bounding box center [426, 197] width 10 height 10
click at [425, 192] on input "حدد خيارا" at bounding box center [426, 197] width 10 height 10
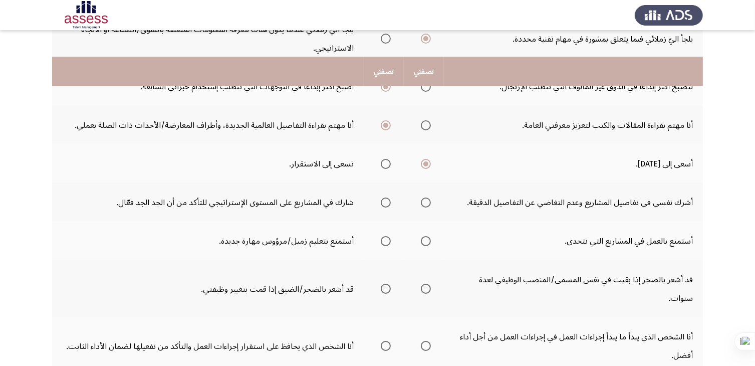
scroll to position [301, 0]
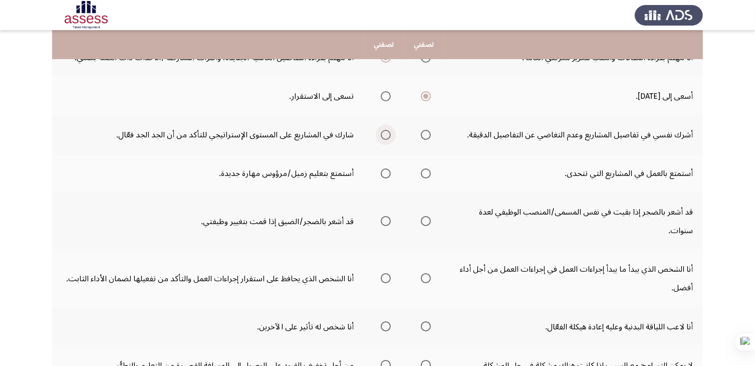
click at [384, 133] on span "حدد خيارا" at bounding box center [386, 135] width 10 height 10
click at [384, 133] on input "حدد خيارا" at bounding box center [386, 135] width 10 height 10
click at [381, 172] on span "حدد خيارا" at bounding box center [386, 173] width 10 height 10
click at [381, 172] on input "حدد خيارا" at bounding box center [386, 173] width 10 height 10
click at [421, 216] on span "حدد خيارا" at bounding box center [426, 221] width 10 height 10
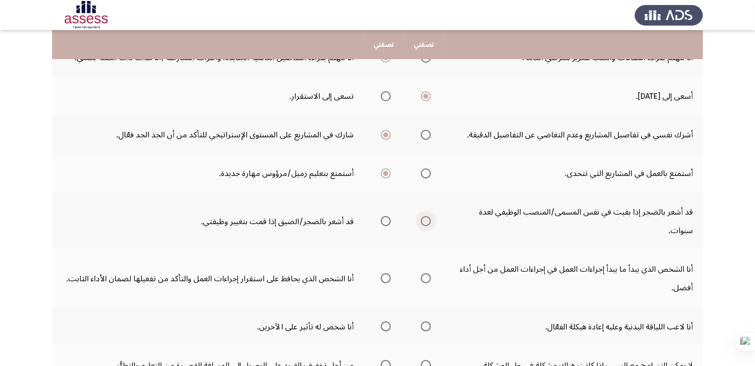
click at [421, 216] on input "حدد خيارا" at bounding box center [426, 221] width 10 height 10
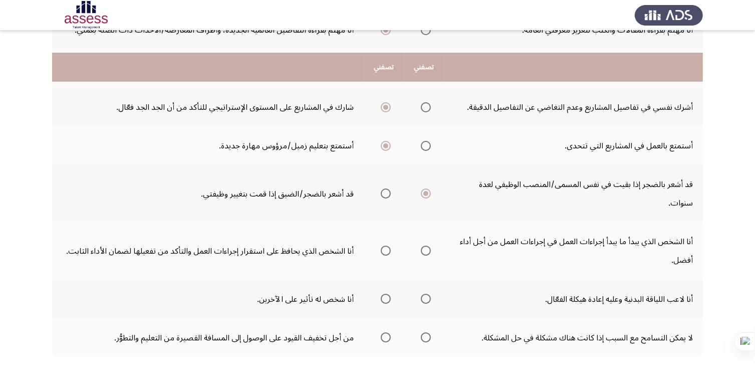
scroll to position [351, 0]
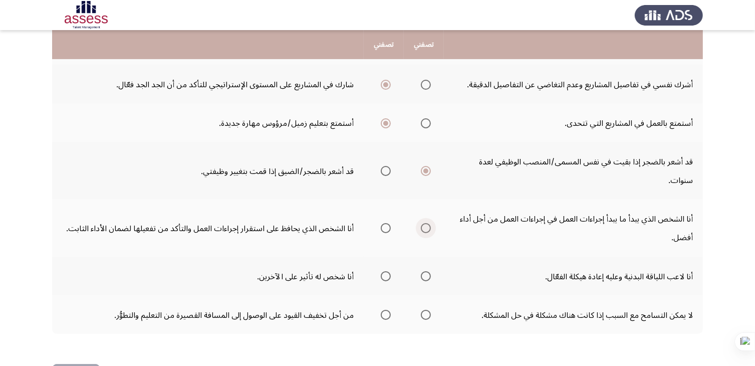
click at [423, 225] on span "حدد خيارا" at bounding box center [426, 228] width 10 height 10
click at [423, 225] on input "حدد خيارا" at bounding box center [426, 228] width 10 height 10
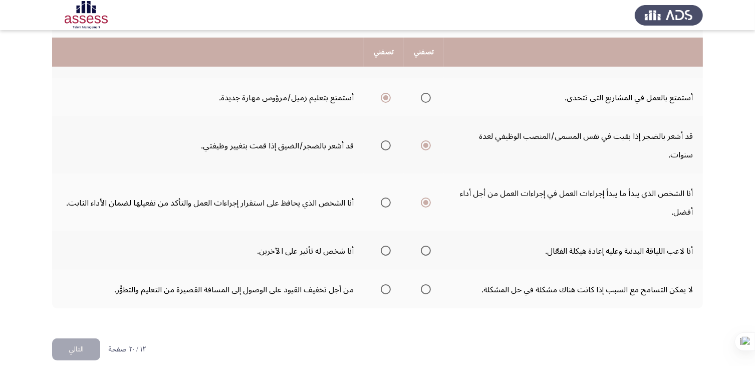
scroll to position [384, 0]
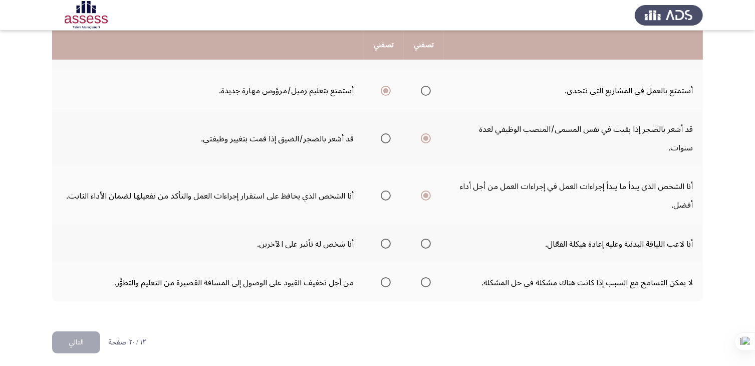
click at [386, 244] on span "حدد خيارا" at bounding box center [386, 244] width 0 height 0
click at [385, 239] on input "حدد خيارا" at bounding box center [386, 244] width 10 height 10
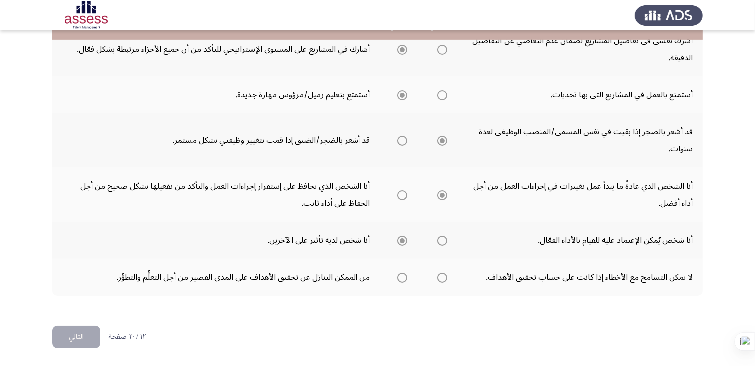
scroll to position [363, 0]
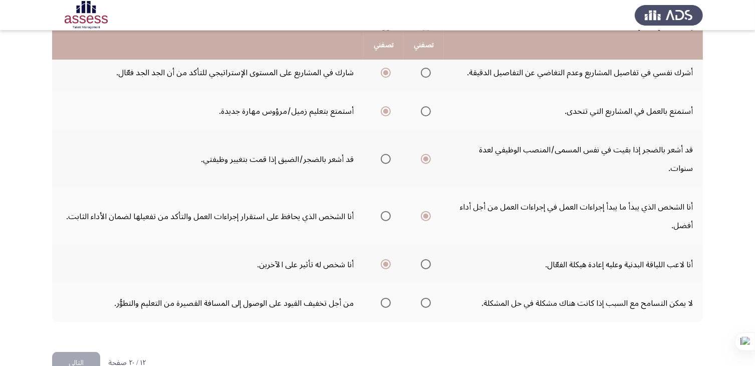
click at [381, 298] on span "حدد خيارا" at bounding box center [386, 303] width 10 height 10
click at [381, 298] on input "حدد خيارا" at bounding box center [386, 303] width 10 height 10
click at [69, 356] on font "التالي" at bounding box center [76, 362] width 15 height 15
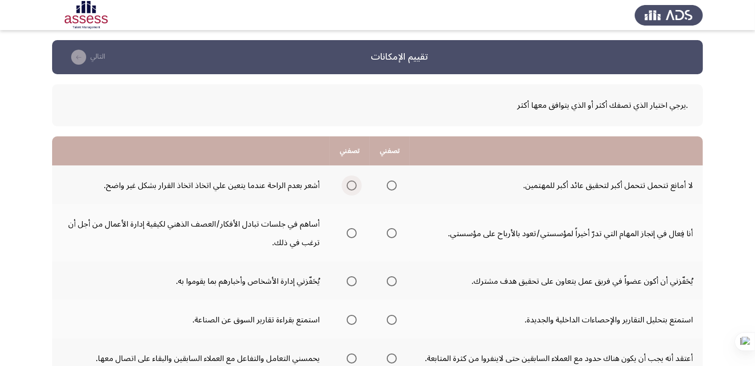
click at [352, 184] on span "حدد خيارا" at bounding box center [352, 185] width 10 height 10
click at [352, 184] on input "حدد خيارا" at bounding box center [352, 185] width 10 height 10
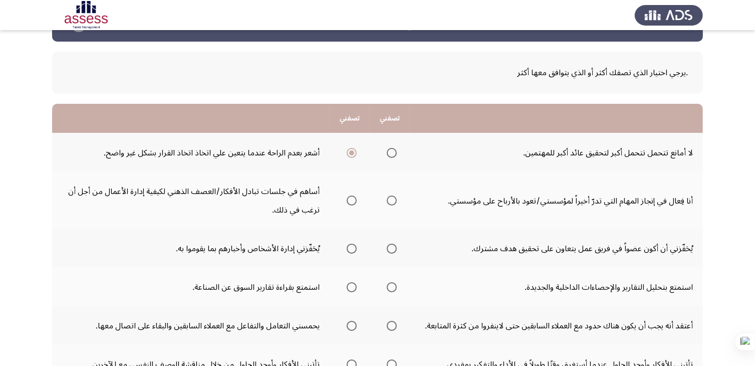
scroll to position [50, 0]
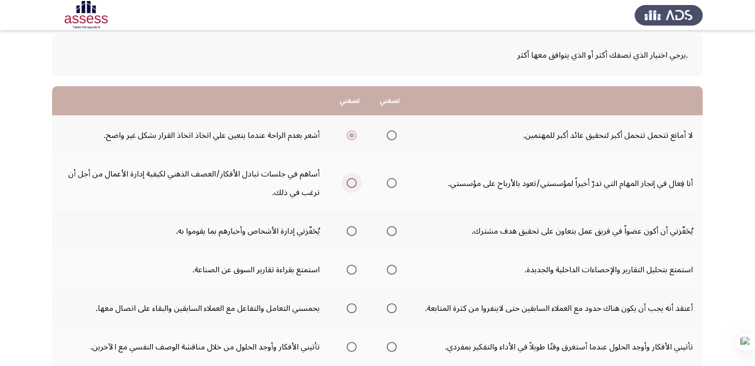
click at [350, 182] on span "حدد خيارا" at bounding box center [352, 183] width 10 height 10
click at [350, 182] on input "حدد خيارا" at bounding box center [352, 183] width 10 height 10
click at [392, 227] on span "حدد خيارا" at bounding box center [392, 231] width 10 height 10
click at [392, 227] on input "حدد خيارا" at bounding box center [392, 231] width 10 height 10
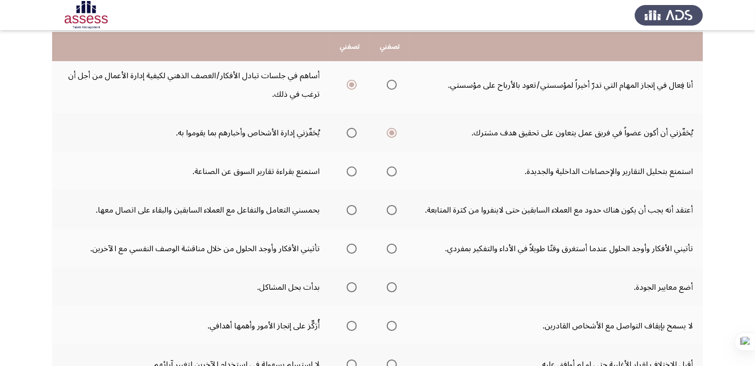
scroll to position [150, 0]
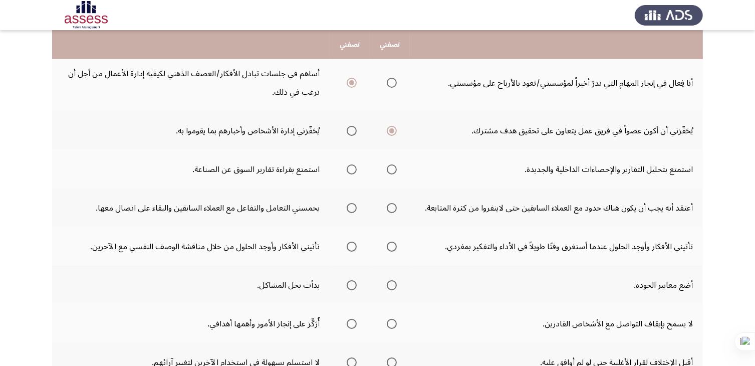
click at [393, 168] on span "حدد خيارا" at bounding box center [392, 169] width 10 height 10
click at [393, 168] on input "حدد خيارا" at bounding box center [392, 169] width 10 height 10
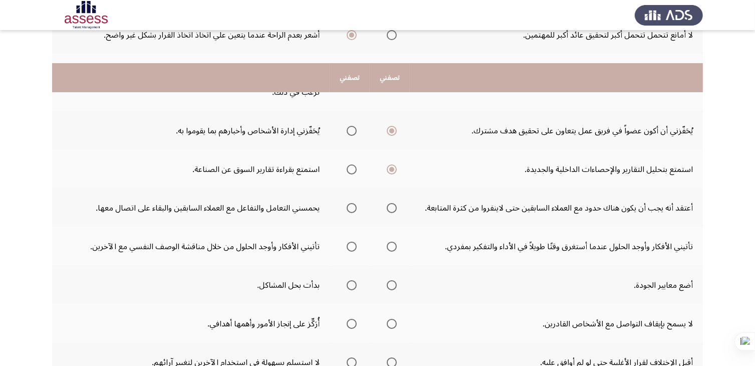
scroll to position [201, 0]
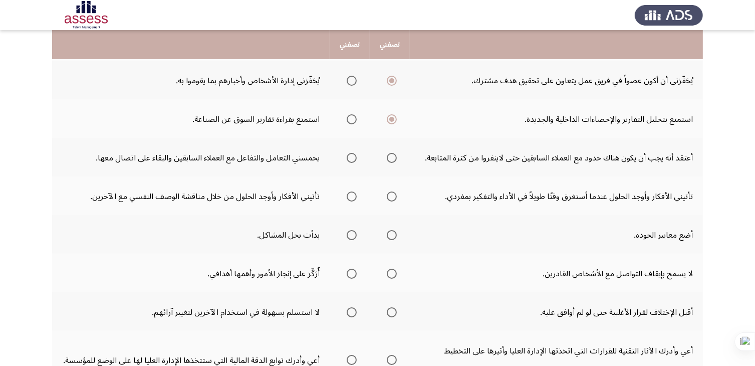
click at [351, 154] on span "حدد خيارا" at bounding box center [352, 158] width 10 height 10
click at [351, 154] on input "حدد خيارا" at bounding box center [352, 158] width 10 height 10
click at [347, 197] on span "حدد خيارا" at bounding box center [352, 197] width 10 height 10
click at [347, 197] on input "حدد خيارا" at bounding box center [352, 197] width 10 height 10
click at [390, 232] on span "حدد خيارا" at bounding box center [392, 235] width 10 height 10
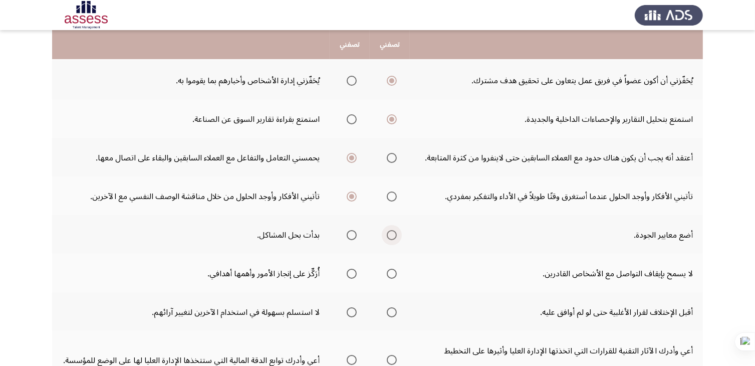
click at [390, 232] on input "حدد خيارا" at bounding box center [392, 235] width 10 height 10
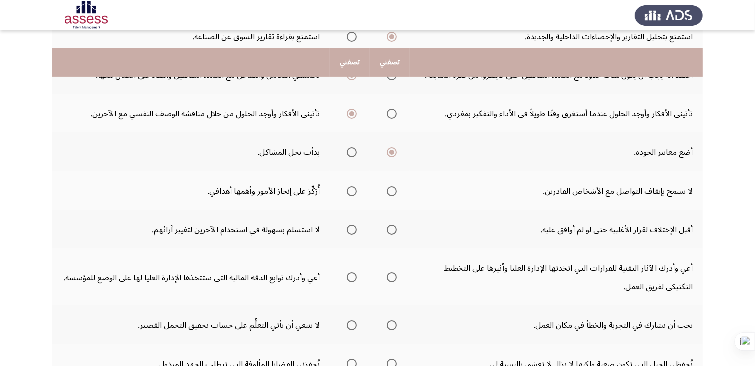
scroll to position [301, 0]
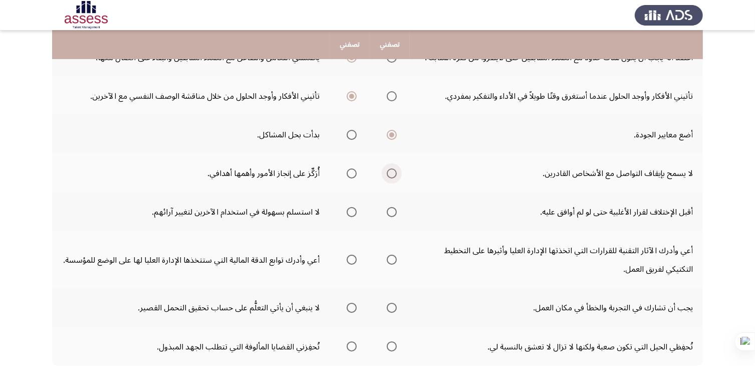
click at [393, 170] on span "حدد خيارا" at bounding box center [392, 173] width 10 height 10
click at [393, 170] on input "حدد خيارا" at bounding box center [392, 173] width 10 height 10
click at [392, 209] on span "حدد خيارا" at bounding box center [392, 212] width 10 height 10
click at [392, 209] on input "حدد خيارا" at bounding box center [392, 212] width 10 height 10
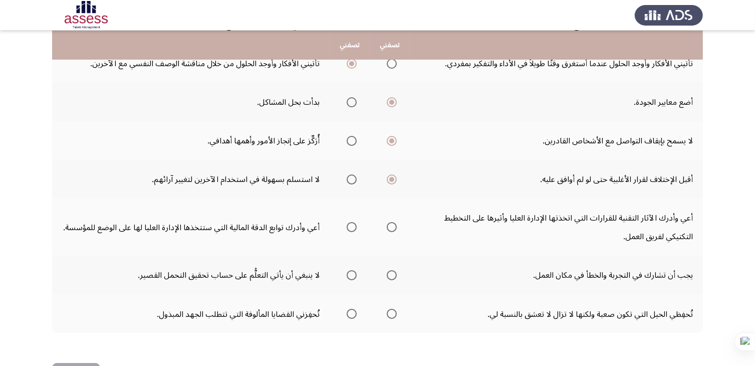
scroll to position [351, 0]
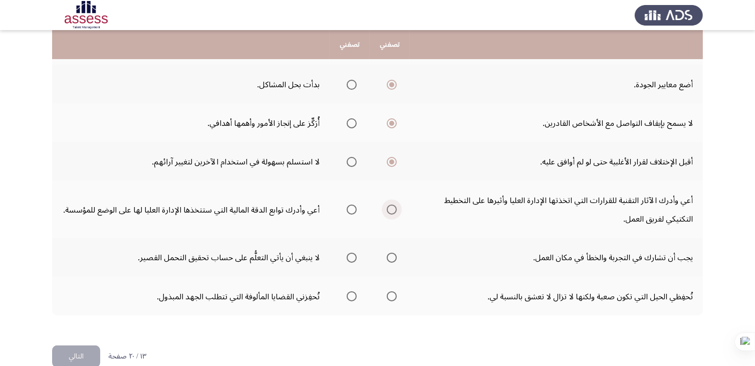
click at [392, 207] on span "حدد خيارا" at bounding box center [392, 210] width 10 height 10
click at [392, 207] on input "حدد خيارا" at bounding box center [392, 210] width 10 height 10
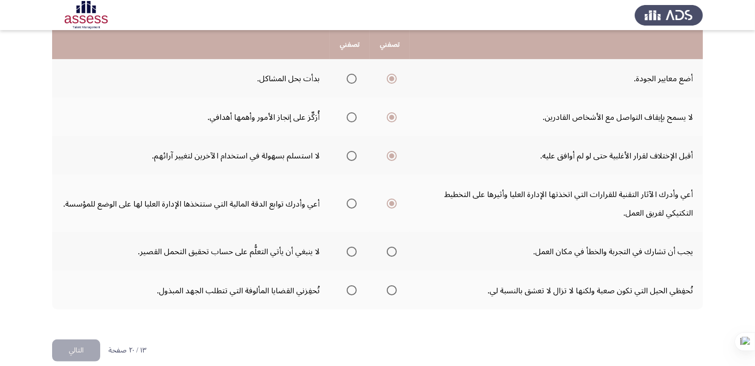
scroll to position [365, 0]
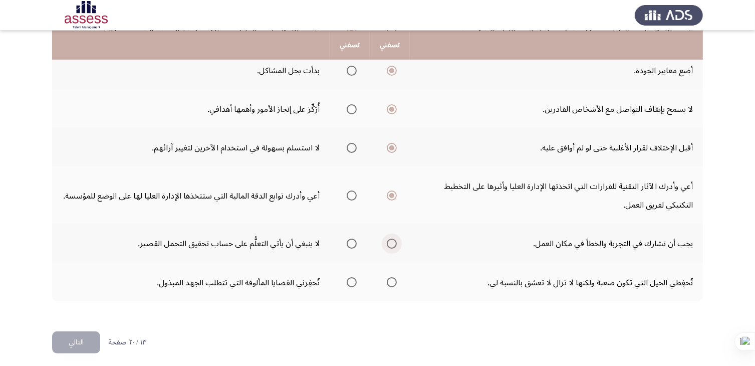
click at [392, 239] on span "حدد خيارا" at bounding box center [392, 244] width 10 height 10
click at [392, 239] on input "حدد خيارا" at bounding box center [392, 244] width 10 height 10
click at [348, 277] on span "حدد خيارا" at bounding box center [352, 282] width 10 height 10
click at [348, 277] on input "حدد خيارا" at bounding box center [352, 282] width 10 height 10
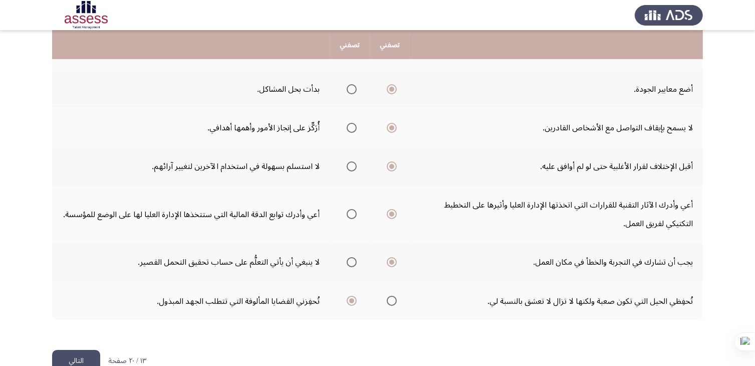
click at [83, 359] on font "التالي" at bounding box center [76, 360] width 15 height 15
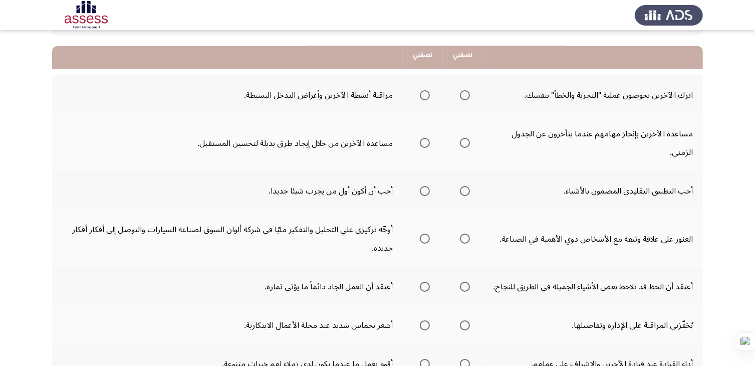
scroll to position [100, 0]
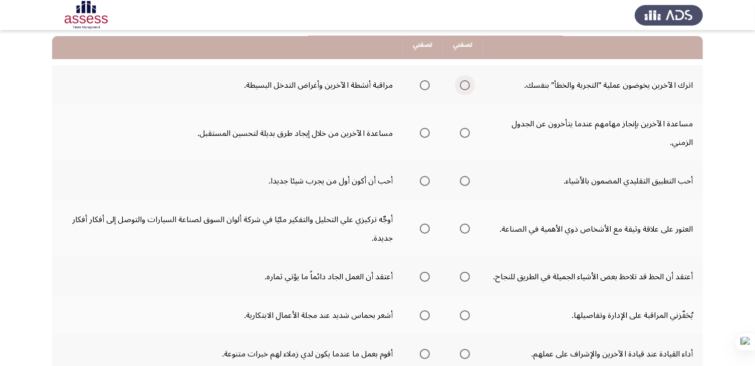
click at [470, 86] on span "حدد خيارا" at bounding box center [465, 85] width 10 height 10
click at [470, 86] on input "حدد خيارا" at bounding box center [465, 85] width 10 height 10
click at [427, 131] on span "حدد خيارا" at bounding box center [425, 133] width 10 height 10
click at [427, 131] on input "حدد خيارا" at bounding box center [425, 133] width 10 height 10
click at [425, 180] on span "حدد خيارا" at bounding box center [425, 181] width 10 height 10
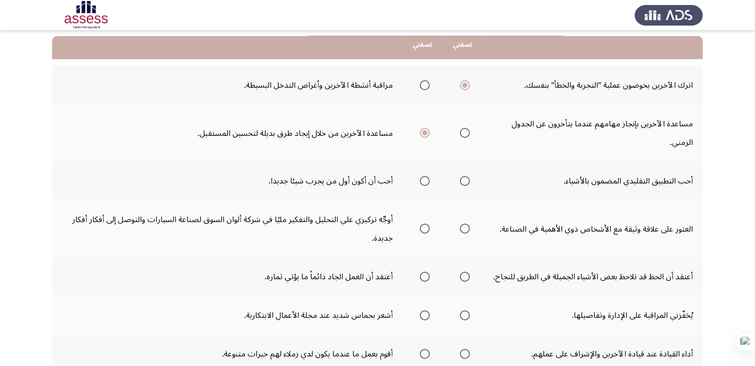
click at [425, 180] on input "حدد خيارا" at bounding box center [425, 181] width 10 height 10
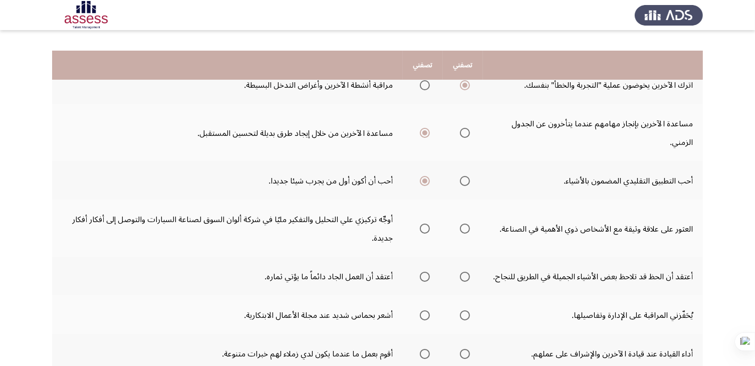
scroll to position [150, 0]
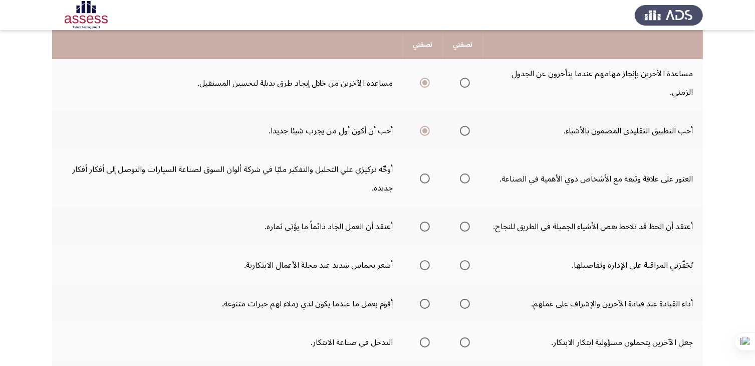
click at [425, 173] on span "حدد خيارا" at bounding box center [425, 178] width 10 height 10
click at [425, 173] on input "حدد خيارا" at bounding box center [425, 178] width 10 height 10
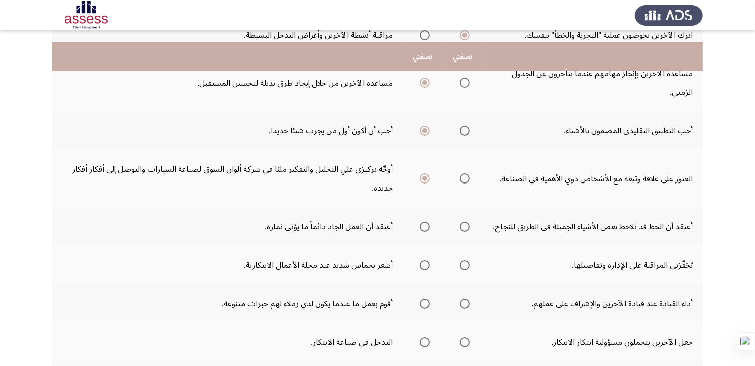
scroll to position [201, 0]
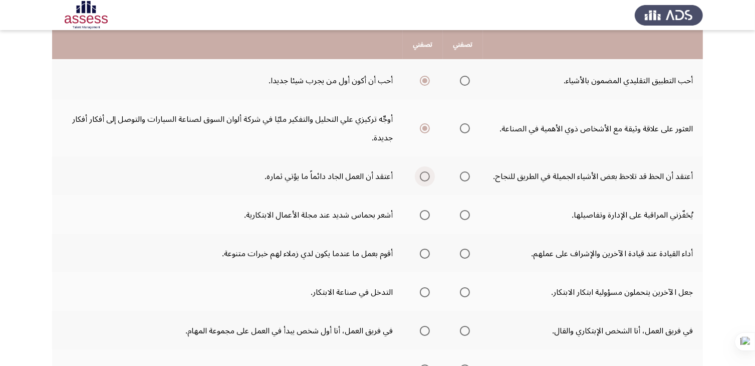
click at [425, 181] on span "حدد خيارا" at bounding box center [425, 176] width 10 height 10
click at [425, 181] on input "حدد خيارا" at bounding box center [425, 176] width 10 height 10
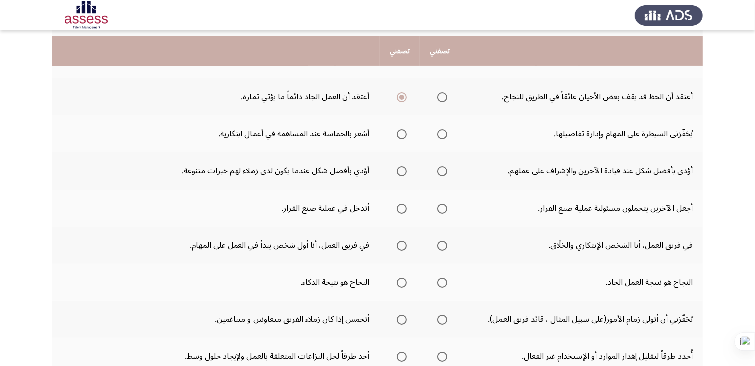
scroll to position [251, 0]
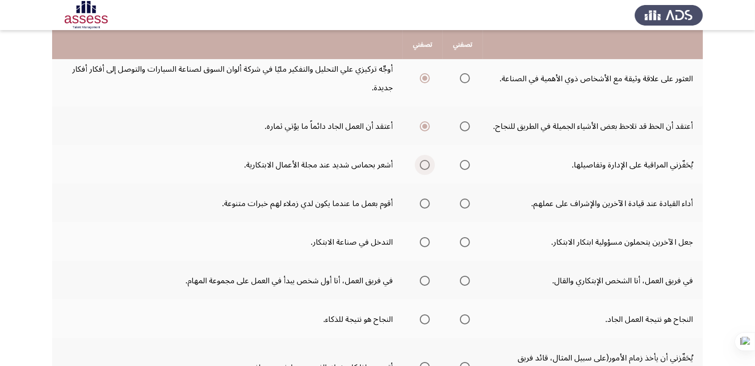
click at [430, 170] on span "حدد خيارا" at bounding box center [425, 165] width 10 height 10
click at [430, 170] on input "حدد خيارا" at bounding box center [425, 165] width 10 height 10
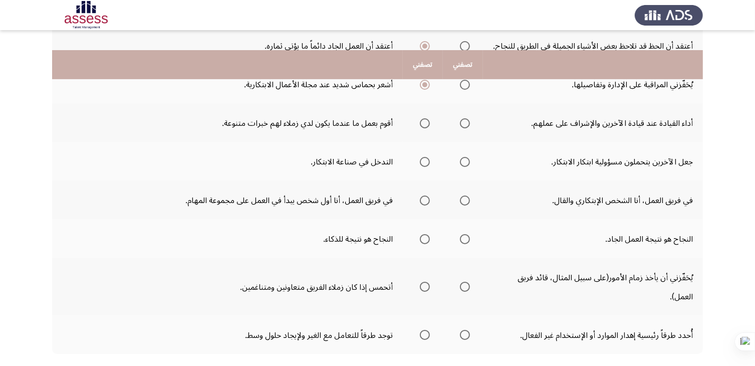
scroll to position [351, 0]
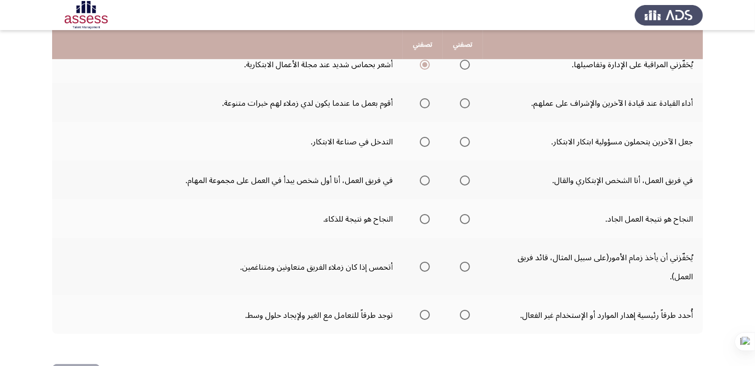
click at [430, 108] on span "حدد خيارا" at bounding box center [425, 103] width 10 height 10
click at [430, 108] on input "حدد خيارا" at bounding box center [425, 103] width 10 height 10
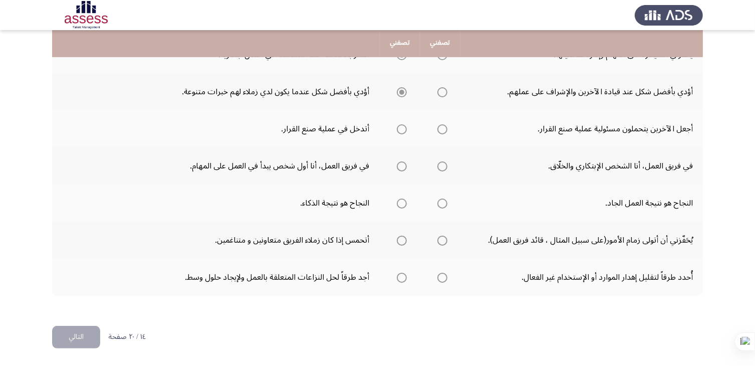
scroll to position [313, 0]
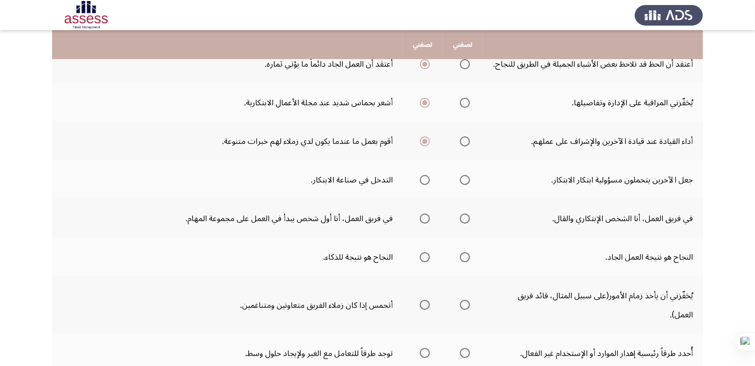
click at [468, 185] on span "حدد خيارا" at bounding box center [465, 180] width 10 height 10
click at [468, 185] on input "حدد خيارا" at bounding box center [465, 180] width 10 height 10
click at [429, 224] on span "حدد خيارا" at bounding box center [425, 219] width 10 height 10
click at [429, 224] on input "حدد خيارا" at bounding box center [425, 219] width 10 height 10
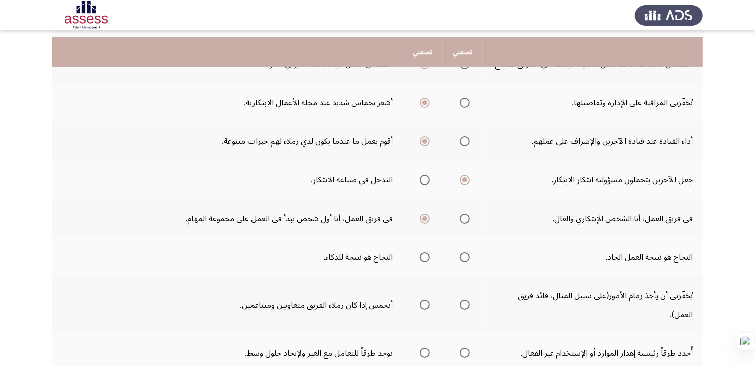
scroll to position [363, 0]
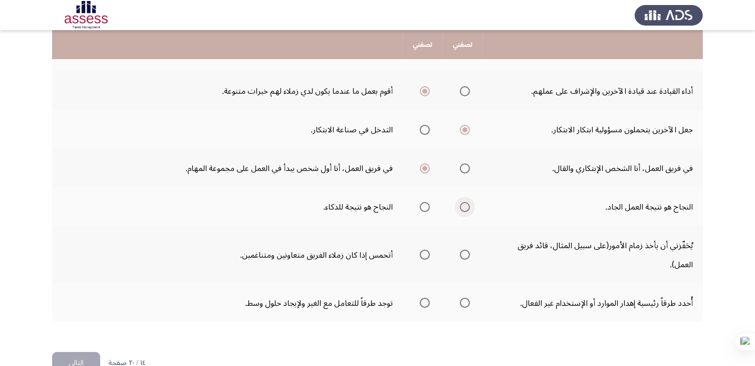
click at [465, 212] on span "حدد خيارا" at bounding box center [465, 207] width 10 height 10
click at [465, 212] on input "حدد خيارا" at bounding box center [465, 207] width 10 height 10
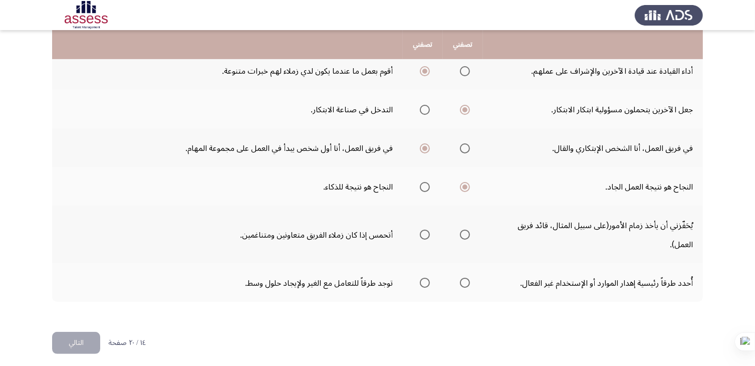
scroll to position [402, 0]
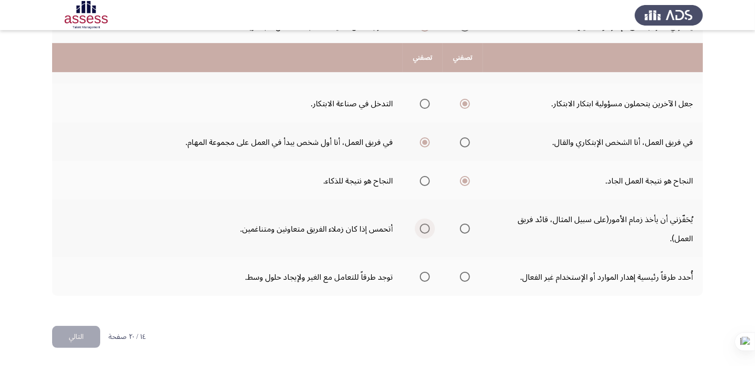
click at [427, 231] on span "حدد خيارا" at bounding box center [425, 229] width 10 height 10
click at [427, 231] on input "حدد خيارا" at bounding box center [425, 229] width 10 height 10
click at [427, 277] on span "حدد خيارا" at bounding box center [425, 277] width 10 height 10
click at [427, 277] on input "حدد خيارا" at bounding box center [425, 277] width 10 height 10
click at [78, 343] on font "التالي" at bounding box center [76, 336] width 15 height 15
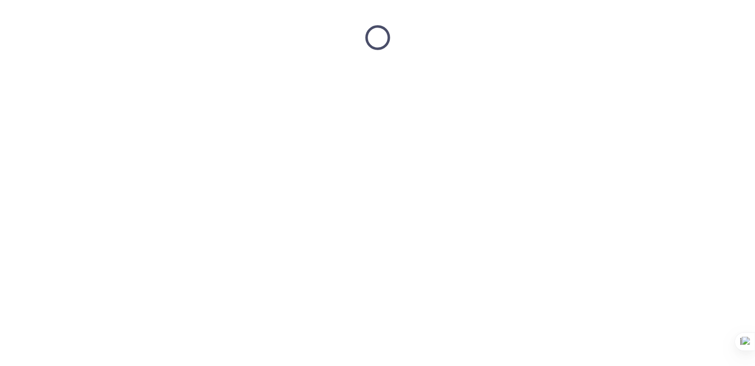
scroll to position [0, 0]
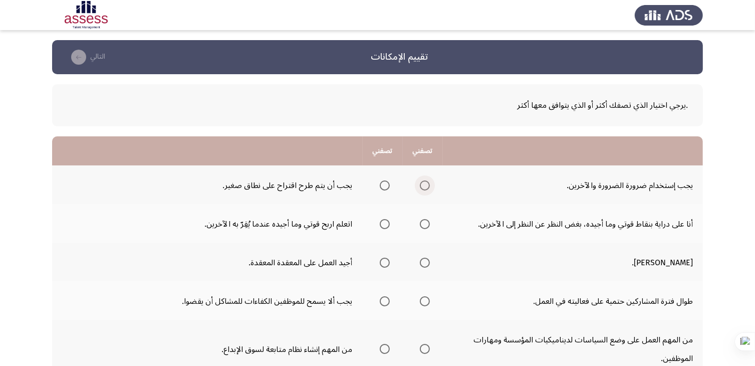
click at [426, 186] on span "حدد خيارا" at bounding box center [425, 185] width 10 height 10
click at [426, 186] on input "حدد خيارا" at bounding box center [425, 185] width 10 height 10
click at [385, 222] on span "حدد خيارا" at bounding box center [385, 224] width 10 height 10
click at [385, 222] on input "حدد خيارا" at bounding box center [385, 224] width 10 height 10
click at [425, 223] on span "حدد خيارا" at bounding box center [425, 224] width 10 height 10
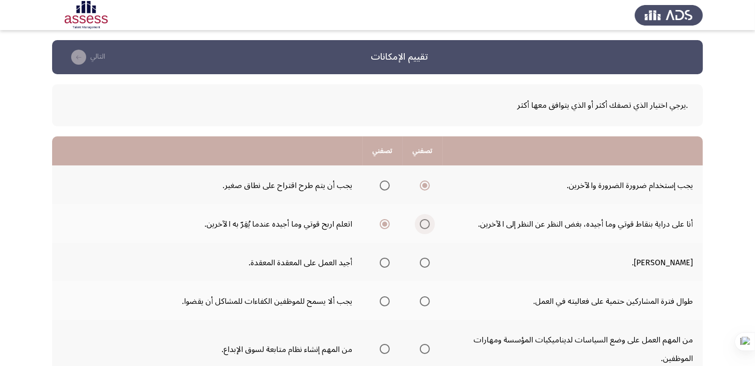
click at [425, 223] on input "حدد خيارا" at bounding box center [425, 224] width 10 height 10
click at [385, 261] on span "حدد خيارا" at bounding box center [385, 263] width 10 height 10
click at [385, 261] on input "حدد خيارا" at bounding box center [385, 263] width 10 height 10
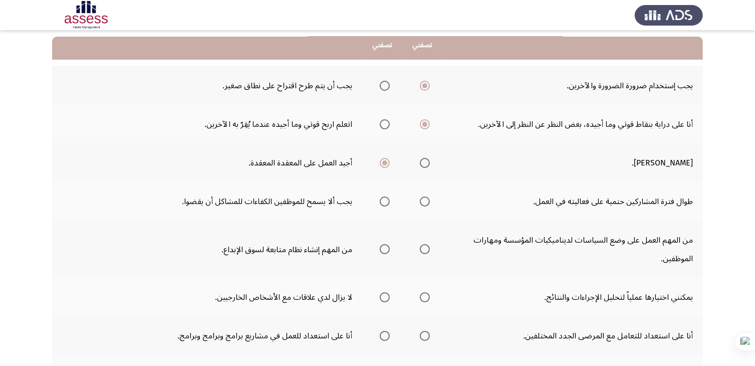
scroll to position [100, 0]
click at [423, 200] on span "حدد خيارا" at bounding box center [425, 201] width 10 height 10
click at [423, 200] on input "حدد خيارا" at bounding box center [425, 201] width 10 height 10
click at [420, 246] on span "حدد خيارا" at bounding box center [425, 249] width 10 height 10
click at [420, 246] on input "حدد خيارا" at bounding box center [425, 249] width 10 height 10
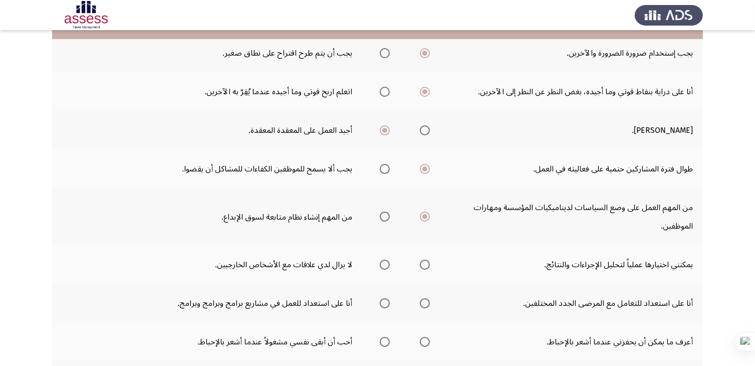
scroll to position [150, 0]
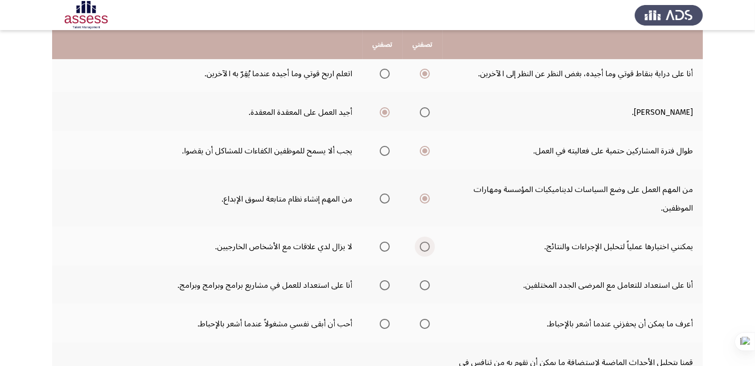
click at [422, 245] on span "حدد خيارا" at bounding box center [425, 247] width 10 height 10
click at [422, 245] on input "حدد خيارا" at bounding box center [425, 247] width 10 height 10
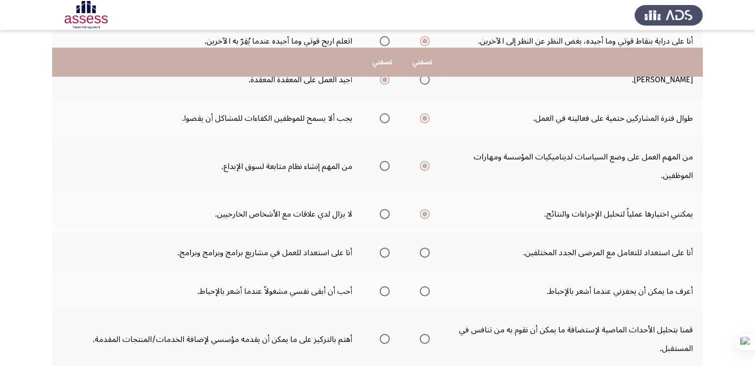
scroll to position [201, 0]
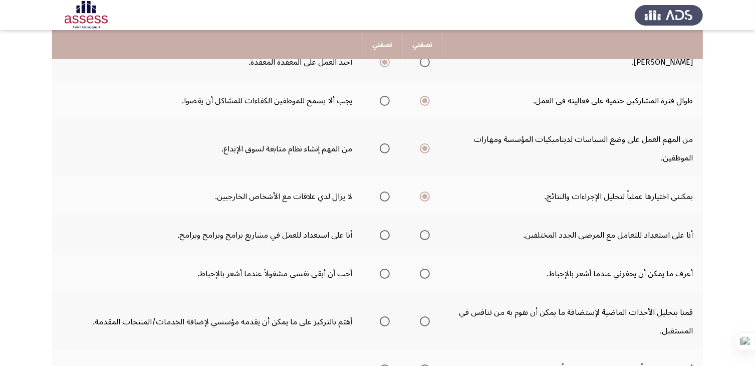
click at [421, 235] on span "حدد خيارا" at bounding box center [425, 235] width 10 height 10
click at [421, 235] on input "حدد خيارا" at bounding box center [425, 235] width 10 height 10
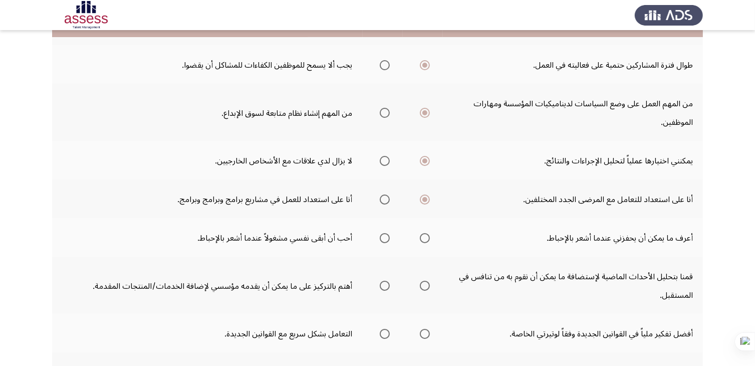
scroll to position [251, 0]
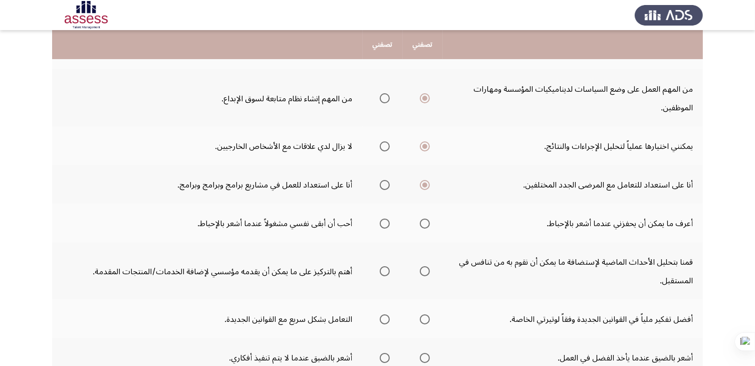
click at [426, 219] on span "حدد خيارا" at bounding box center [425, 224] width 10 height 10
click at [426, 219] on input "حدد خيارا" at bounding box center [425, 224] width 10 height 10
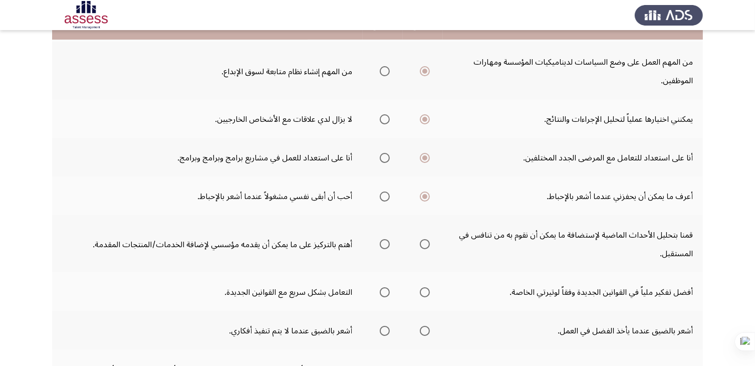
scroll to position [301, 0]
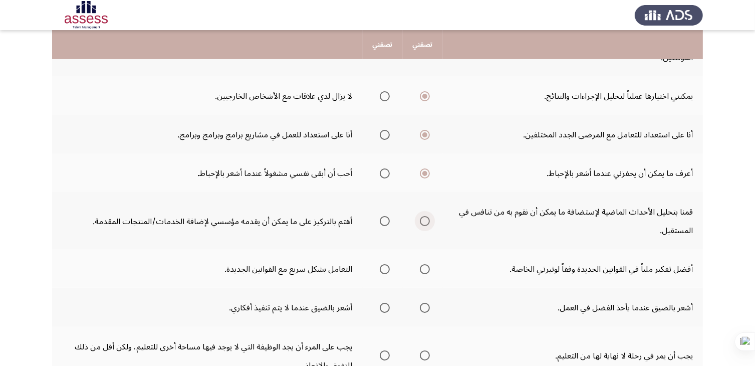
click at [422, 218] on span "حدد خيارا" at bounding box center [425, 221] width 10 height 10
click at [422, 218] on input "حدد خيارا" at bounding box center [425, 221] width 10 height 10
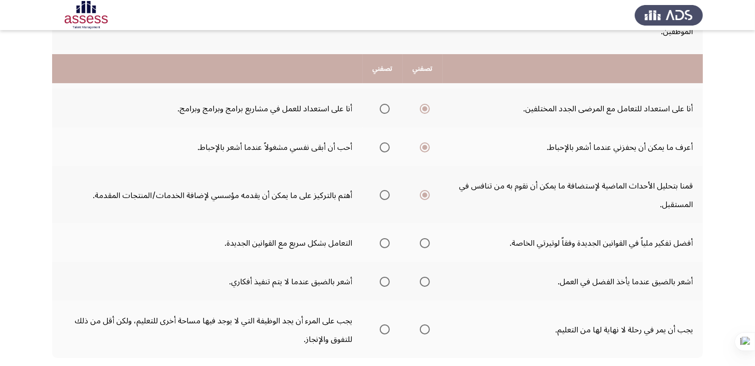
scroll to position [351, 0]
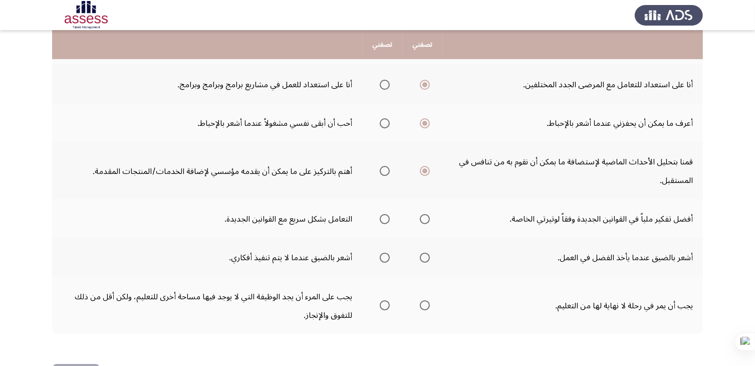
click at [388, 216] on span "حدد خيارا" at bounding box center [385, 219] width 10 height 10
click at [388, 216] on input "حدد خيارا" at bounding box center [385, 219] width 10 height 10
click at [423, 254] on span "حدد خيارا" at bounding box center [425, 258] width 10 height 10
click at [423, 254] on input "حدد خيارا" at bounding box center [425, 258] width 10 height 10
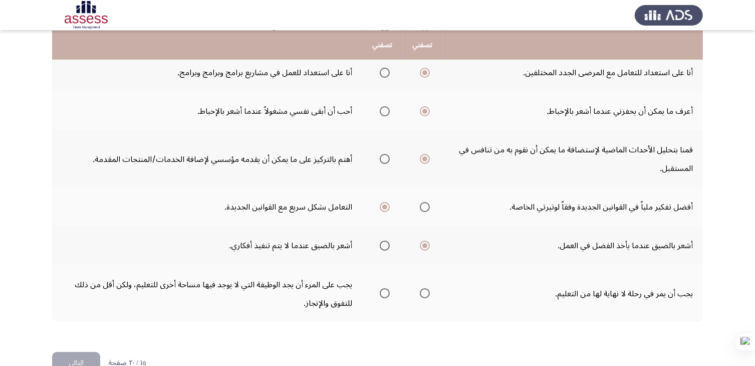
click at [425, 293] on span "حدد خيارا" at bounding box center [425, 293] width 0 height 0
click at [425, 288] on input "حدد خيارا" at bounding box center [425, 293] width 10 height 10
click at [74, 362] on font "التالي" at bounding box center [76, 362] width 15 height 15
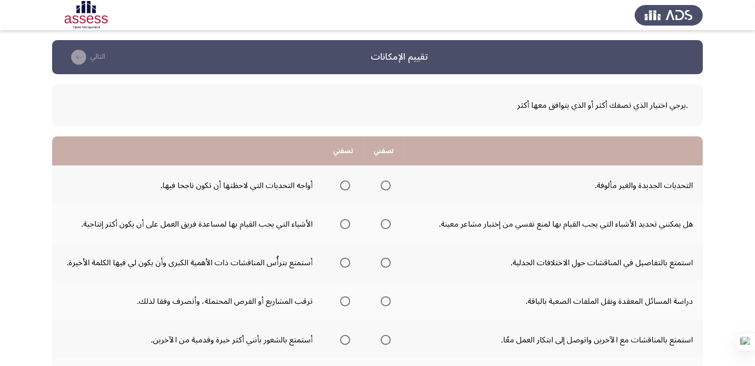
click at [345, 183] on span "حدد خيارا" at bounding box center [345, 185] width 10 height 10
click at [345, 183] on input "حدد خيارا" at bounding box center [345, 185] width 10 height 10
click at [343, 226] on span "حدد خيارا" at bounding box center [345, 224] width 10 height 10
click at [343, 226] on input "حدد خيارا" at bounding box center [345, 224] width 10 height 10
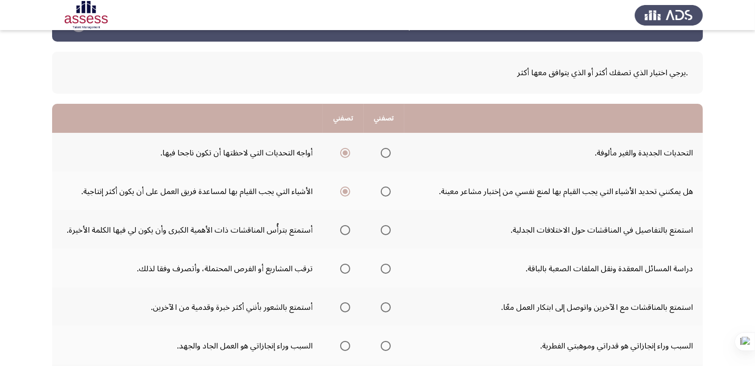
scroll to position [50, 0]
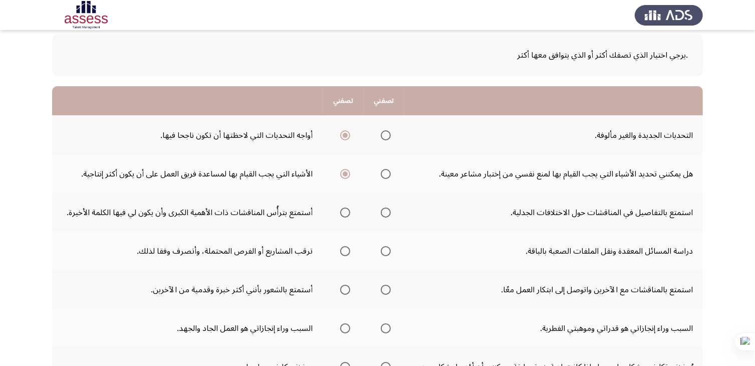
click at [385, 213] on span "حدد خيارا" at bounding box center [386, 213] width 10 height 10
click at [385, 213] on input "حدد خيارا" at bounding box center [386, 213] width 10 height 10
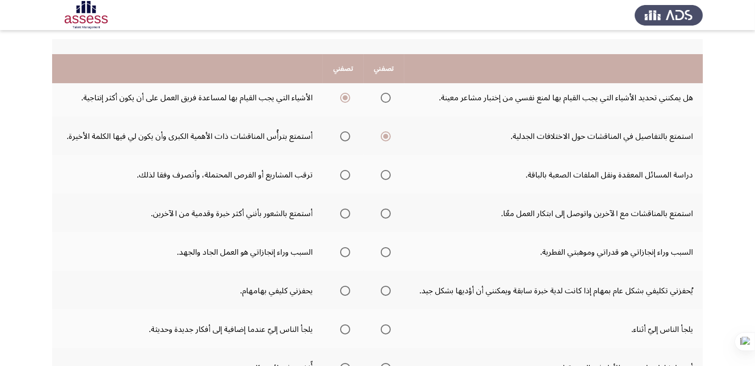
scroll to position [150, 0]
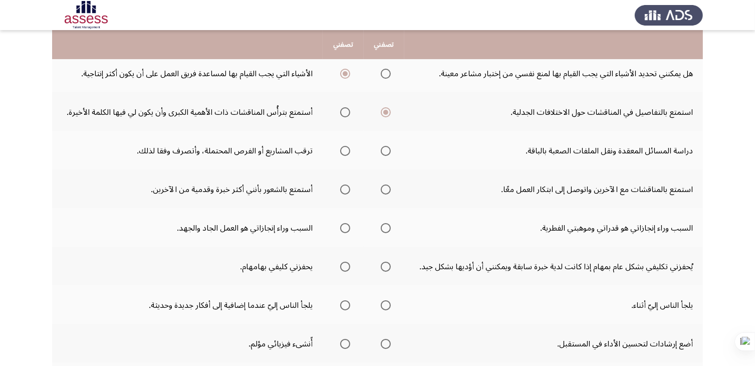
click at [344, 146] on span "حدد خيارا" at bounding box center [345, 151] width 10 height 10
click at [344, 146] on input "حدد خيارا" at bounding box center [345, 151] width 10 height 10
click at [383, 188] on span "حدد خيارا" at bounding box center [386, 189] width 10 height 10
click at [383, 188] on input "حدد خيارا" at bounding box center [386, 189] width 10 height 10
click at [344, 227] on span "حدد خيارا" at bounding box center [345, 228] width 10 height 10
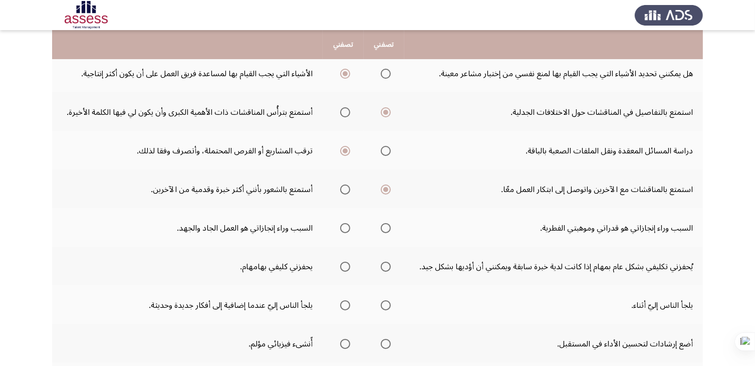
click at [344, 227] on input "حدد خيارا" at bounding box center [345, 228] width 10 height 10
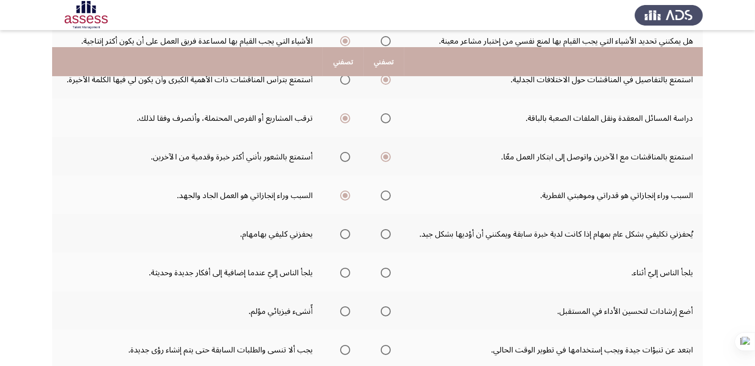
scroll to position [201, 0]
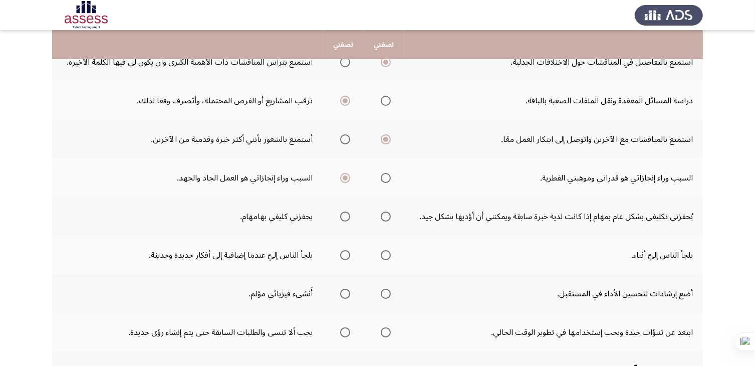
click at [340, 212] on label "حدد خيارا" at bounding box center [343, 217] width 14 height 10
click at [340, 212] on input "حدد خيارا" at bounding box center [345, 217] width 10 height 10
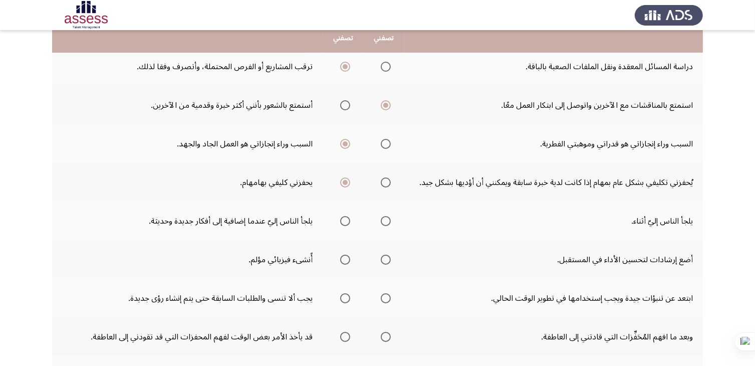
scroll to position [251, 0]
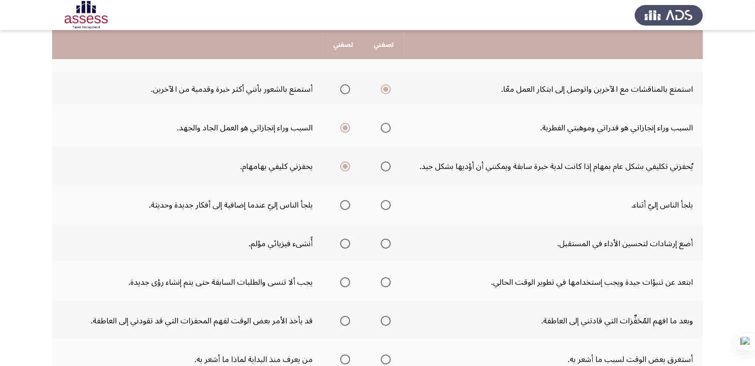
click at [385, 203] on span "حدد خيارا" at bounding box center [386, 205] width 10 height 10
click at [385, 203] on input "حدد خيارا" at bounding box center [386, 205] width 10 height 10
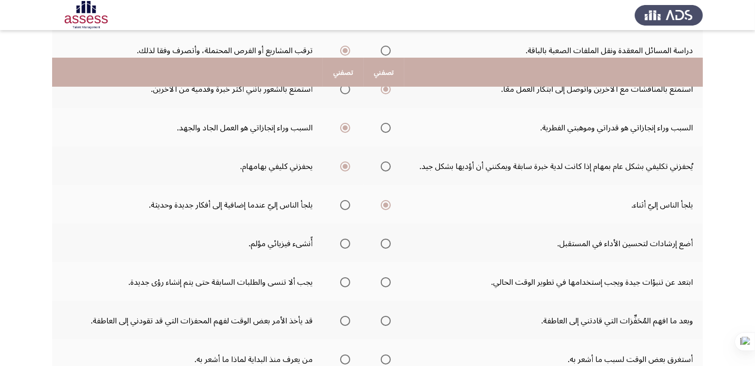
scroll to position [301, 0]
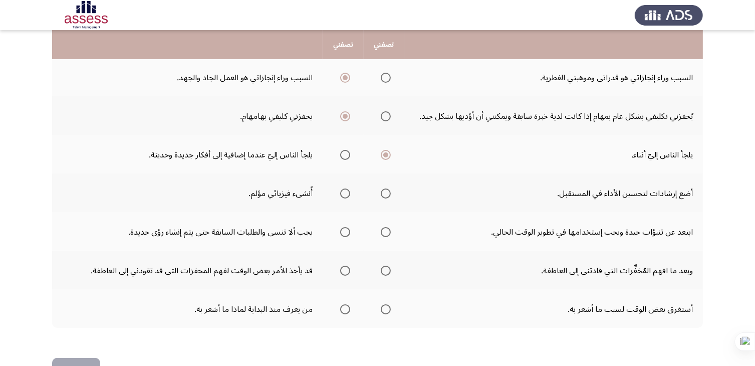
click at [387, 191] on span "حدد خيارا" at bounding box center [386, 193] width 10 height 10
click at [387, 191] on input "حدد خيارا" at bounding box center [386, 193] width 10 height 10
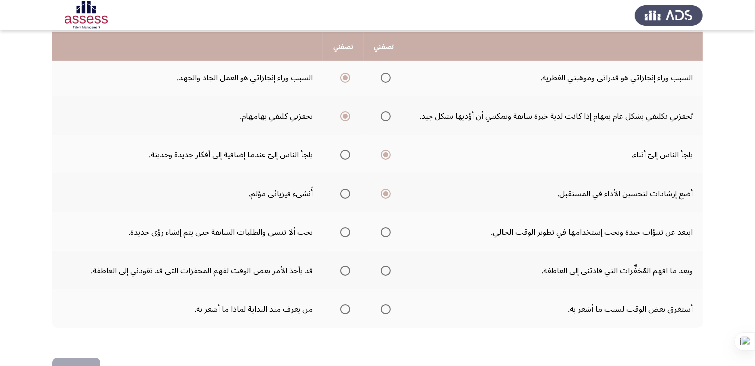
scroll to position [329, 0]
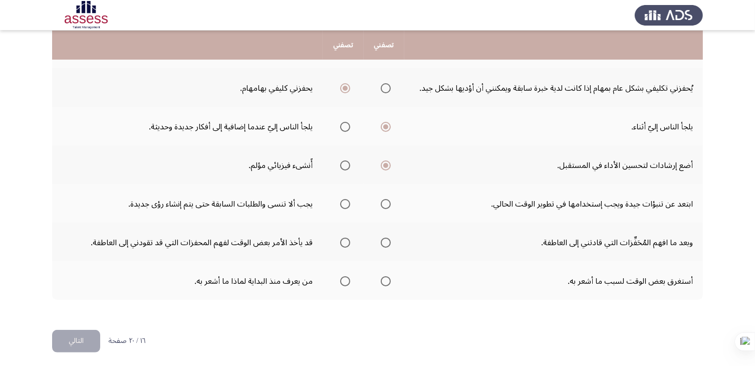
click at [344, 201] on span "حدد خيارا" at bounding box center [345, 204] width 10 height 10
click at [344, 201] on input "حدد خيارا" at bounding box center [345, 204] width 10 height 10
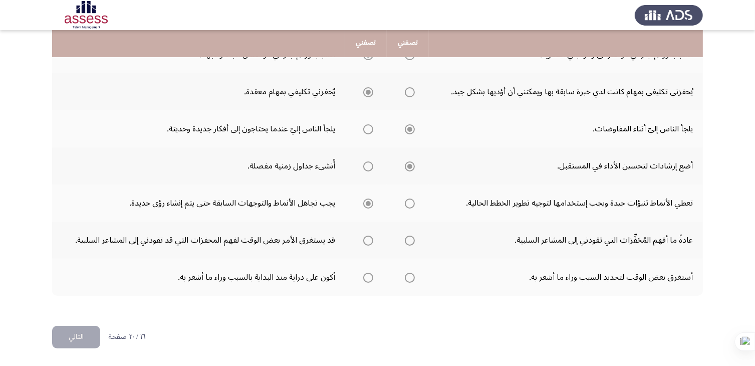
scroll to position [313, 0]
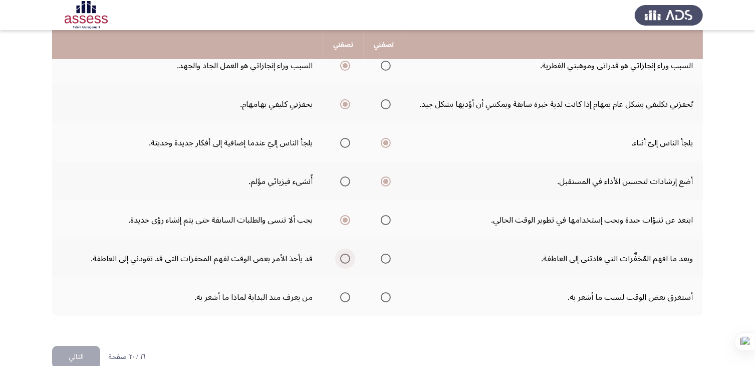
click at [349, 255] on span "حدد خيارا" at bounding box center [345, 259] width 10 height 10
click at [349, 255] on input "حدد خيارا" at bounding box center [345, 259] width 10 height 10
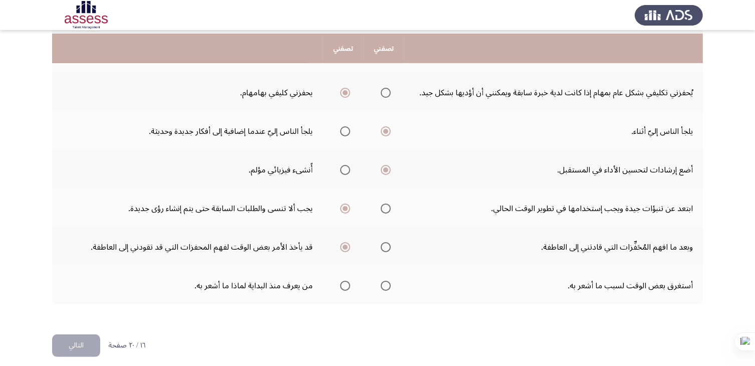
scroll to position [329, 0]
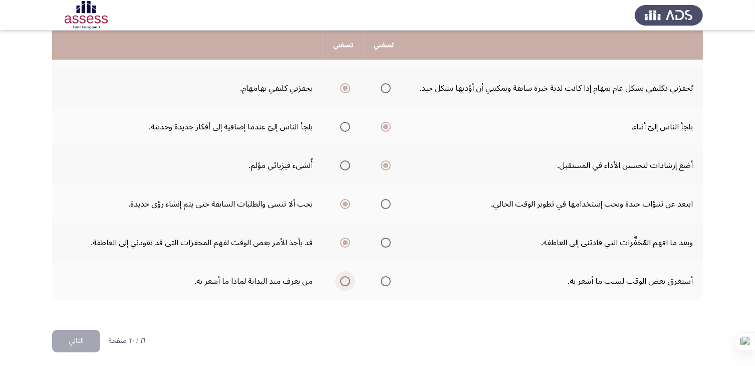
click at [348, 276] on span "حدد خيارا" at bounding box center [345, 281] width 10 height 10
click at [348, 276] on input "حدد خيارا" at bounding box center [345, 281] width 10 height 10
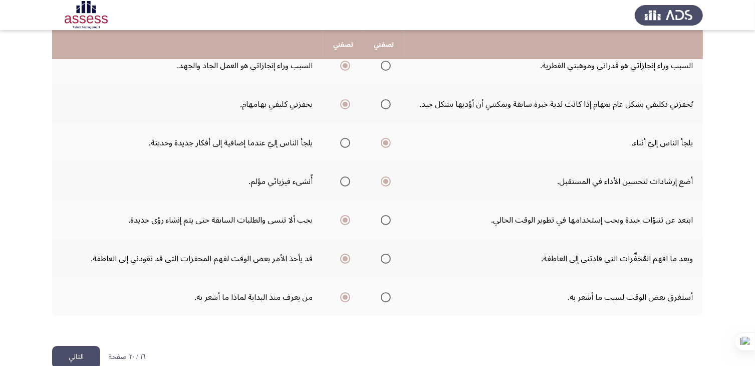
click at [78, 357] on font "التالي" at bounding box center [76, 356] width 15 height 15
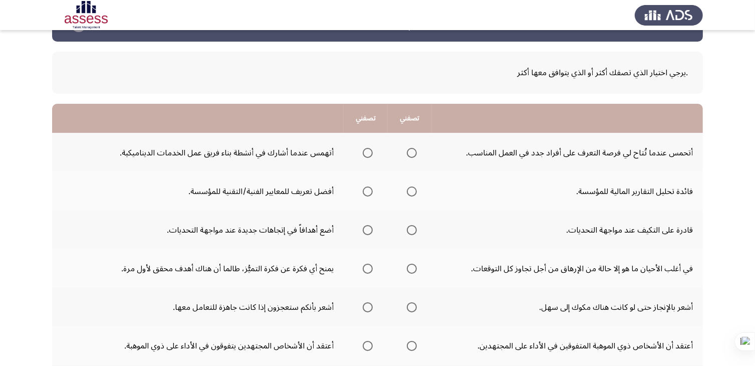
scroll to position [50, 0]
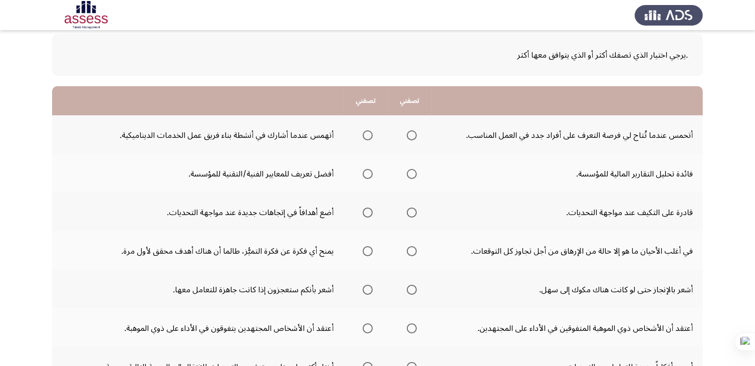
click at [370, 137] on span "حدد خيارا" at bounding box center [368, 135] width 10 height 10
click at [370, 137] on input "حدد خيارا" at bounding box center [368, 135] width 10 height 10
click at [373, 170] on span "حدد خيارا" at bounding box center [368, 174] width 10 height 10
click at [373, 170] on input "حدد خيارا" at bounding box center [368, 174] width 10 height 10
click at [368, 213] on span "حدد خيارا" at bounding box center [368, 213] width 10 height 10
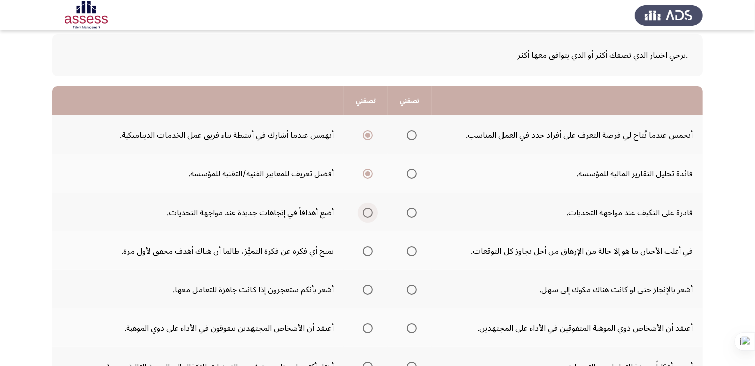
click at [368, 213] on input "حدد خيارا" at bounding box center [368, 213] width 10 height 10
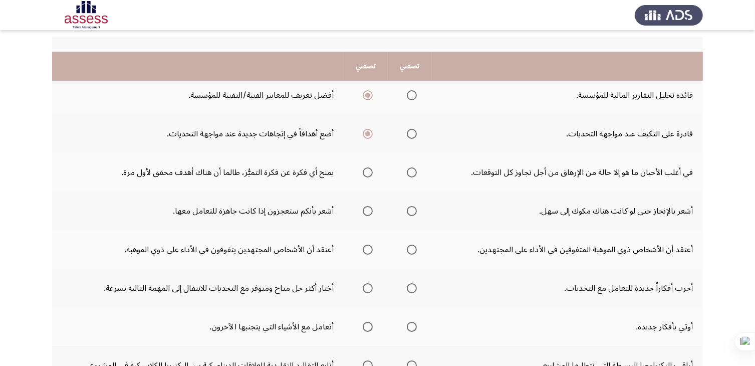
scroll to position [150, 0]
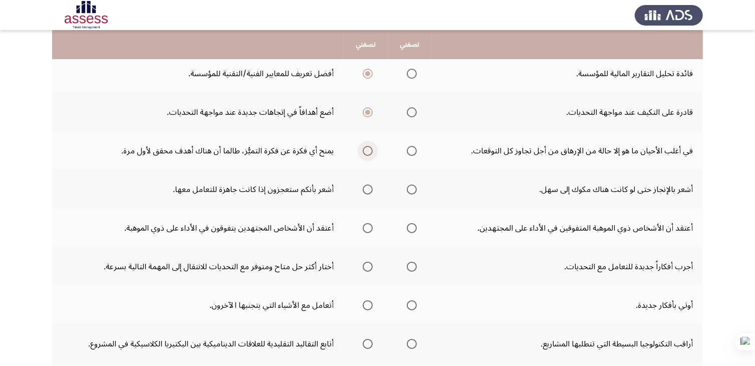
click at [373, 151] on span "حدد خيارا" at bounding box center [368, 151] width 10 height 10
click at [373, 151] on input "حدد خيارا" at bounding box center [368, 151] width 10 height 10
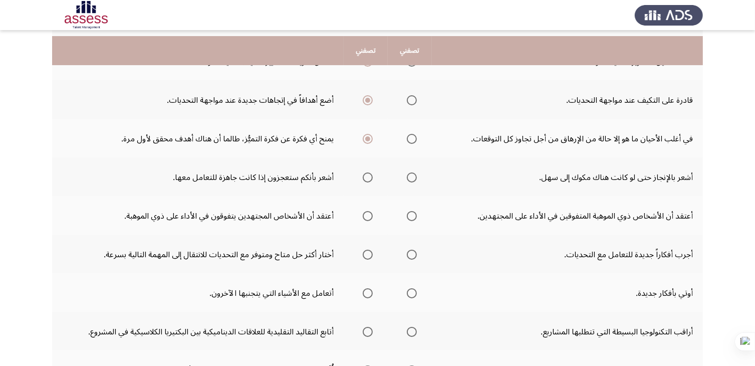
scroll to position [128, 0]
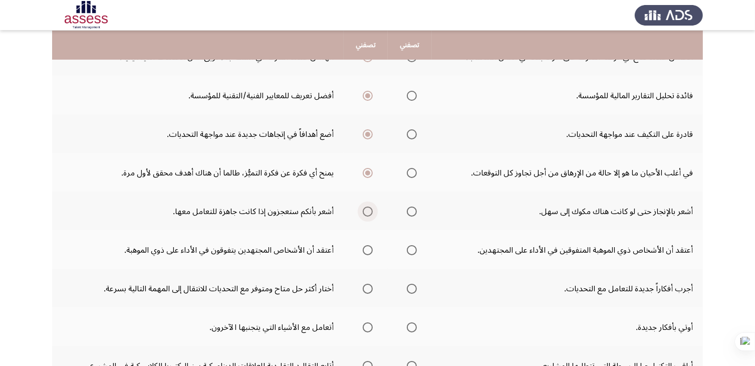
click at [367, 208] on span "حدد خيارا" at bounding box center [368, 212] width 10 height 10
click at [367, 208] on input "حدد خيارا" at bounding box center [368, 212] width 10 height 10
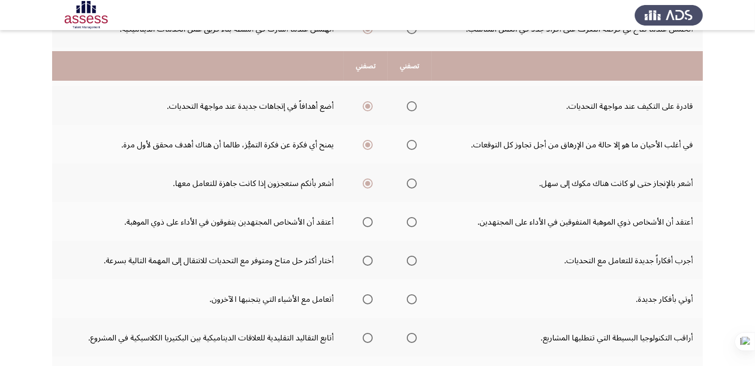
scroll to position [178, 0]
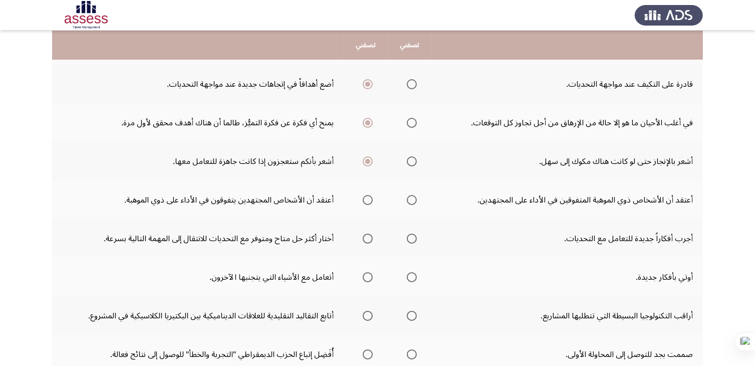
click at [373, 195] on span "حدد خيارا" at bounding box center [368, 200] width 10 height 10
click at [373, 195] on input "حدد خيارا" at bounding box center [368, 200] width 10 height 10
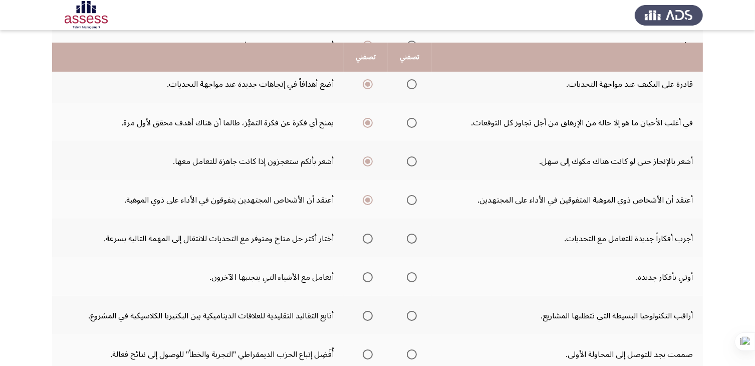
scroll to position [229, 0]
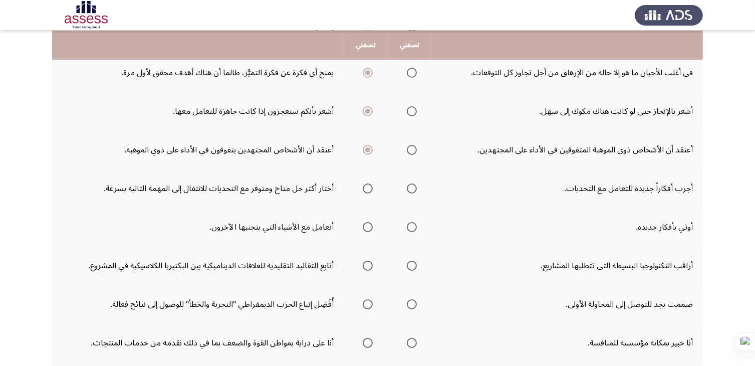
click at [415, 185] on span "حدد خيارا" at bounding box center [412, 188] width 10 height 10
click at [415, 185] on input "حدد خيارا" at bounding box center [412, 188] width 10 height 10
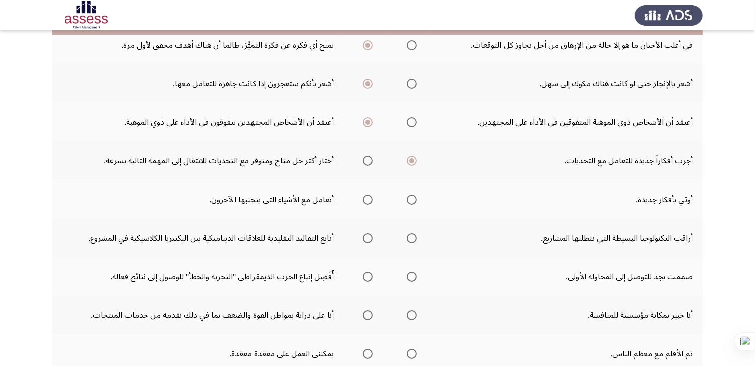
scroll to position [279, 0]
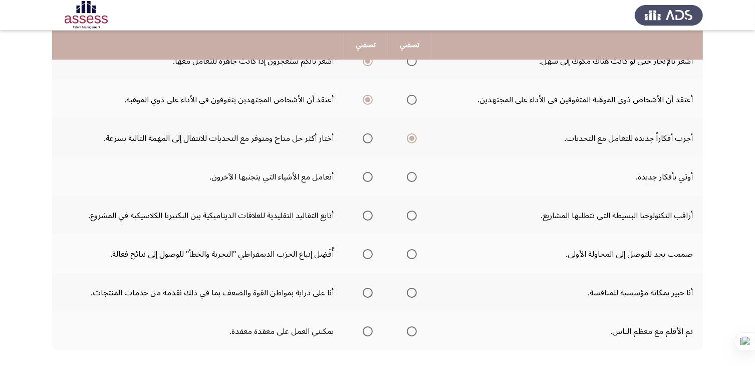
click at [417, 172] on span "حدد خيارا" at bounding box center [412, 177] width 10 height 10
click at [417, 172] on input "حدد خيارا" at bounding box center [412, 177] width 10 height 10
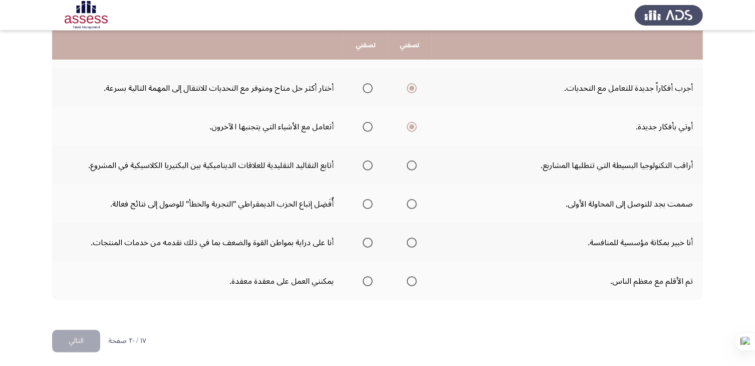
scroll to position [329, 0]
click at [412, 163] on span "حدد خيارا" at bounding box center [412, 165] width 10 height 10
click at [412, 163] on input "حدد خيارا" at bounding box center [412, 165] width 10 height 10
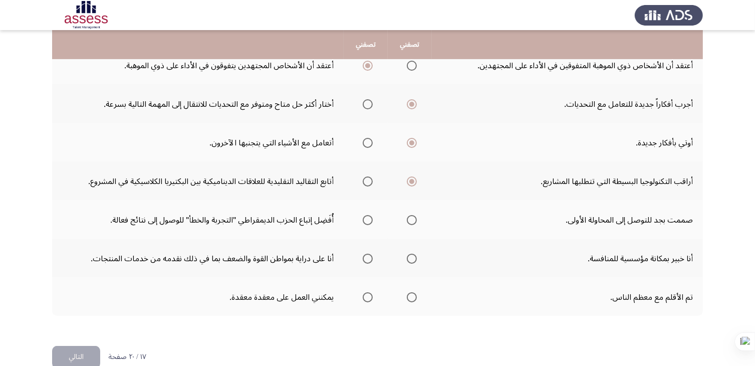
click at [415, 216] on span "حدد خيارا" at bounding box center [412, 220] width 10 height 10
click at [415, 216] on input "حدد خيارا" at bounding box center [412, 220] width 10 height 10
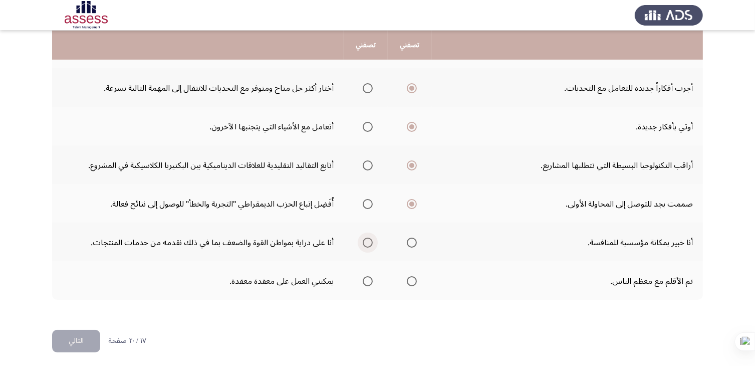
click at [371, 238] on span "حدد خيارا" at bounding box center [368, 243] width 10 height 10
click at [371, 238] on input "حدد خيارا" at bounding box center [368, 243] width 10 height 10
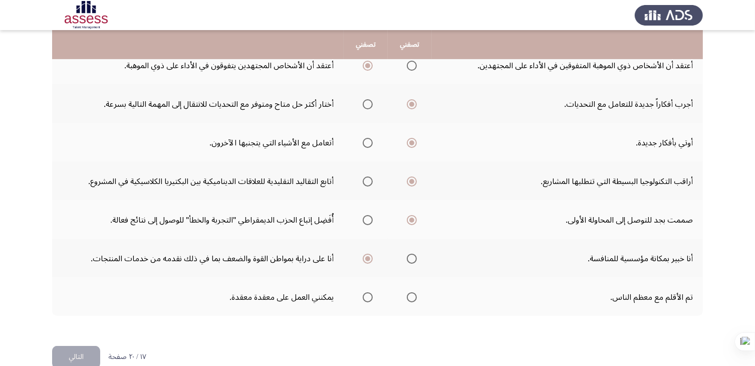
click at [371, 294] on span "حدد خيارا" at bounding box center [368, 297] width 10 height 10
click at [371, 294] on input "حدد خيارا" at bounding box center [368, 297] width 10 height 10
click at [77, 356] on font "التالي" at bounding box center [76, 356] width 15 height 15
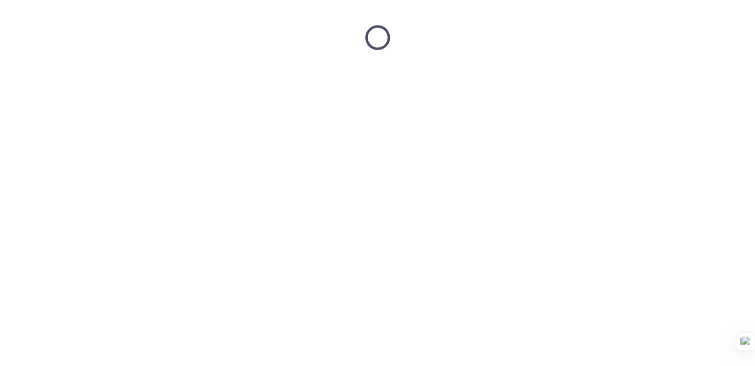
scroll to position [0, 0]
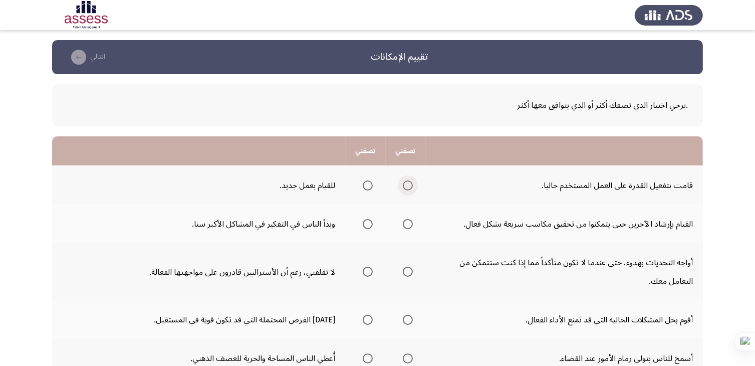
click at [413, 184] on span "حدد خيارا" at bounding box center [408, 185] width 10 height 10
click at [413, 184] on input "حدد خيارا" at bounding box center [408, 185] width 10 height 10
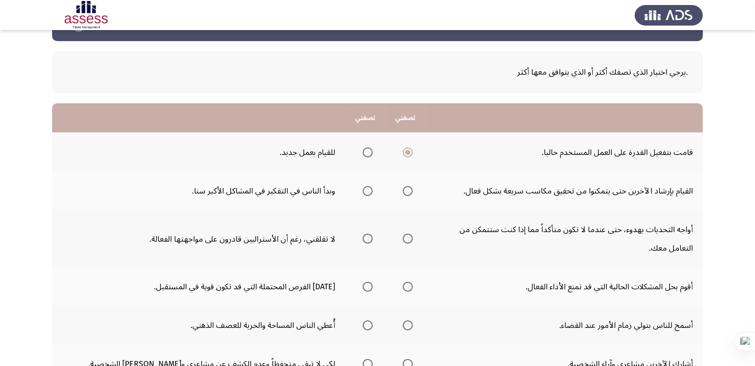
scroll to position [50, 0]
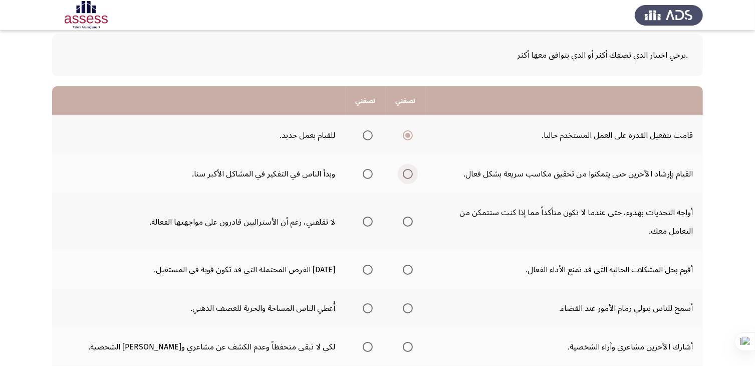
click at [410, 174] on span "حدد خيارا" at bounding box center [408, 174] width 10 height 10
click at [410, 174] on input "حدد خيارا" at bounding box center [408, 174] width 10 height 10
click at [411, 220] on span "حدد خيارا" at bounding box center [408, 222] width 10 height 10
click at [411, 220] on input "حدد خيارا" at bounding box center [408, 222] width 10 height 10
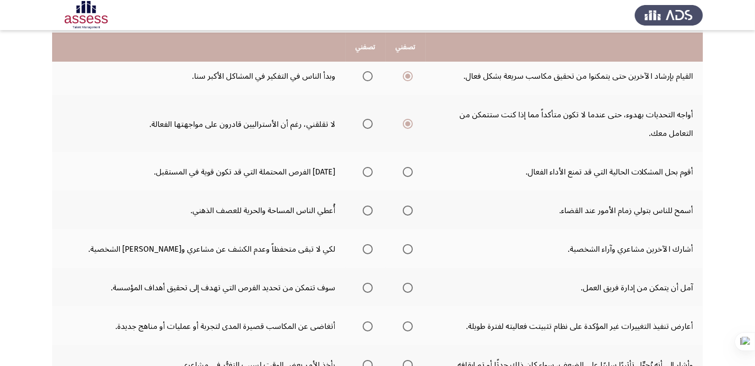
scroll to position [150, 0]
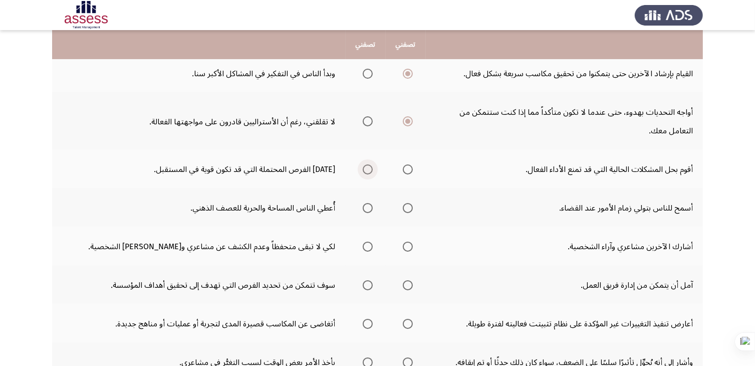
click at [373, 167] on span "حدد خيارا" at bounding box center [368, 169] width 10 height 10
click at [373, 167] on input "حدد خيارا" at bounding box center [368, 169] width 10 height 10
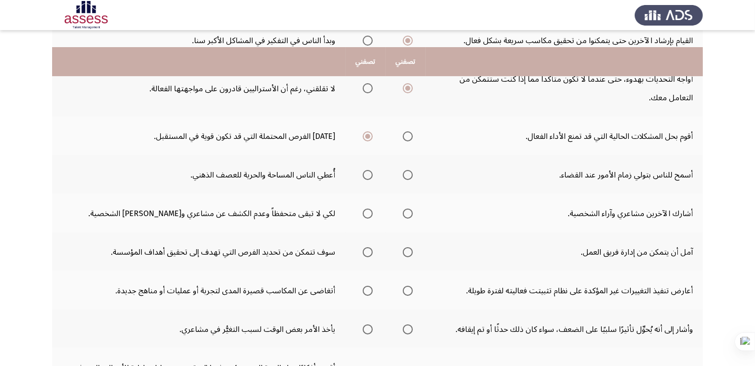
scroll to position [201, 0]
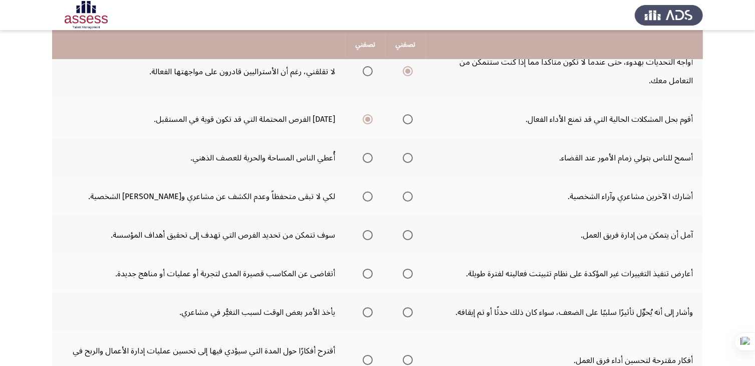
click at [366, 155] on span "حدد خيارا" at bounding box center [368, 158] width 10 height 10
click at [366, 155] on input "حدد خيارا" at bounding box center [368, 158] width 10 height 10
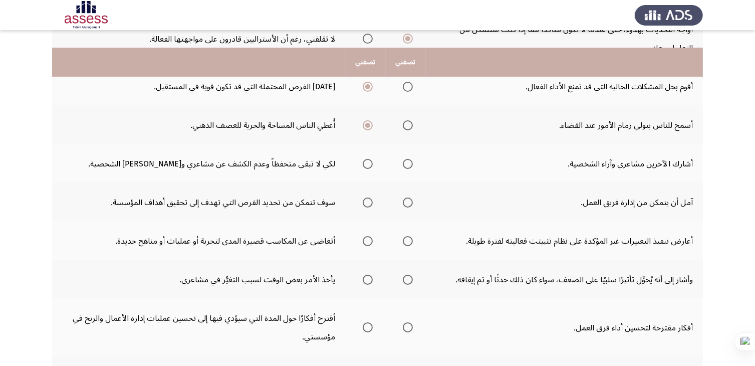
scroll to position [251, 0]
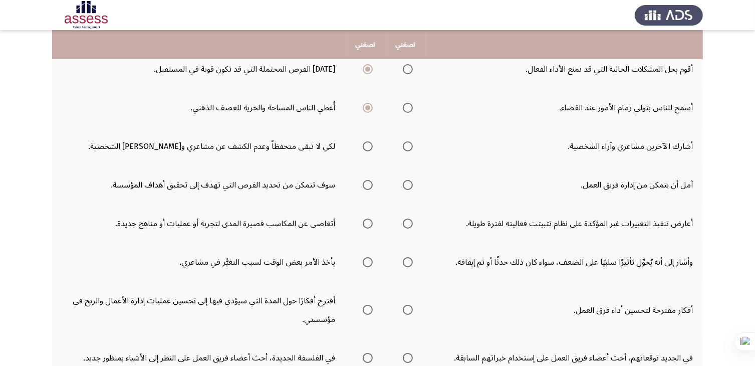
click at [407, 142] on span "حدد خيارا" at bounding box center [408, 146] width 10 height 10
click at [407, 142] on input "حدد خيارا" at bounding box center [408, 146] width 10 height 10
click at [407, 144] on span "حدد خيارا" at bounding box center [408, 146] width 5 height 5
click at [407, 143] on input "حدد خيارا" at bounding box center [408, 146] width 10 height 10
click at [367, 143] on span "حدد خيارا" at bounding box center [368, 146] width 10 height 10
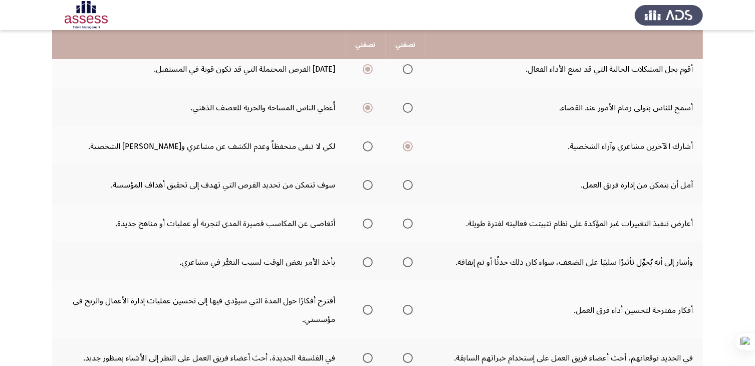
click at [367, 143] on input "حدد خيارا" at bounding box center [368, 146] width 10 height 10
click at [365, 185] on span "حدد خيارا" at bounding box center [368, 185] width 10 height 10
click at [365, 185] on input "حدد خيارا" at bounding box center [368, 185] width 10 height 10
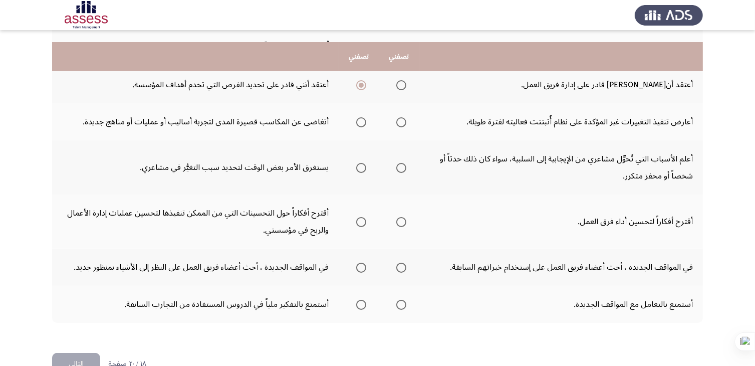
scroll to position [351, 0]
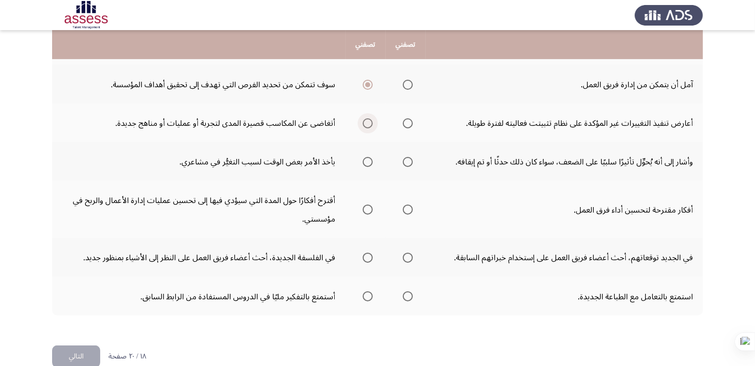
click at [370, 119] on span "حدد خيارا" at bounding box center [368, 123] width 10 height 10
click at [370, 119] on input "حدد خيارا" at bounding box center [368, 123] width 10 height 10
click at [407, 157] on span "حدد خيارا" at bounding box center [408, 162] width 10 height 10
click at [407, 157] on input "حدد خيارا" at bounding box center [408, 162] width 10 height 10
click at [364, 205] on span "حدد خيارا" at bounding box center [368, 210] width 10 height 10
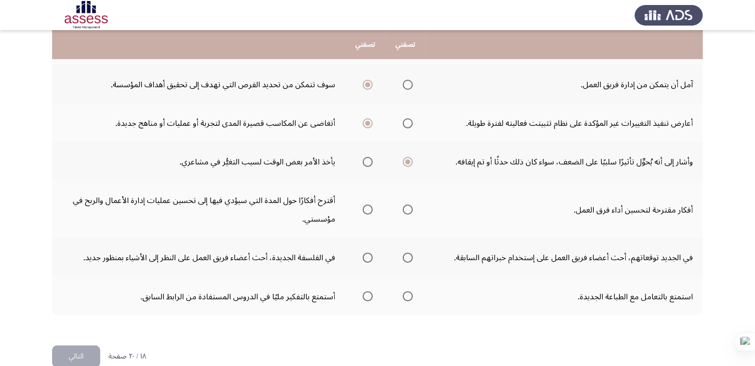
click at [364, 205] on input "حدد خيارا" at bounding box center [368, 210] width 10 height 10
click at [372, 255] on span "حدد خيارا" at bounding box center [368, 258] width 10 height 10
click at [372, 255] on input "حدد خيارا" at bounding box center [368, 258] width 10 height 10
click at [409, 291] on span "حدد خيارا" at bounding box center [408, 296] width 10 height 10
click at [409, 291] on input "حدد خيارا" at bounding box center [408, 296] width 10 height 10
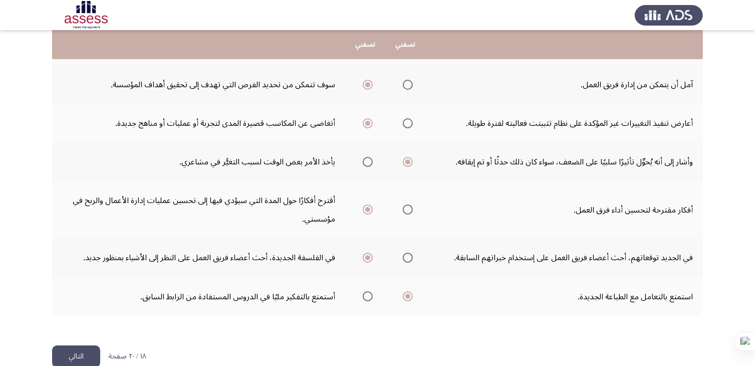
click at [74, 350] on font "التالي" at bounding box center [76, 356] width 15 height 15
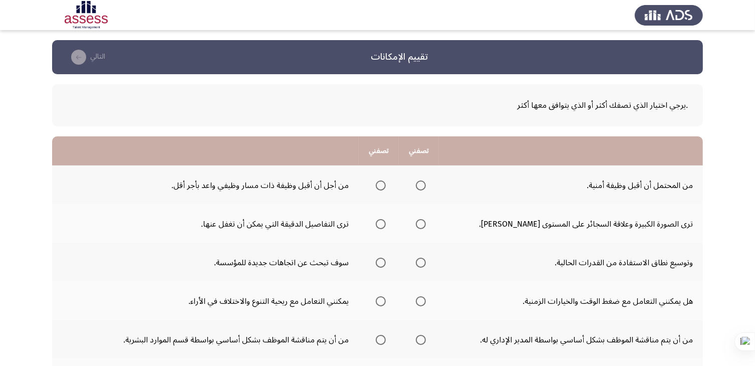
click at [379, 184] on span "حدد خيارا" at bounding box center [381, 185] width 10 height 10
click at [379, 184] on input "حدد خيارا" at bounding box center [381, 185] width 10 height 10
click at [379, 227] on span "حدد خيارا" at bounding box center [381, 224] width 10 height 10
click at [379, 227] on input "حدد خيارا" at bounding box center [381, 224] width 10 height 10
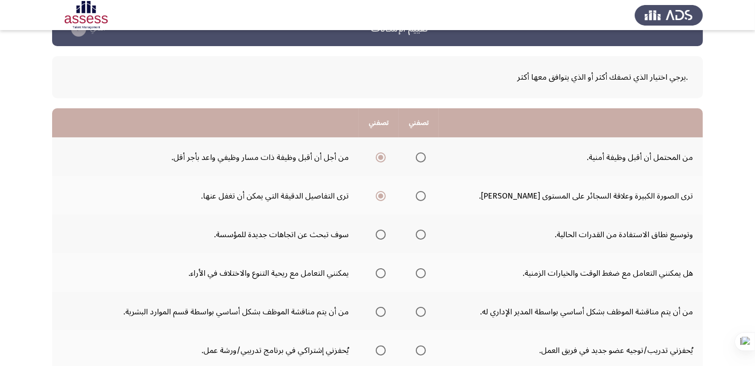
scroll to position [50, 0]
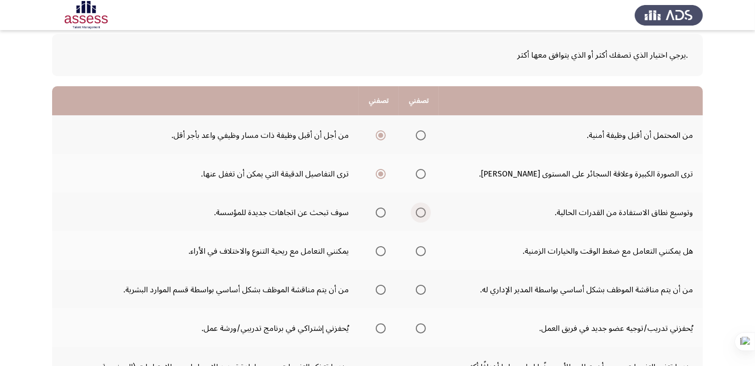
click at [421, 211] on span "حدد خيارا" at bounding box center [421, 213] width 10 height 10
click at [421, 211] on input "حدد خيارا" at bounding box center [421, 213] width 10 height 10
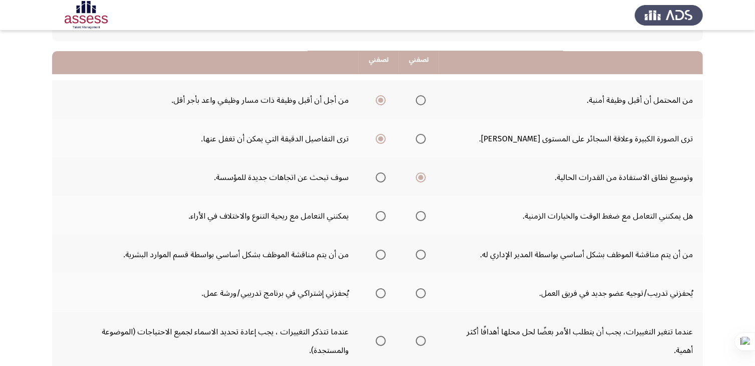
scroll to position [100, 0]
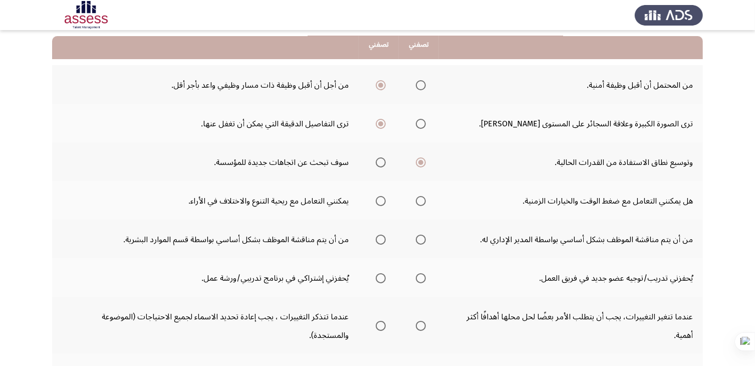
click at [378, 202] on span "حدد خيارا" at bounding box center [381, 201] width 10 height 10
click at [378, 202] on input "حدد خيارا" at bounding box center [381, 201] width 10 height 10
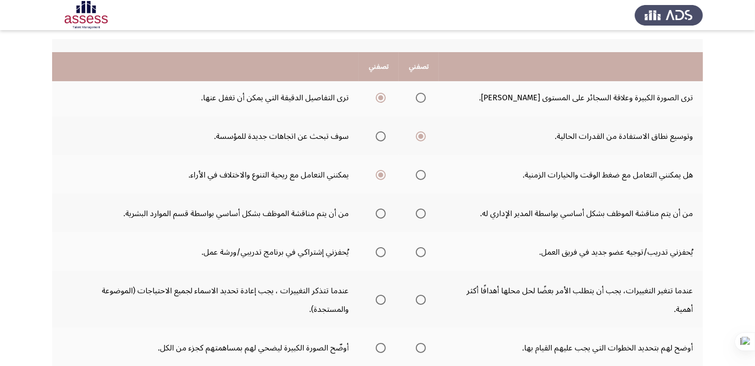
scroll to position [150, 0]
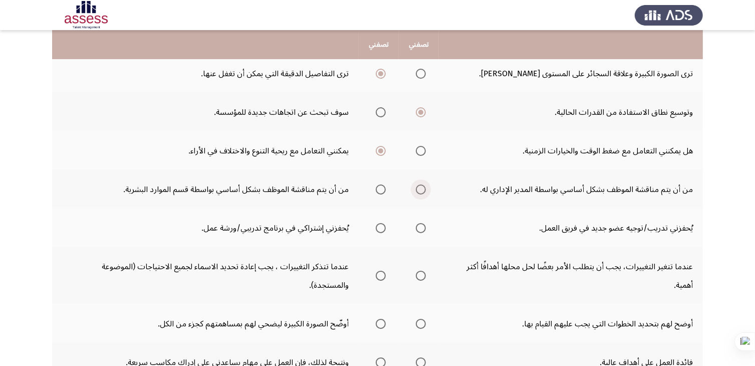
click at [422, 191] on span "حدد خيارا" at bounding box center [421, 189] width 10 height 10
click at [422, 191] on input "حدد خيارا" at bounding box center [421, 189] width 10 height 10
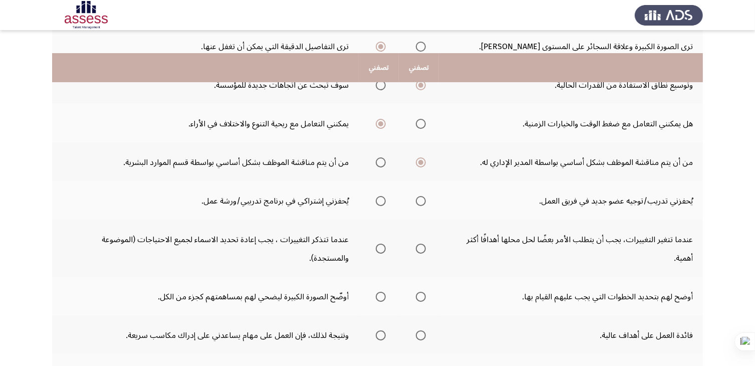
scroll to position [201, 0]
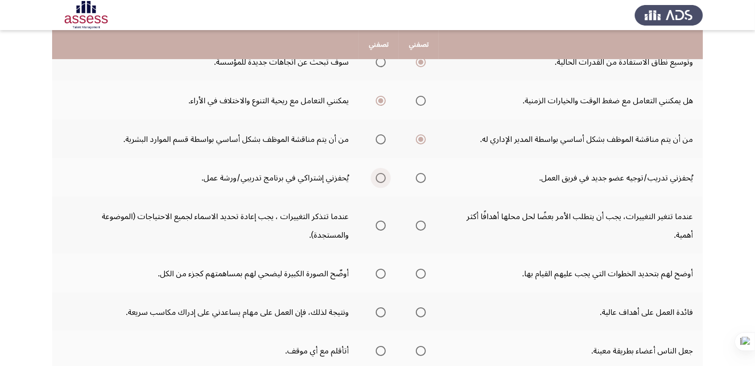
click at [383, 177] on span "حدد خيارا" at bounding box center [381, 178] width 10 height 10
click at [383, 177] on input "حدد خيارا" at bounding box center [381, 178] width 10 height 10
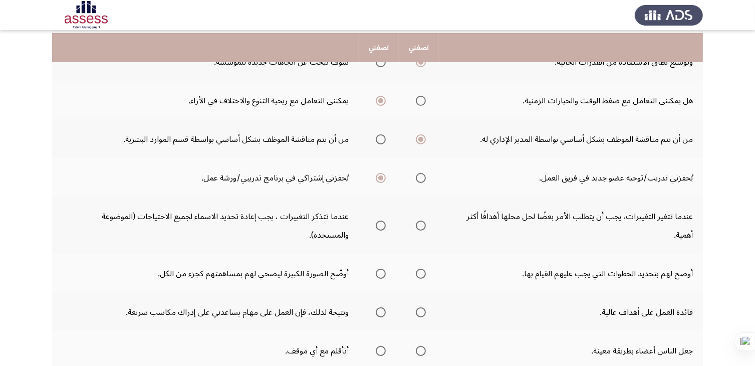
scroll to position [251, 0]
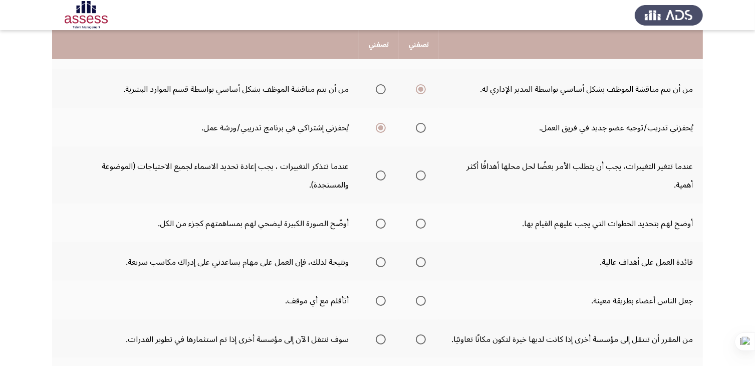
click at [384, 175] on span "حدد خيارا" at bounding box center [381, 175] width 10 height 10
click at [384, 175] on input "حدد خيارا" at bounding box center [381, 175] width 10 height 10
click at [383, 220] on span "حدد خيارا" at bounding box center [381, 224] width 10 height 10
click at [383, 220] on input "حدد خيارا" at bounding box center [381, 224] width 10 height 10
click at [383, 258] on span "حدد خيارا" at bounding box center [381, 262] width 10 height 10
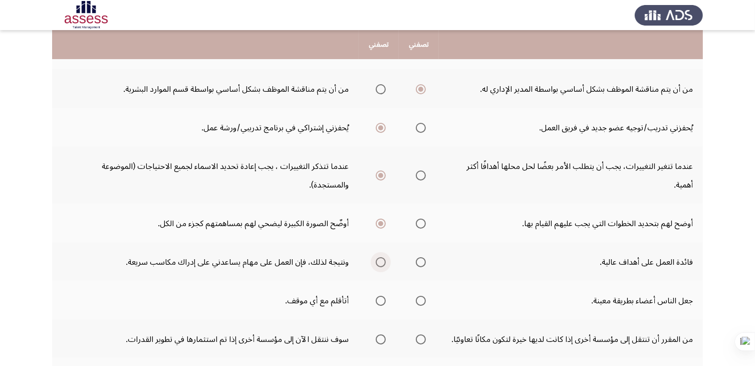
click at [383, 258] on input "حدد خيارا" at bounding box center [381, 262] width 10 height 10
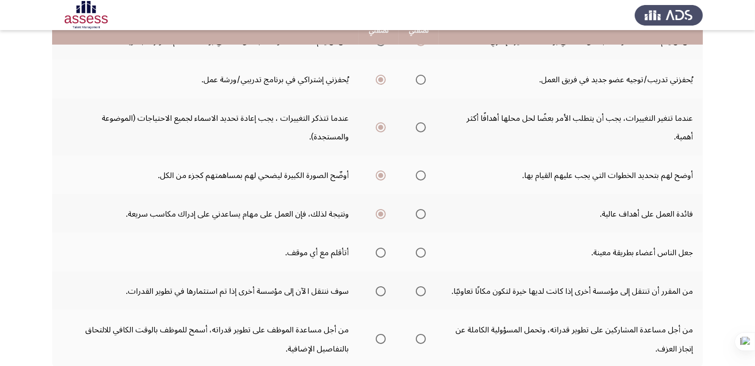
scroll to position [301, 0]
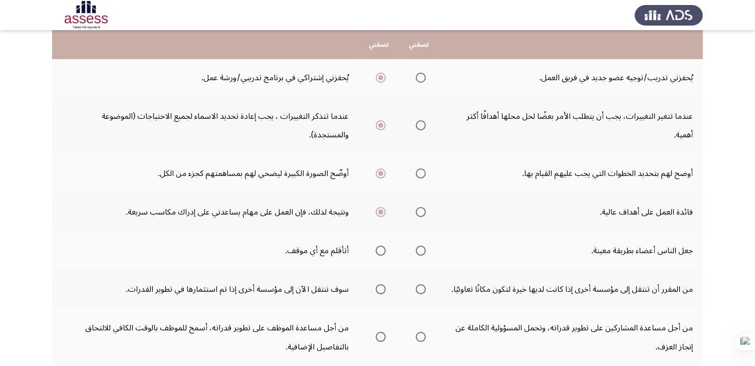
click at [419, 249] on span "حدد خيارا" at bounding box center [421, 251] width 10 height 10
click at [419, 249] on input "حدد خيارا" at bounding box center [421, 251] width 10 height 10
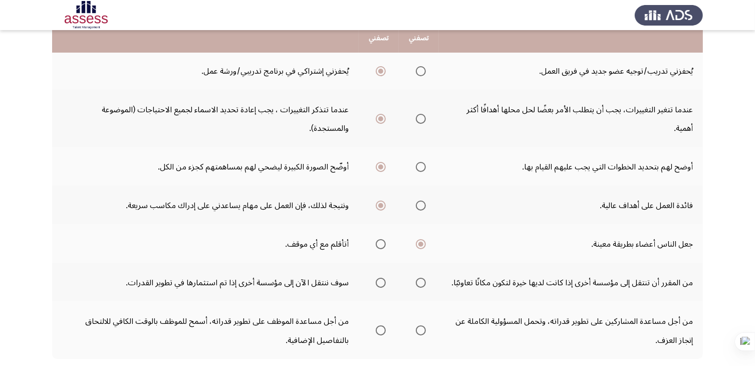
scroll to position [351, 0]
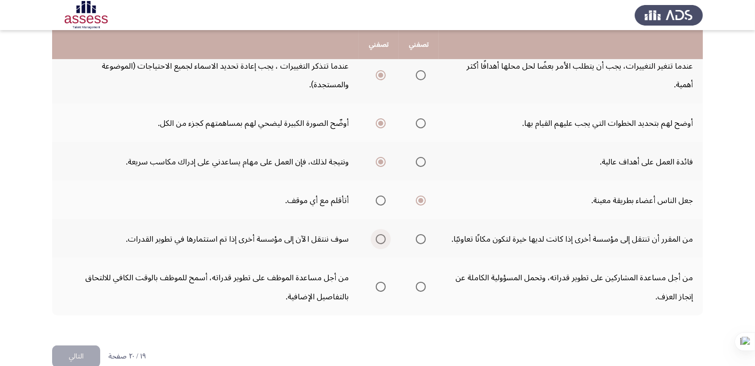
click at [379, 236] on span "حدد خيارا" at bounding box center [381, 239] width 10 height 10
click at [379, 236] on input "حدد خيارا" at bounding box center [381, 239] width 10 height 10
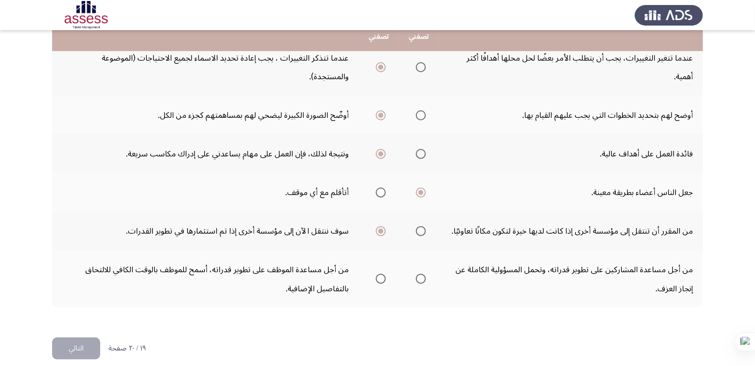
scroll to position [365, 0]
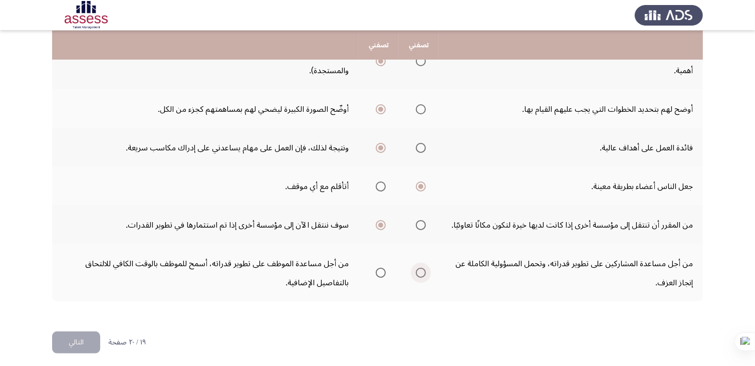
click at [422, 268] on span "حدد خيارا" at bounding box center [421, 273] width 10 height 10
click at [422, 268] on input "حدد خيارا" at bounding box center [421, 273] width 10 height 10
click at [73, 335] on font "التالي" at bounding box center [76, 342] width 15 height 15
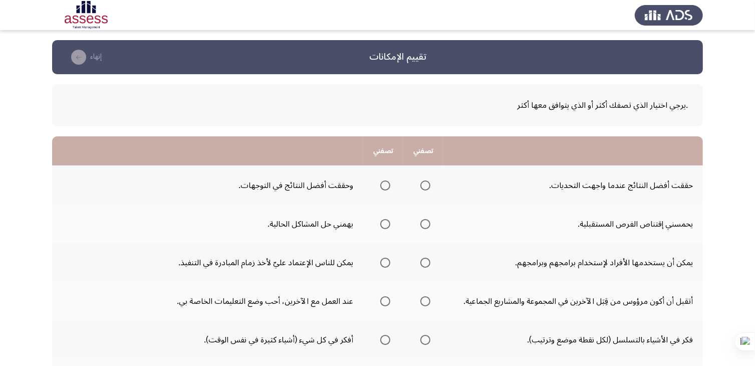
click at [383, 183] on span "حدد خيارا" at bounding box center [386, 185] width 10 height 10
click at [383, 183] on input "حدد خيارا" at bounding box center [386, 185] width 10 height 10
click at [424, 224] on span "حدد خيارا" at bounding box center [426, 224] width 10 height 10
click at [424, 224] on input "حدد خيارا" at bounding box center [426, 224] width 10 height 10
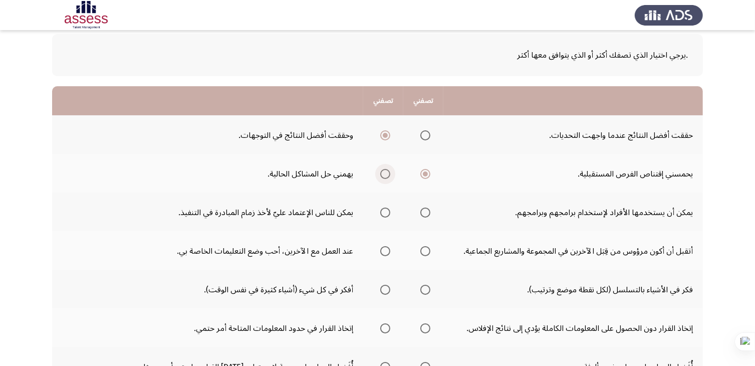
click at [385, 171] on span "حدد خيارا" at bounding box center [386, 174] width 10 height 10
click at [385, 171] on input "حدد خيارا" at bounding box center [386, 174] width 10 height 10
click at [424, 211] on span "حدد خيارا" at bounding box center [426, 213] width 10 height 10
click at [424, 211] on input "حدد خيارا" at bounding box center [426, 213] width 10 height 10
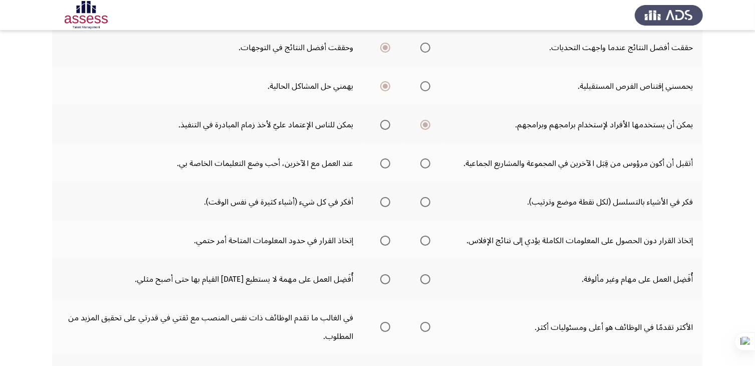
scroll to position [150, 0]
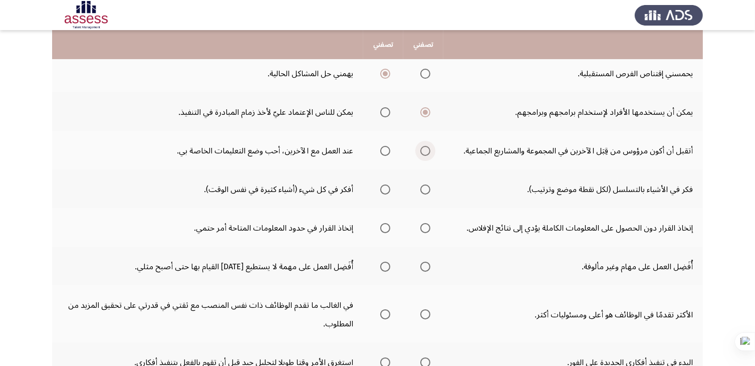
click at [431, 147] on span "حدد خيارا" at bounding box center [426, 151] width 10 height 10
click at [431, 147] on input "حدد خيارا" at bounding box center [426, 151] width 10 height 10
click at [429, 187] on span "حدد خيارا" at bounding box center [426, 189] width 10 height 10
click at [429, 187] on input "حدد خيارا" at bounding box center [426, 189] width 10 height 10
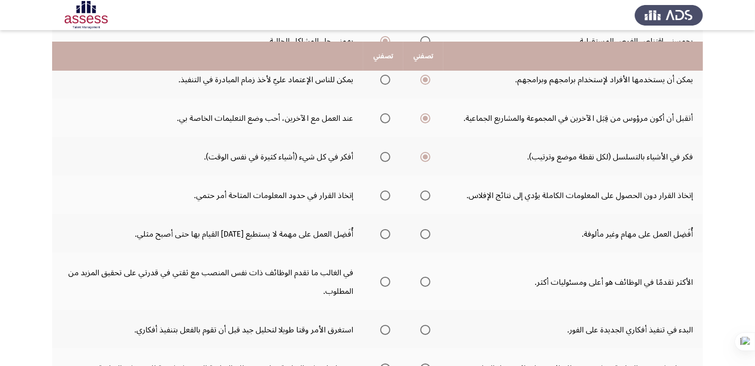
scroll to position [201, 0]
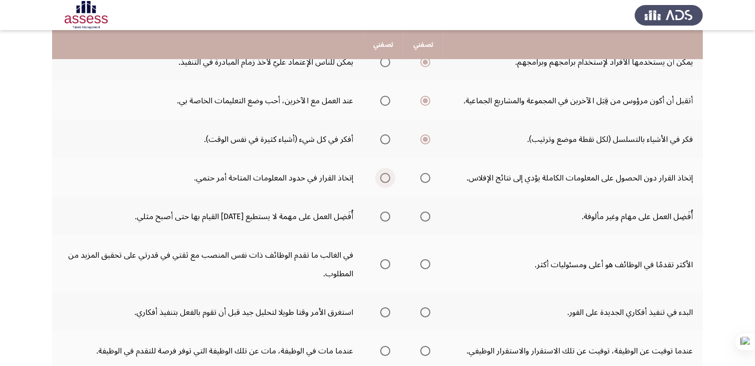
click at [384, 175] on span "حدد خيارا" at bounding box center [386, 178] width 10 height 10
click at [384, 175] on input "حدد خيارا" at bounding box center [386, 178] width 10 height 10
click at [427, 215] on span "حدد خيارا" at bounding box center [426, 217] width 10 height 10
click at [427, 215] on input "حدد خيارا" at bounding box center [426, 217] width 10 height 10
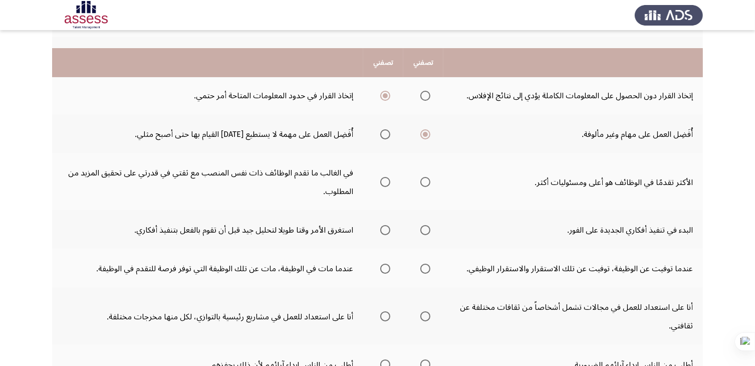
scroll to position [301, 0]
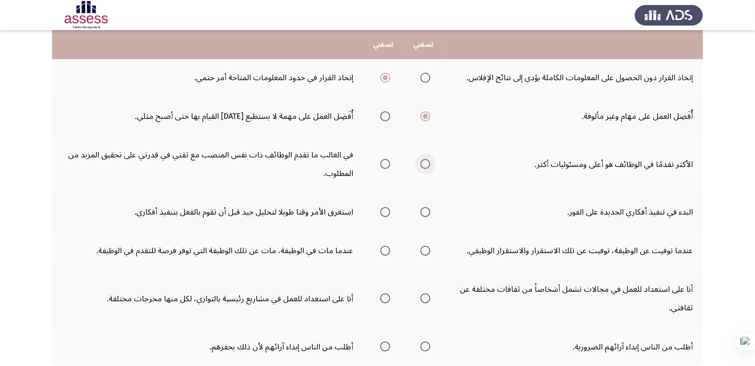
click at [426, 159] on span "حدد خيارا" at bounding box center [426, 164] width 10 height 10
click at [426, 159] on input "حدد خيارا" at bounding box center [426, 164] width 10 height 10
click at [425, 207] on span "حدد خيارا" at bounding box center [426, 212] width 10 height 10
click at [425, 207] on input "حدد خيارا" at bounding box center [426, 212] width 10 height 10
click at [385, 208] on span "حدد خيارا" at bounding box center [386, 212] width 10 height 10
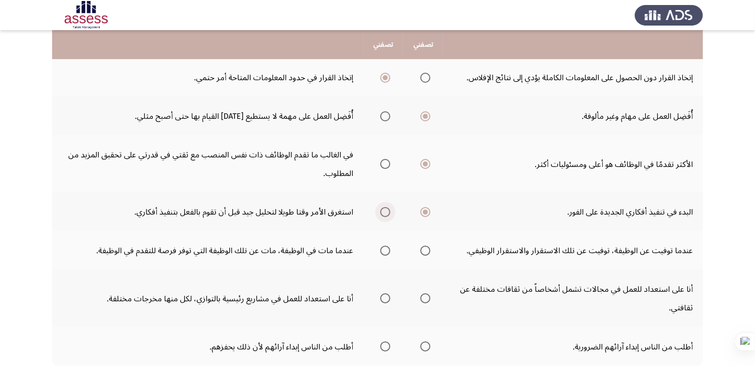
click at [385, 208] on input "حدد خيارا" at bounding box center [386, 212] width 10 height 10
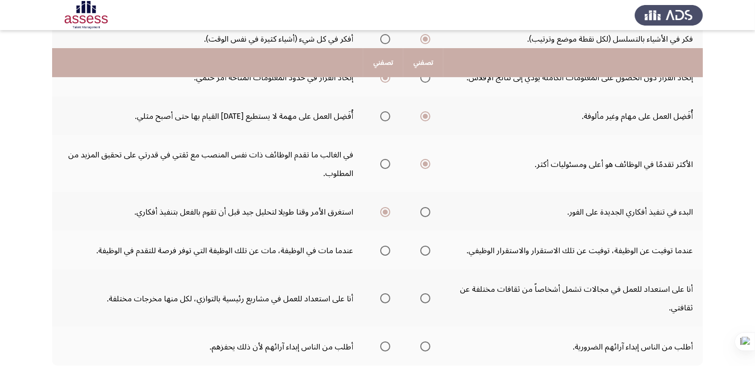
scroll to position [346, 0]
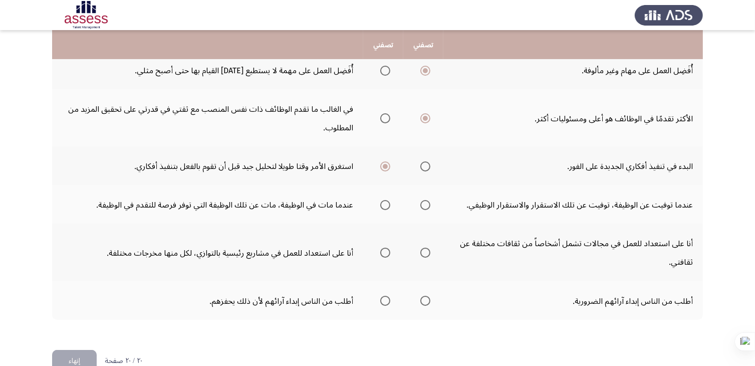
click at [386, 201] on span "حدد خيارا" at bounding box center [386, 205] width 10 height 10
click at [386, 201] on input "حدد خيارا" at bounding box center [386, 205] width 10 height 10
click at [385, 248] on span "حدد خيارا" at bounding box center [386, 253] width 10 height 10
click at [385, 248] on input "حدد خيارا" at bounding box center [386, 253] width 10 height 10
click at [425, 296] on span "حدد خيارا" at bounding box center [426, 301] width 10 height 10
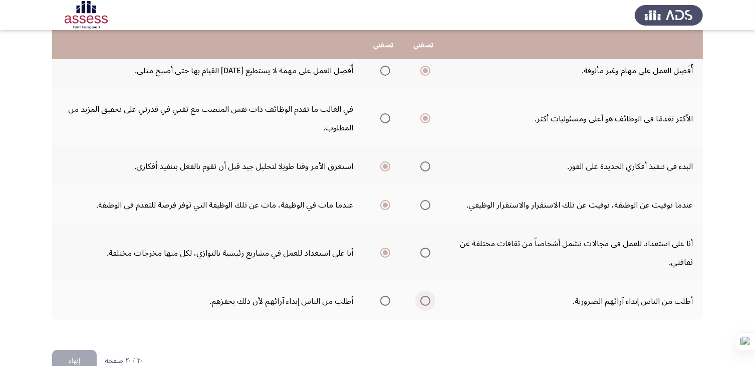
click at [425, 296] on input "حدد خيارا" at bounding box center [426, 301] width 10 height 10
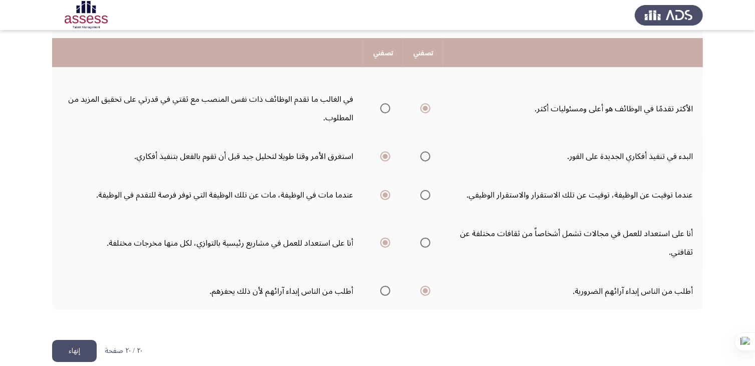
scroll to position [365, 0]
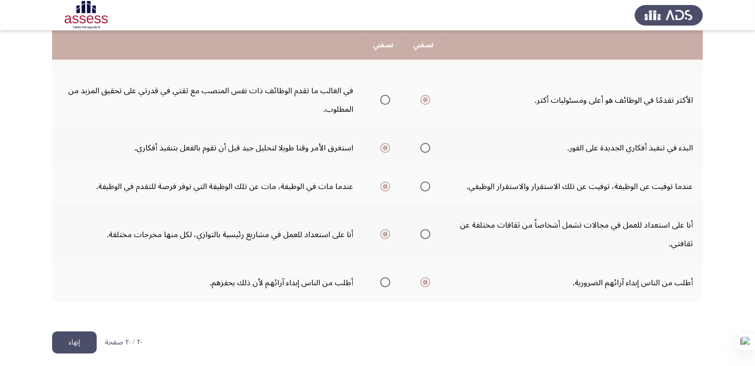
click at [76, 336] on font "إنهاء" at bounding box center [75, 342] width 12 height 15
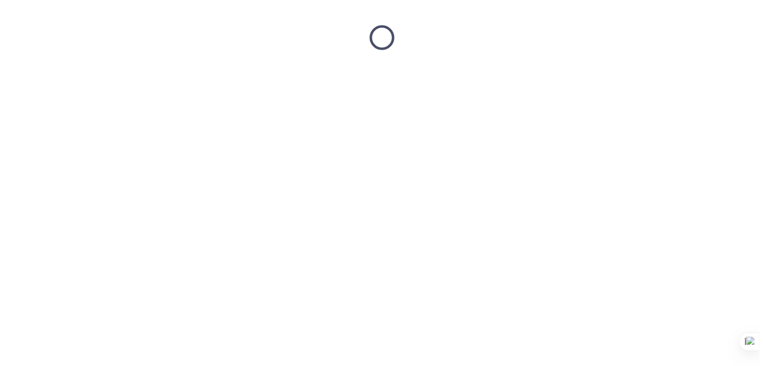
scroll to position [0, 0]
